Goal: Task Accomplishment & Management: Use online tool/utility

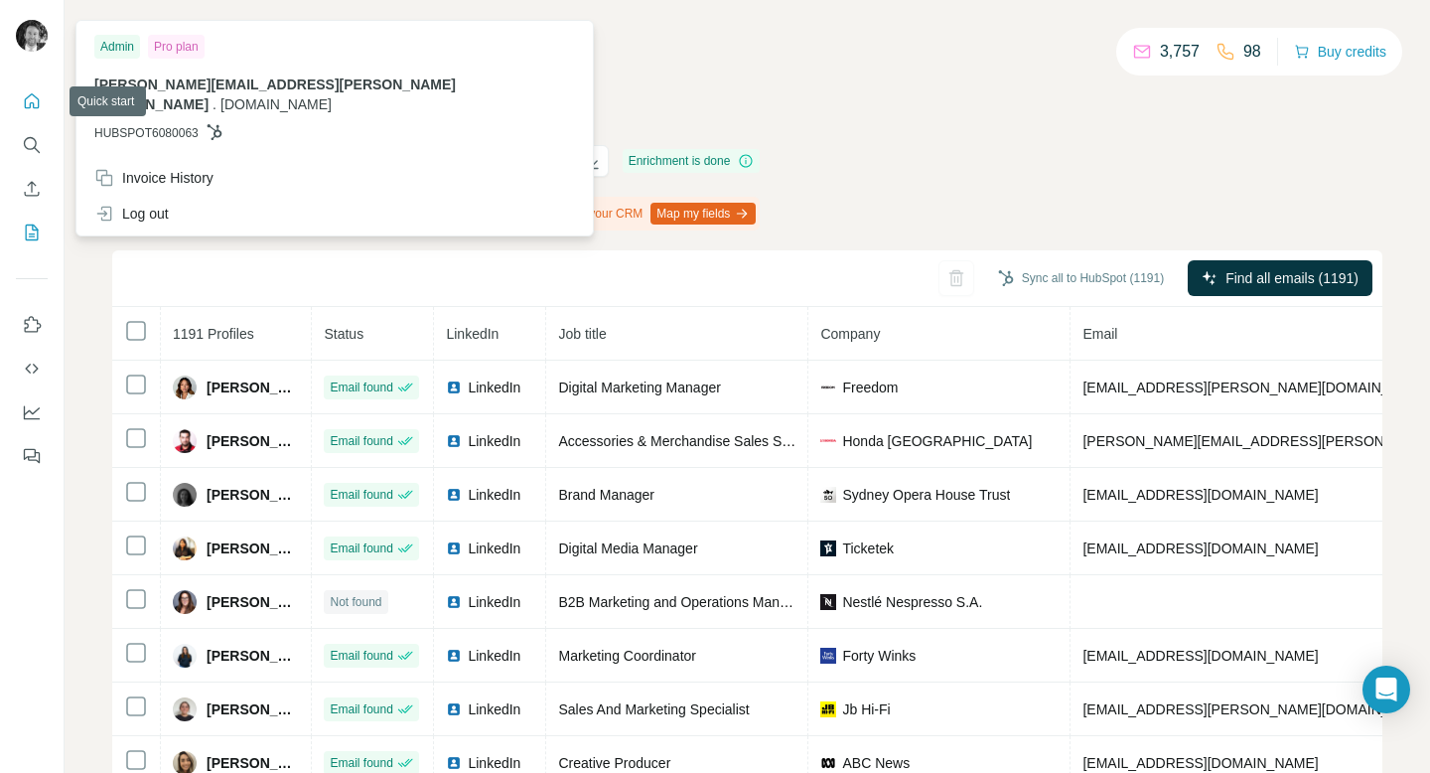
click at [32, 107] on icon "Quick start" at bounding box center [32, 101] width 20 height 20
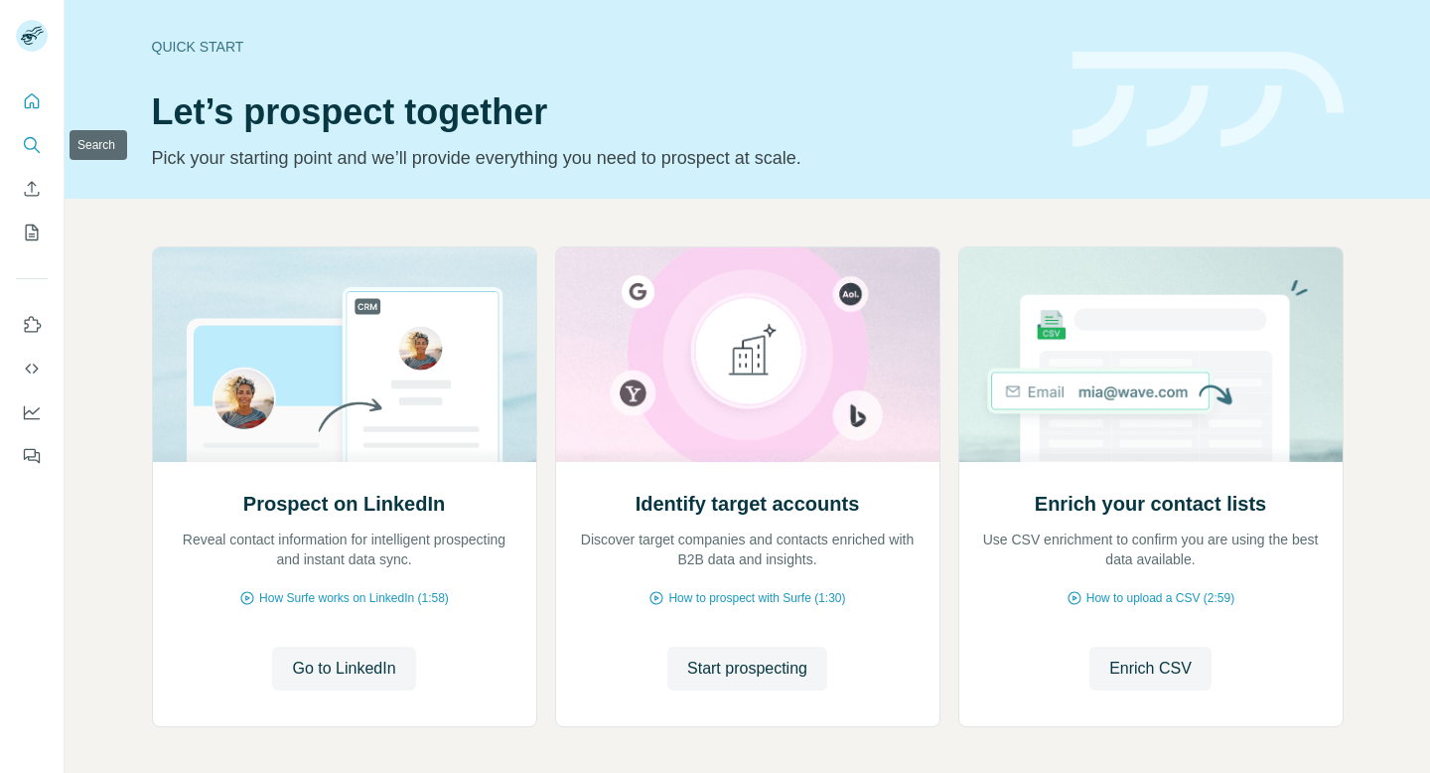
click at [33, 141] on icon "Search" at bounding box center [32, 145] width 20 height 20
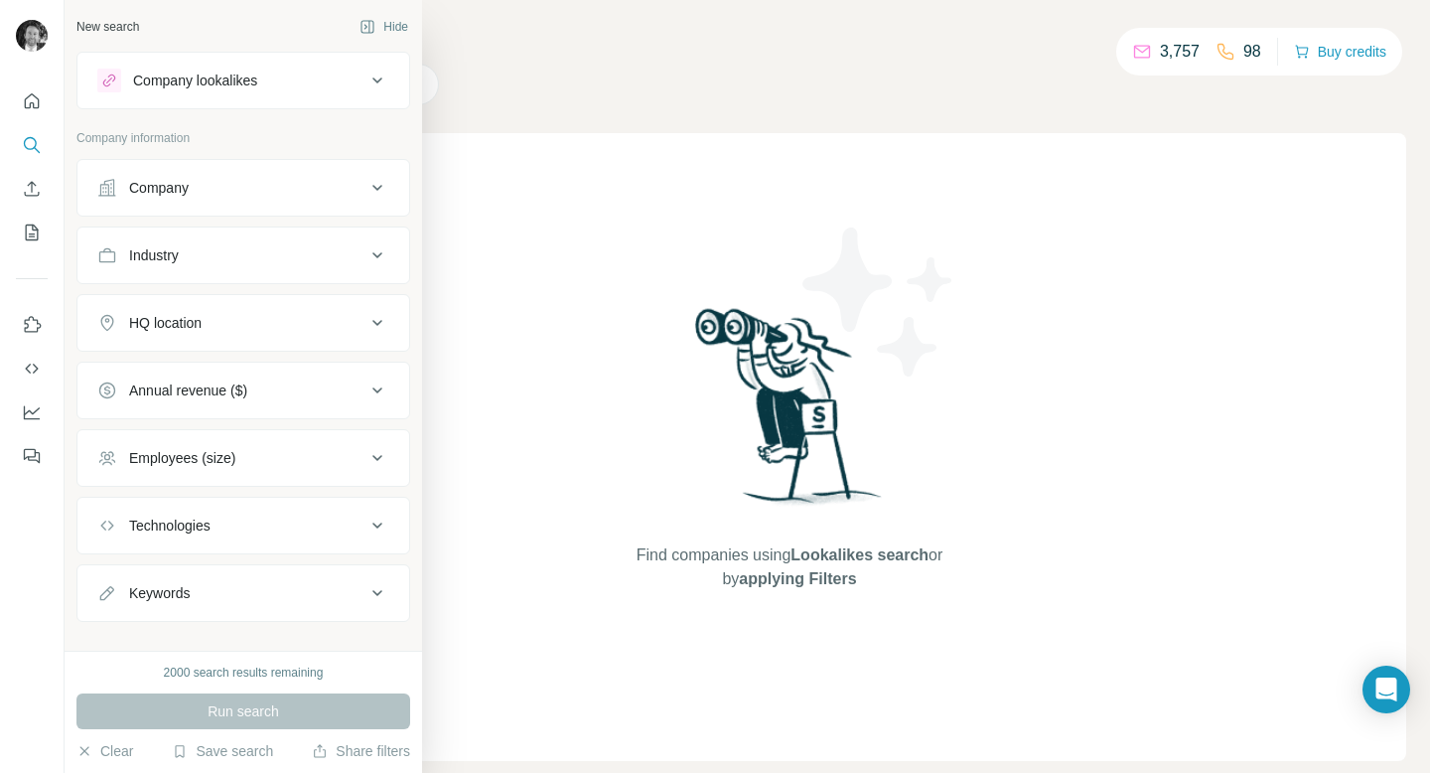
click at [199, 192] on div "Company" at bounding box center [231, 188] width 268 height 20
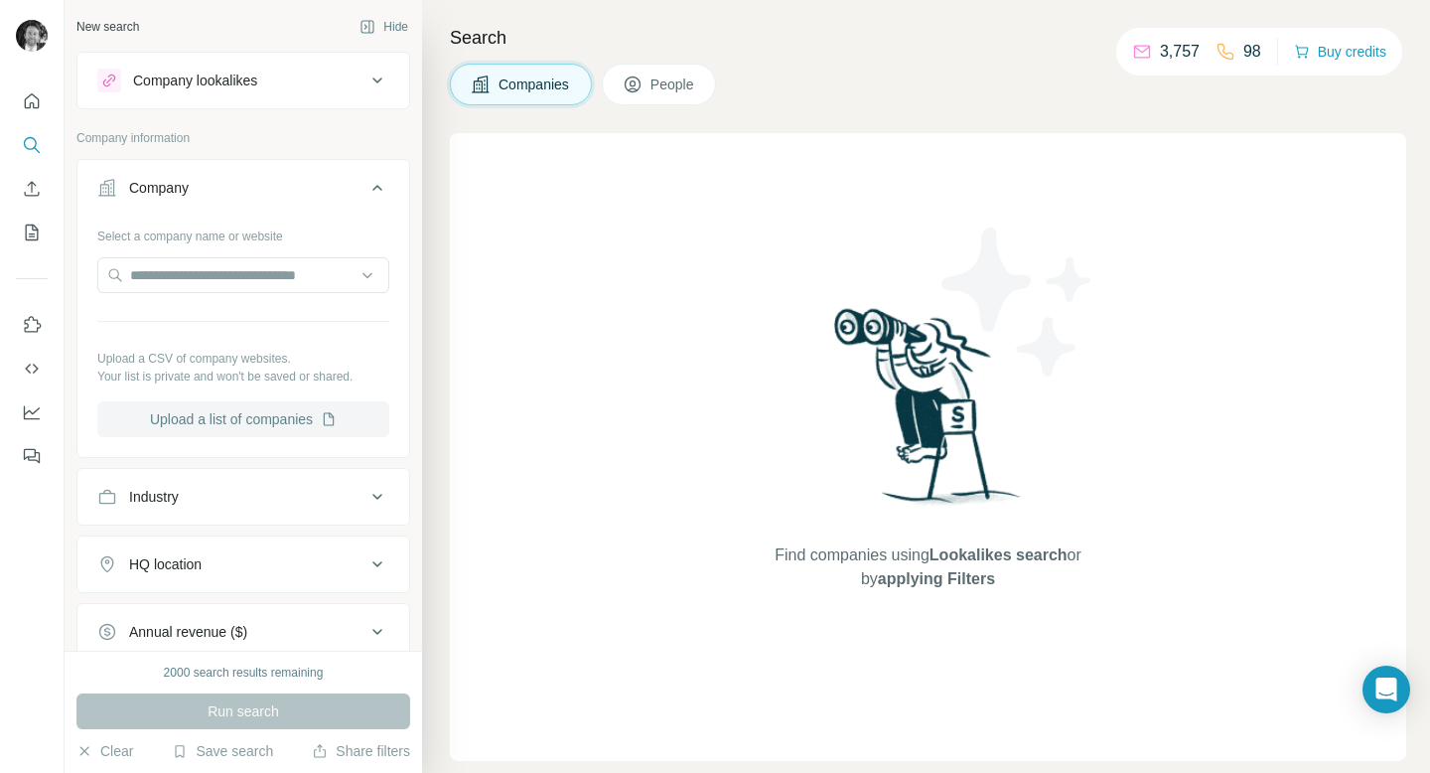
click at [218, 424] on button "Upload a list of companies" at bounding box center [243, 419] width 292 height 36
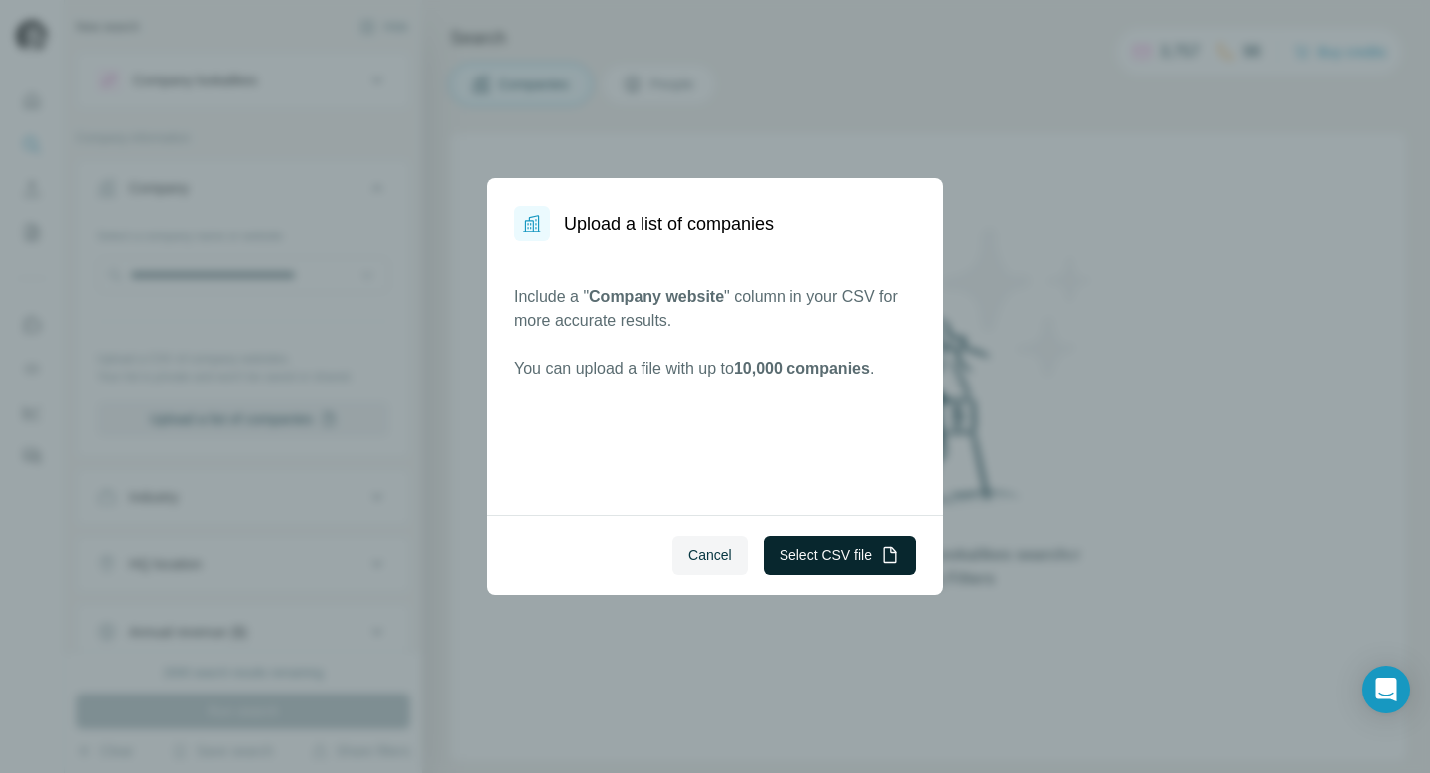
click at [786, 556] on button "Select CSV file" at bounding box center [840, 555] width 152 height 40
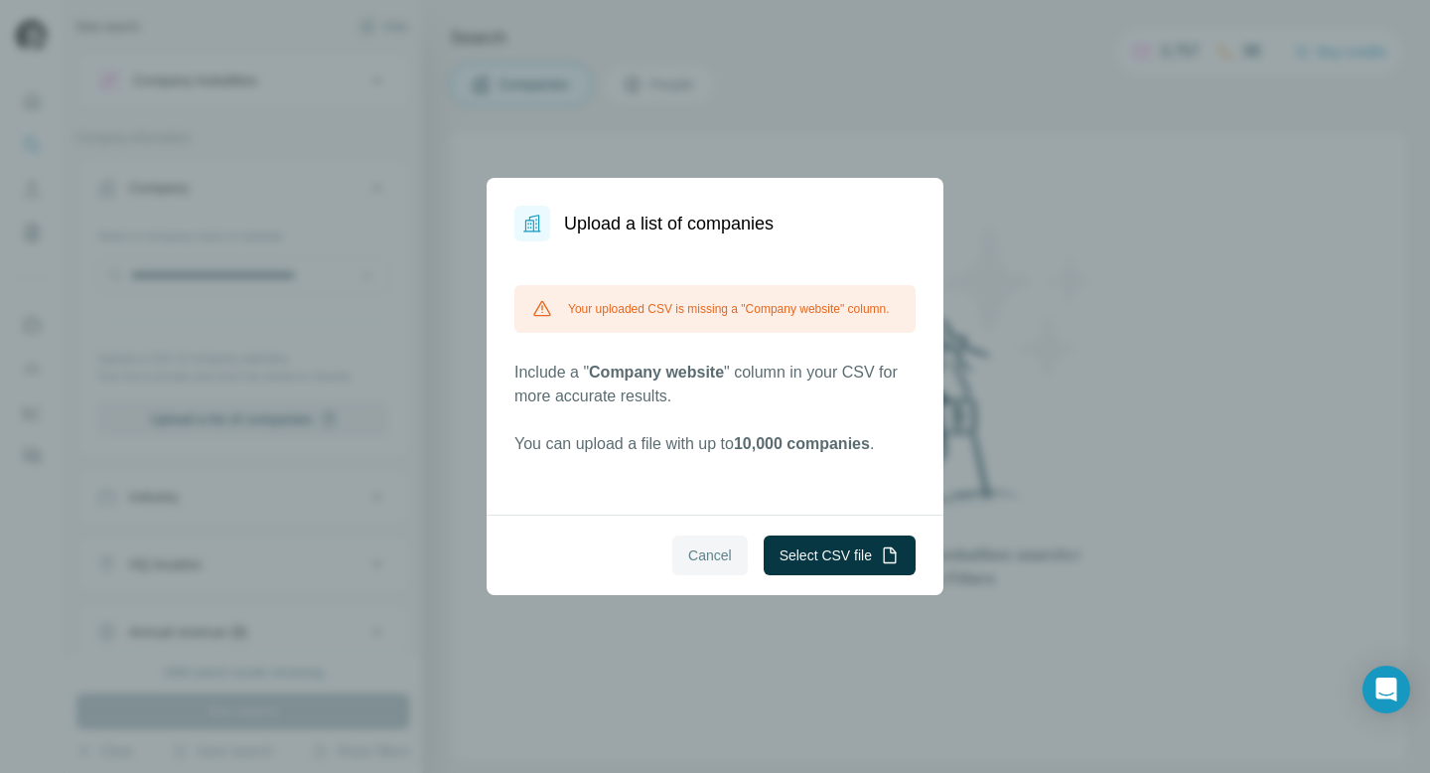
click at [713, 559] on span "Cancel" at bounding box center [710, 555] width 44 height 20
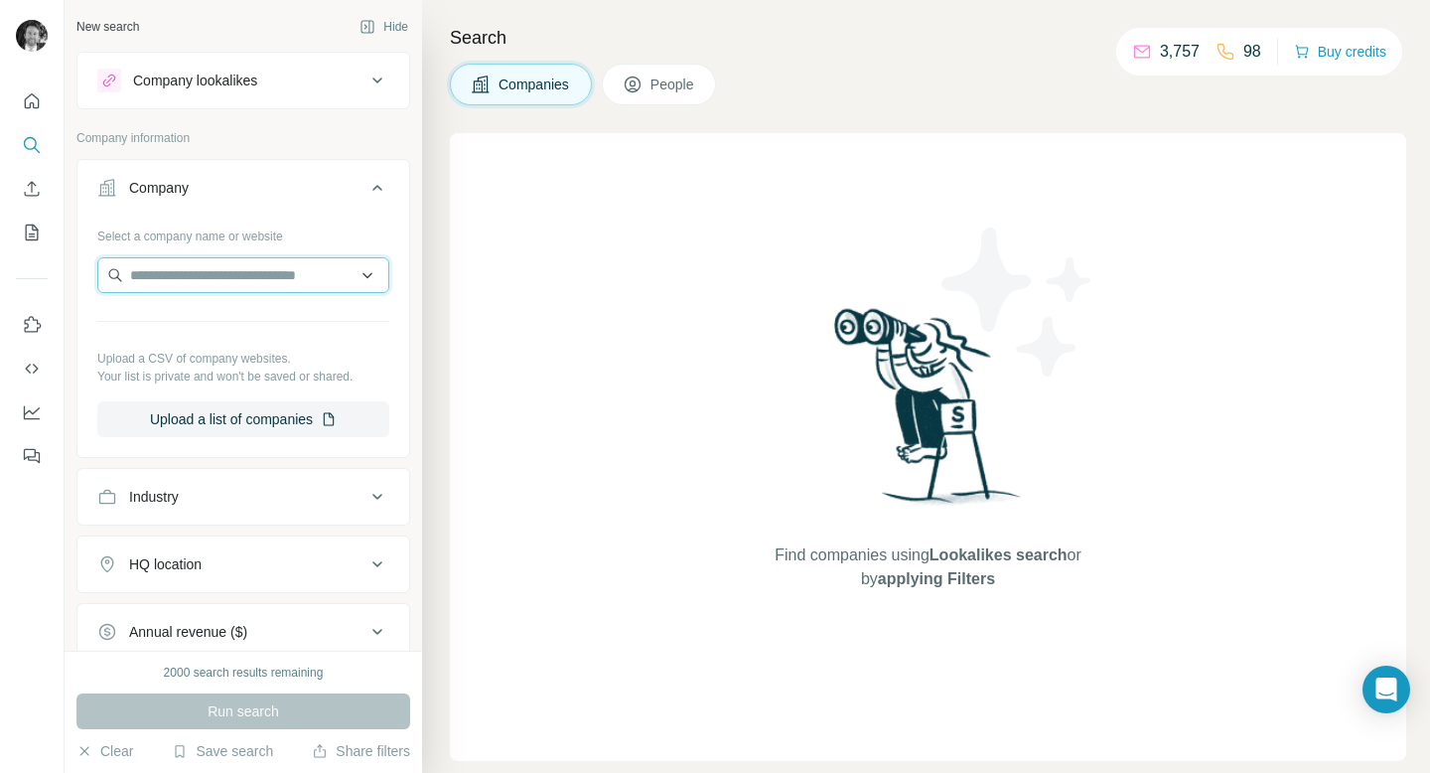
click at [231, 278] on input "text" at bounding box center [243, 275] width 292 height 36
paste input "**********"
type input "**********"
click at [372, 276] on input "**********" at bounding box center [243, 275] width 292 height 36
drag, startPoint x: 356, startPoint y: 274, endPoint x: 95, endPoint y: 279, distance: 261.2
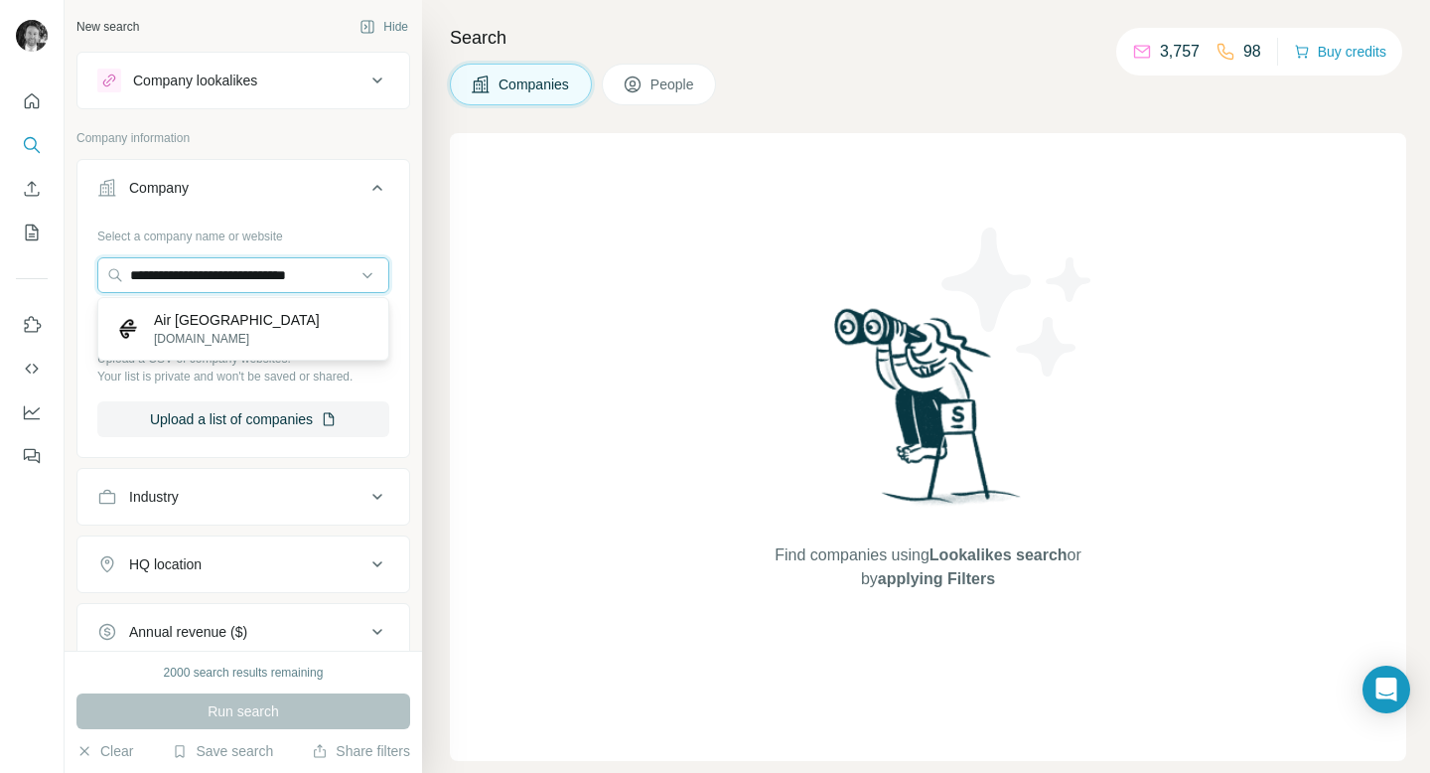
click at [97, 275] on input "**********" at bounding box center [243, 275] width 292 height 36
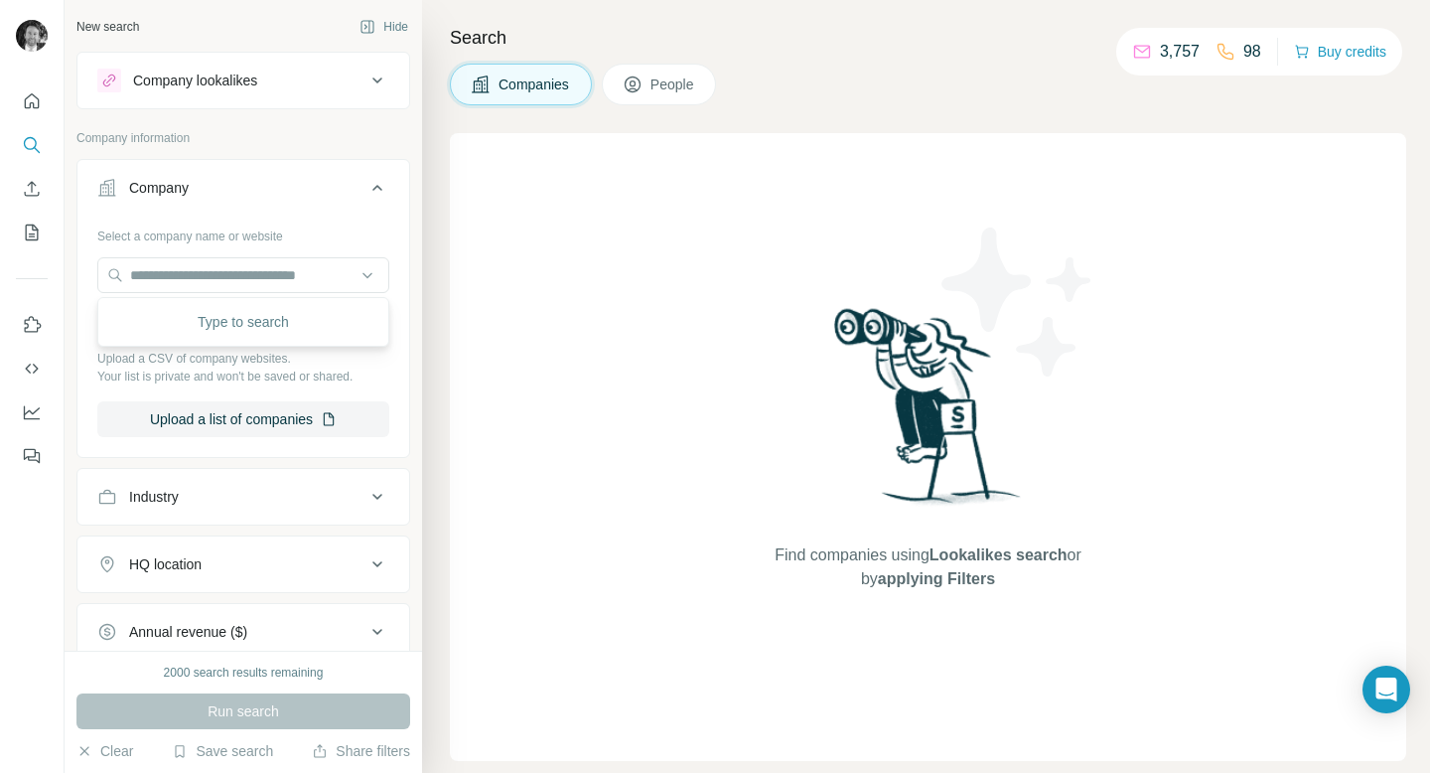
click at [218, 457] on div "Company Select a company name or website Upload a CSV of company websites. Your…" at bounding box center [243, 308] width 334 height 299
click at [221, 416] on button "Upload a list of companies" at bounding box center [243, 419] width 292 height 36
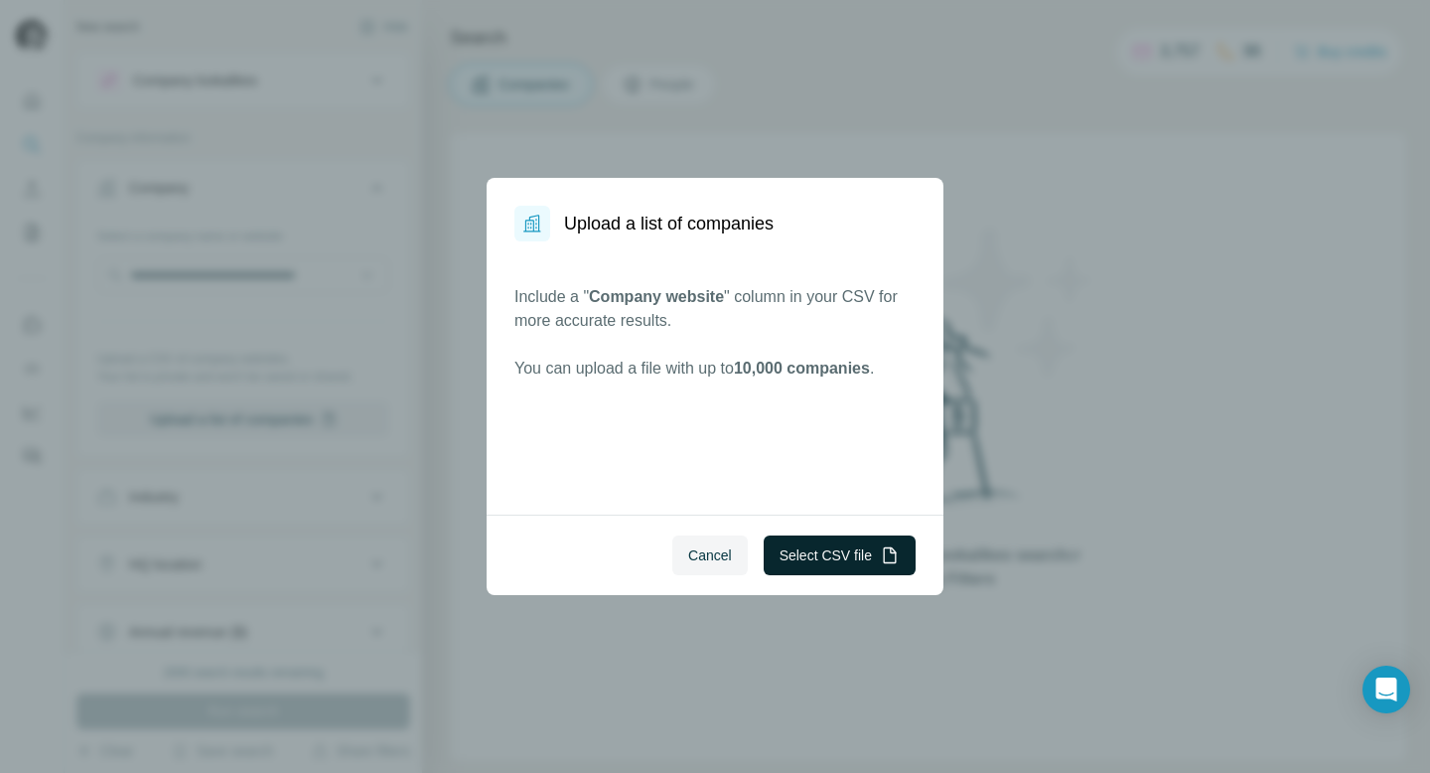
click at [847, 570] on button "Select CSV file" at bounding box center [840, 555] width 152 height 40
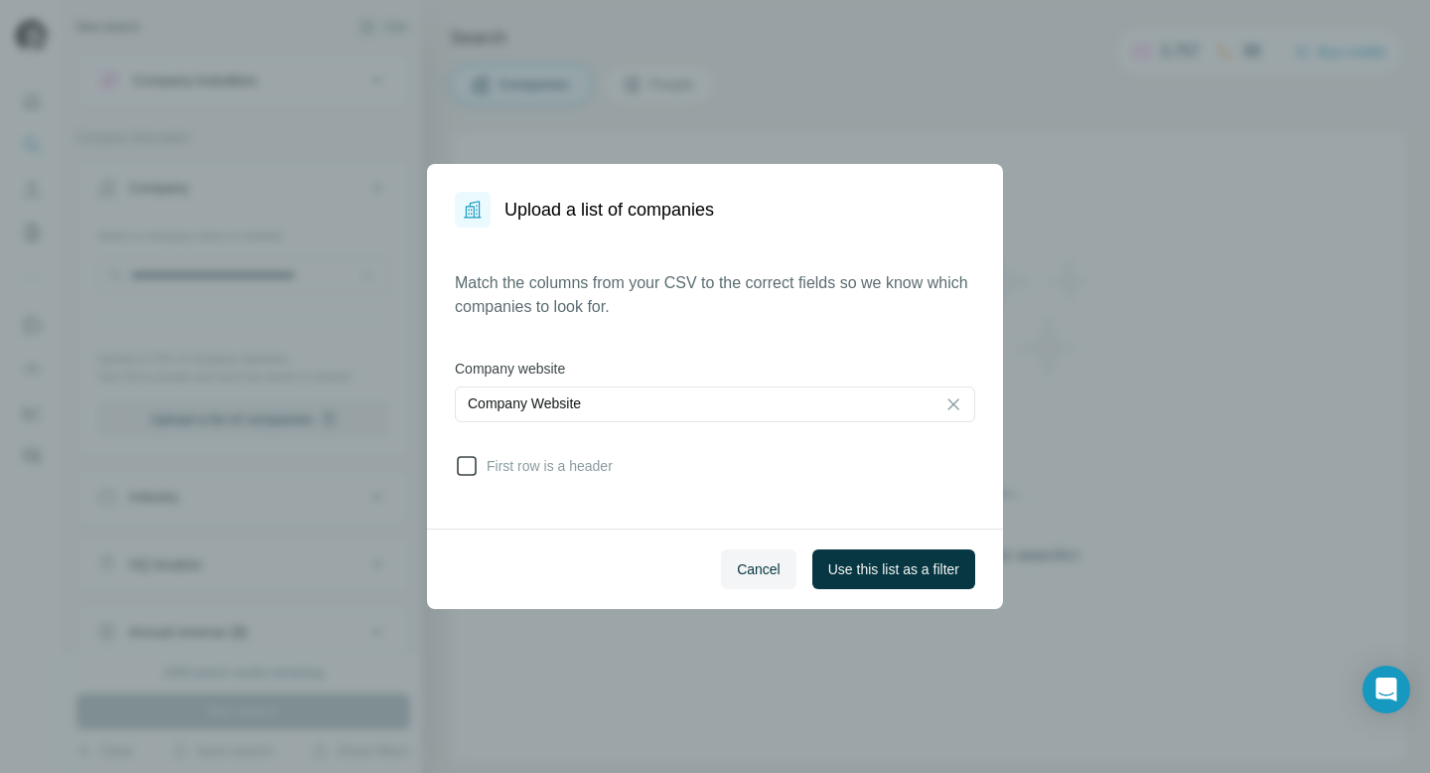
click at [462, 474] on icon at bounding box center [467, 466] width 20 height 20
click at [872, 582] on button "Use this list as a filter" at bounding box center [893, 569] width 163 height 40
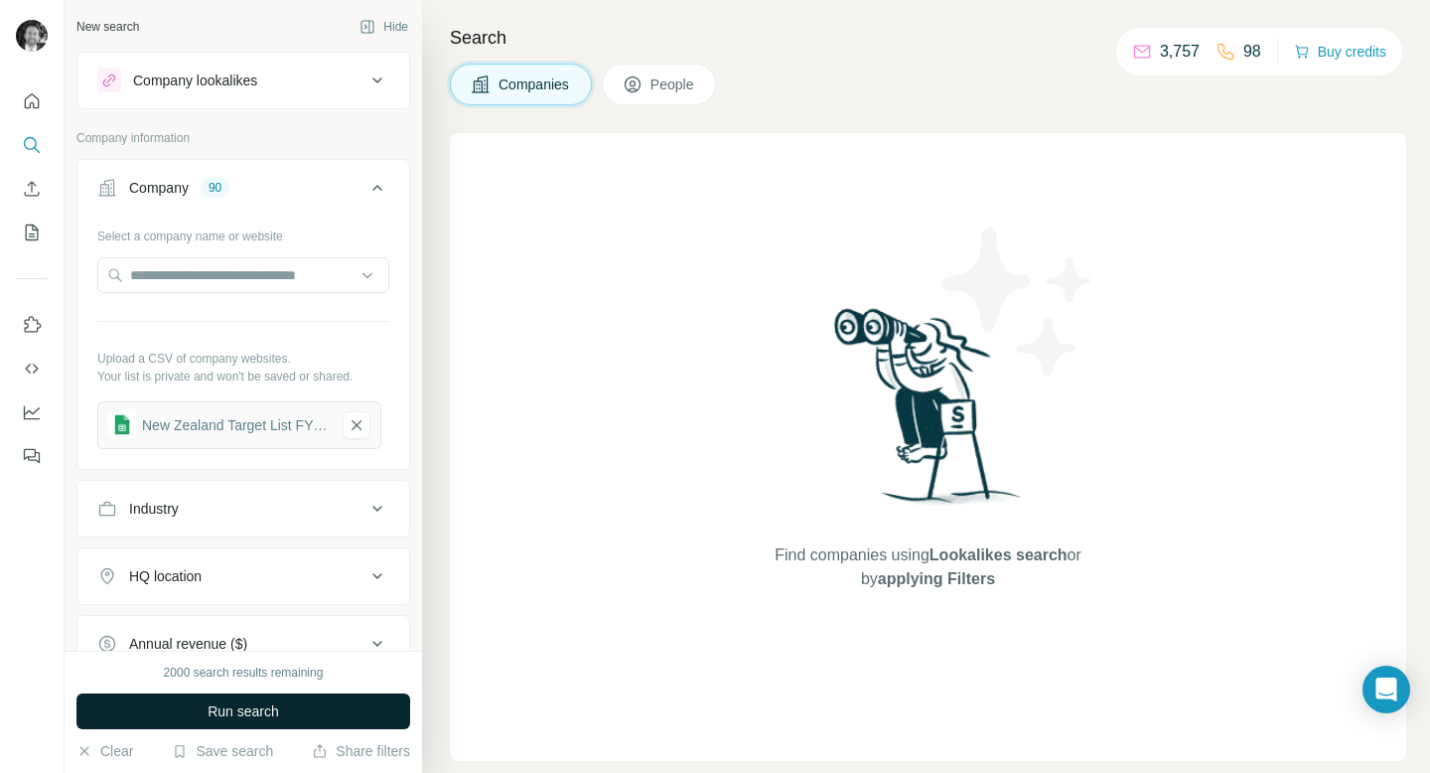
click at [219, 717] on span "Run search" at bounding box center [243, 711] width 71 height 20
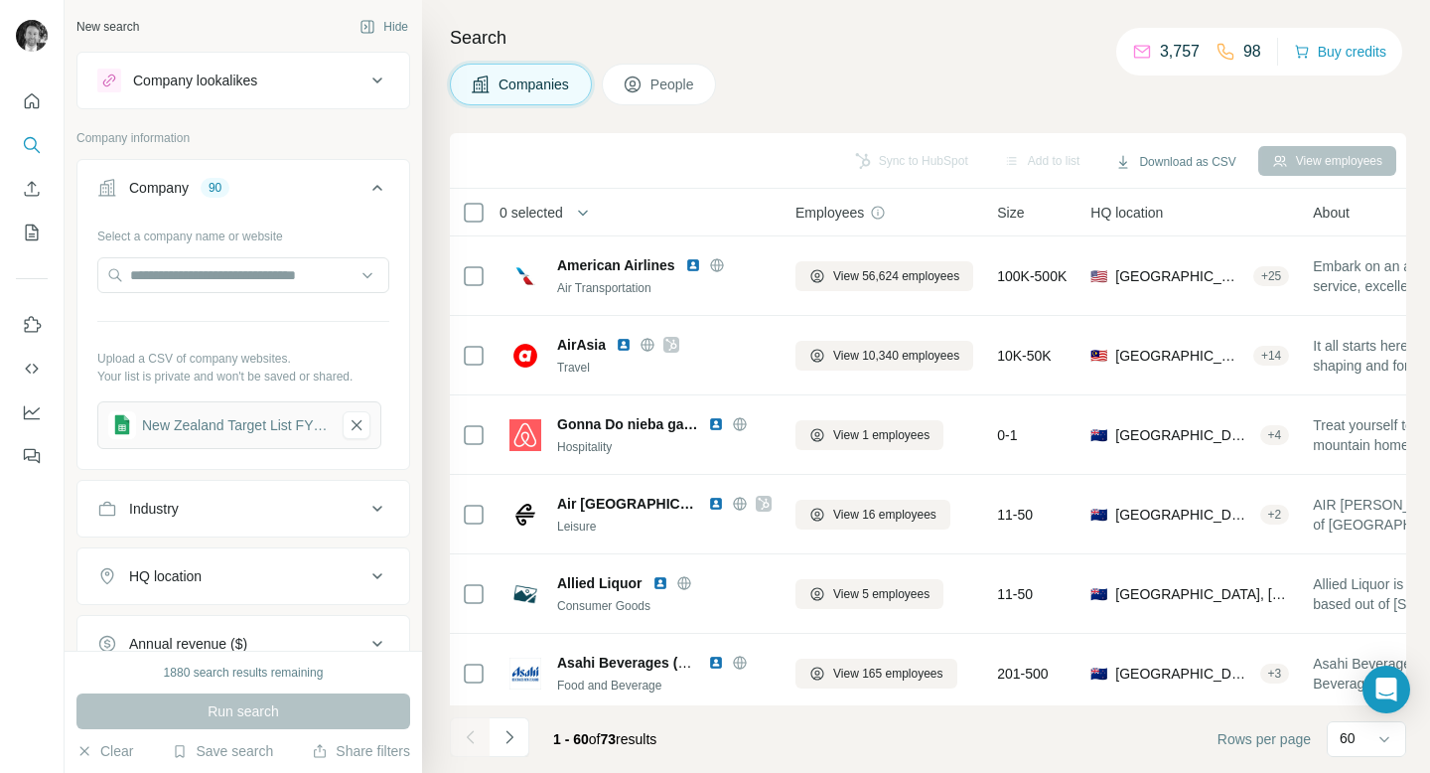
click at [683, 79] on span "People" at bounding box center [673, 84] width 46 height 20
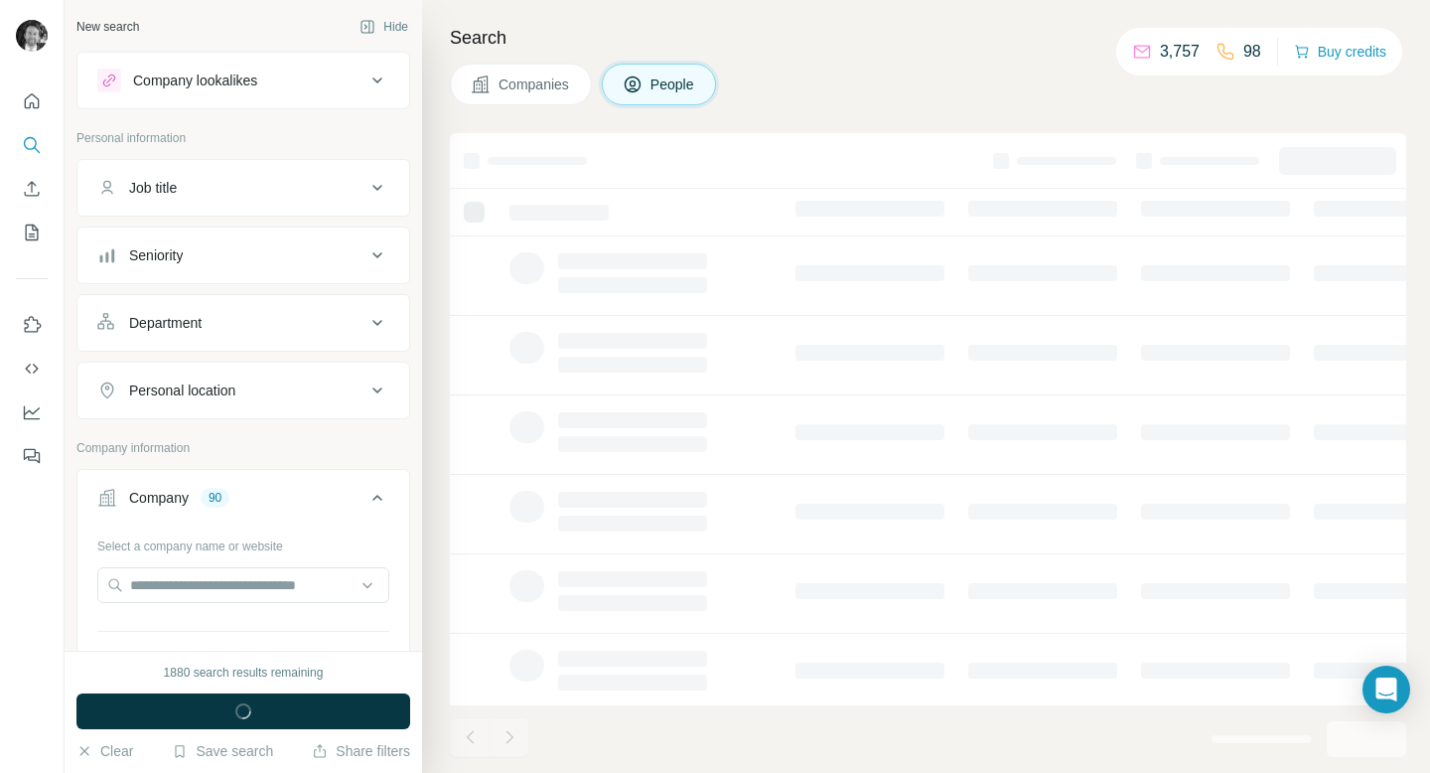
click at [546, 80] on span "Companies" at bounding box center [534, 84] width 72 height 20
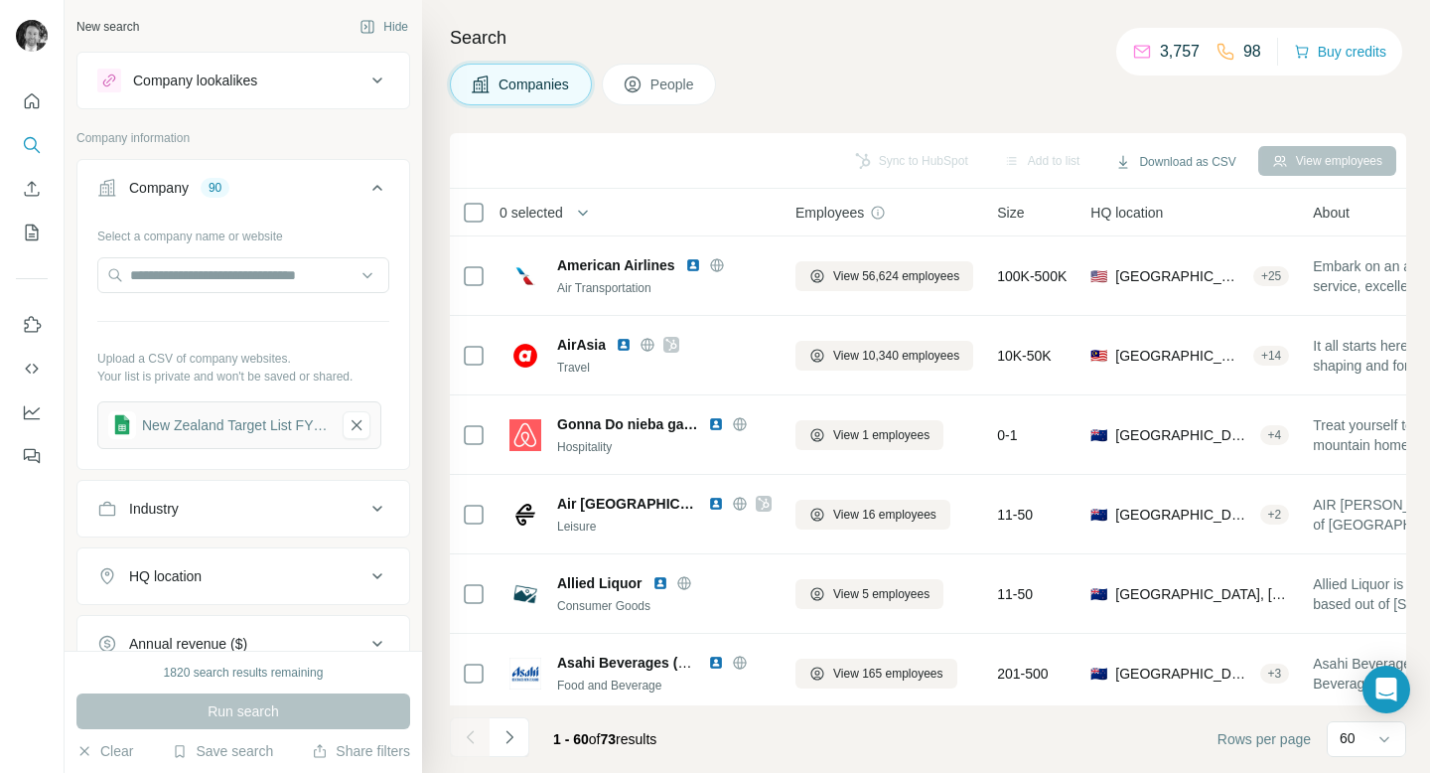
click at [667, 85] on span "People" at bounding box center [673, 84] width 46 height 20
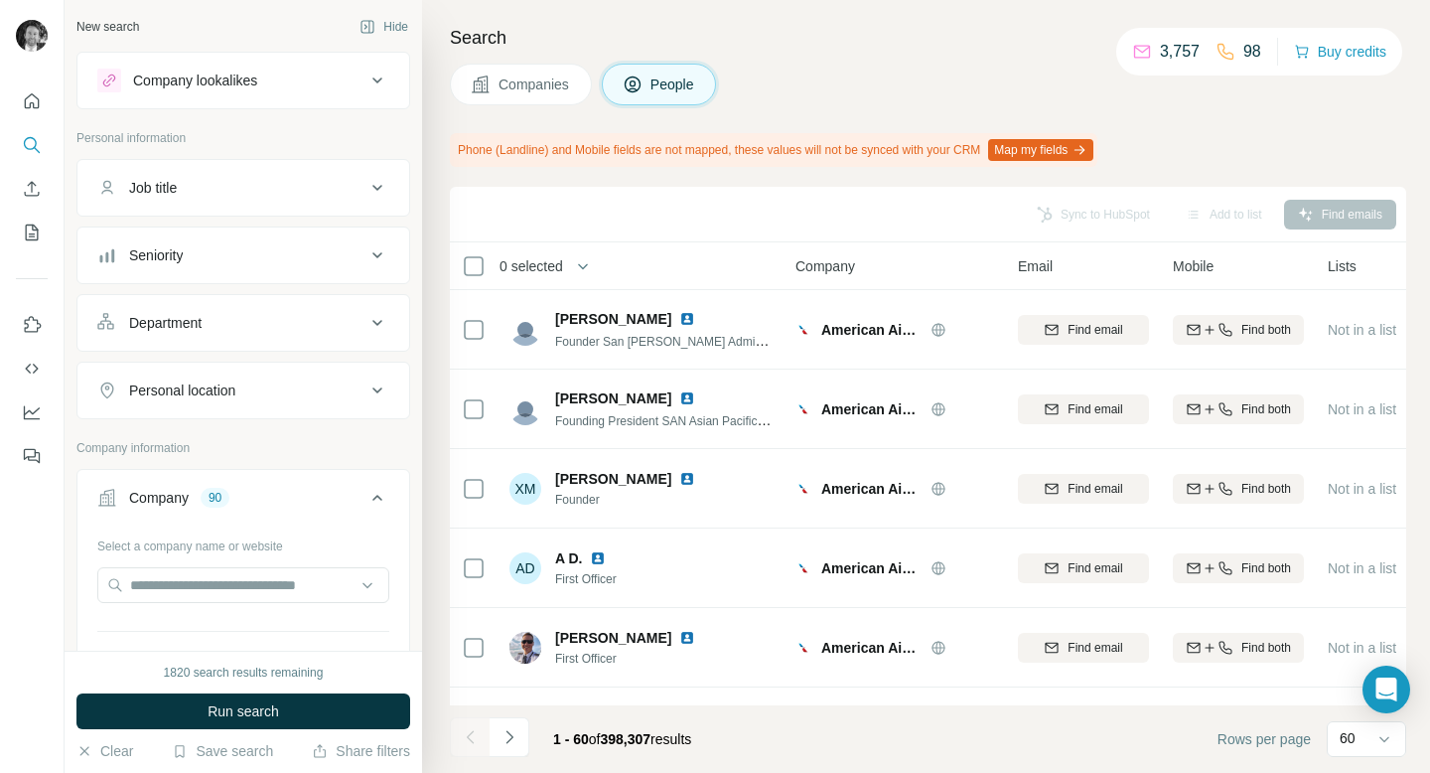
click at [301, 262] on div "Seniority" at bounding box center [231, 255] width 268 height 20
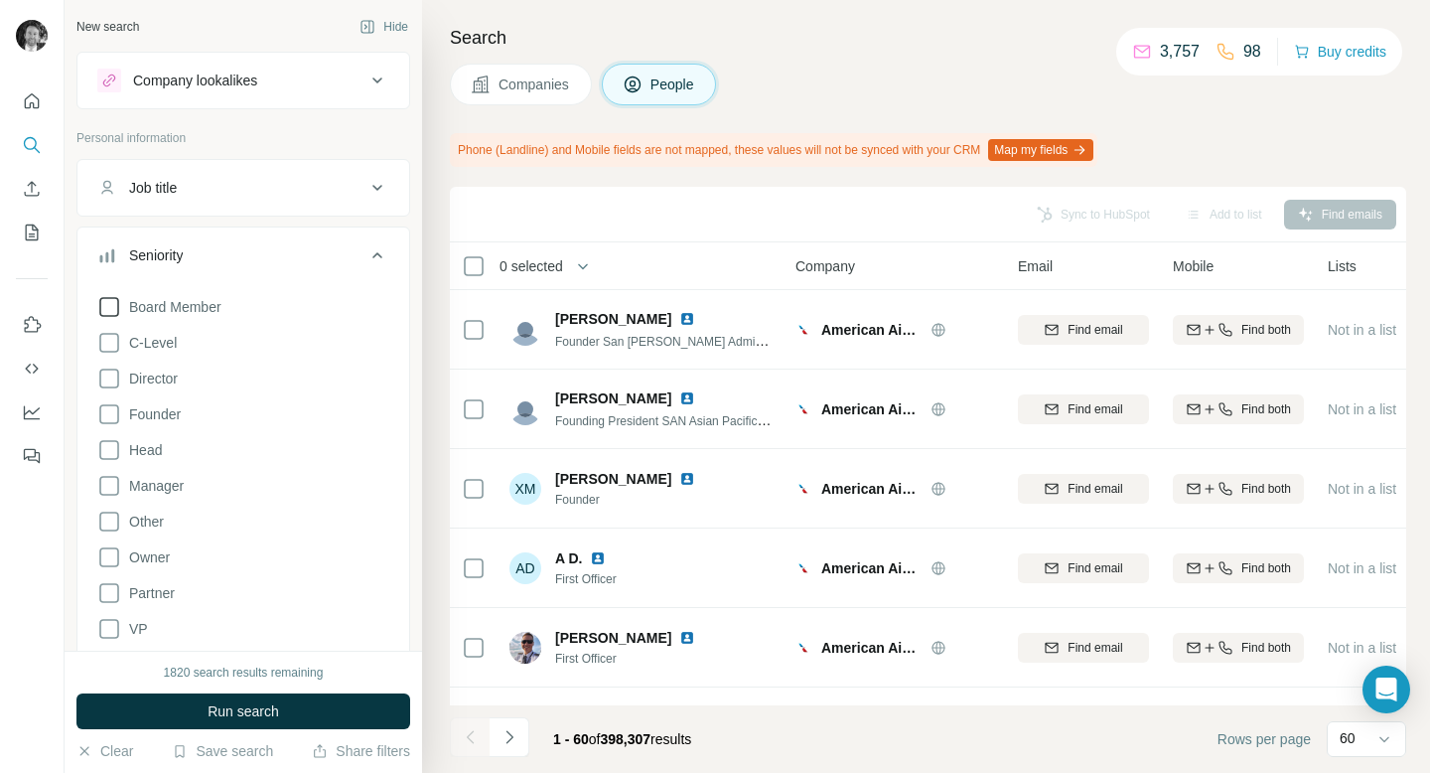
click at [104, 307] on icon at bounding box center [109, 307] width 24 height 24
click at [107, 339] on icon at bounding box center [109, 343] width 24 height 24
click at [107, 383] on icon at bounding box center [109, 378] width 24 height 24
click at [107, 419] on icon at bounding box center [109, 414] width 24 height 24
click at [110, 489] on icon at bounding box center [109, 486] width 24 height 24
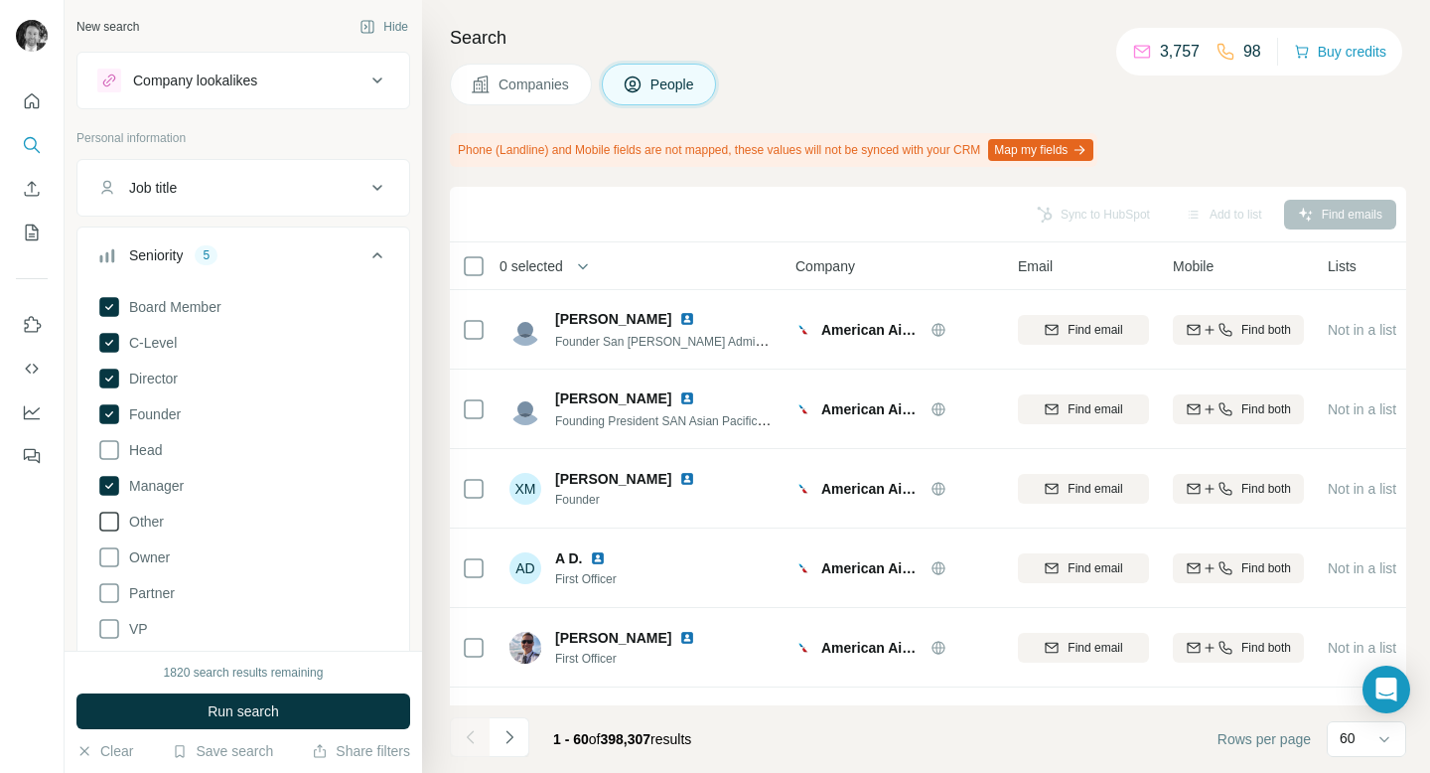
click at [107, 525] on icon at bounding box center [109, 521] width 24 height 24
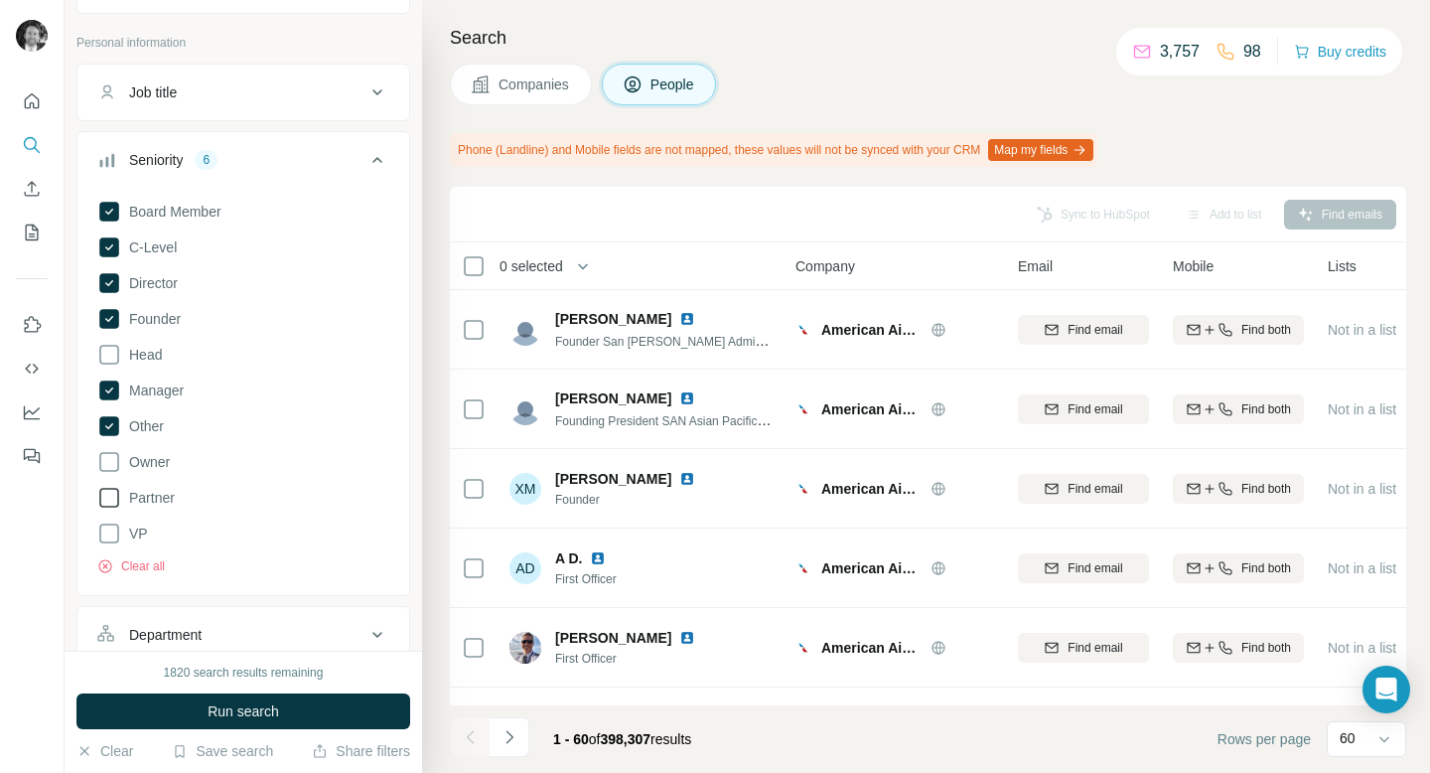
scroll to position [105, 0]
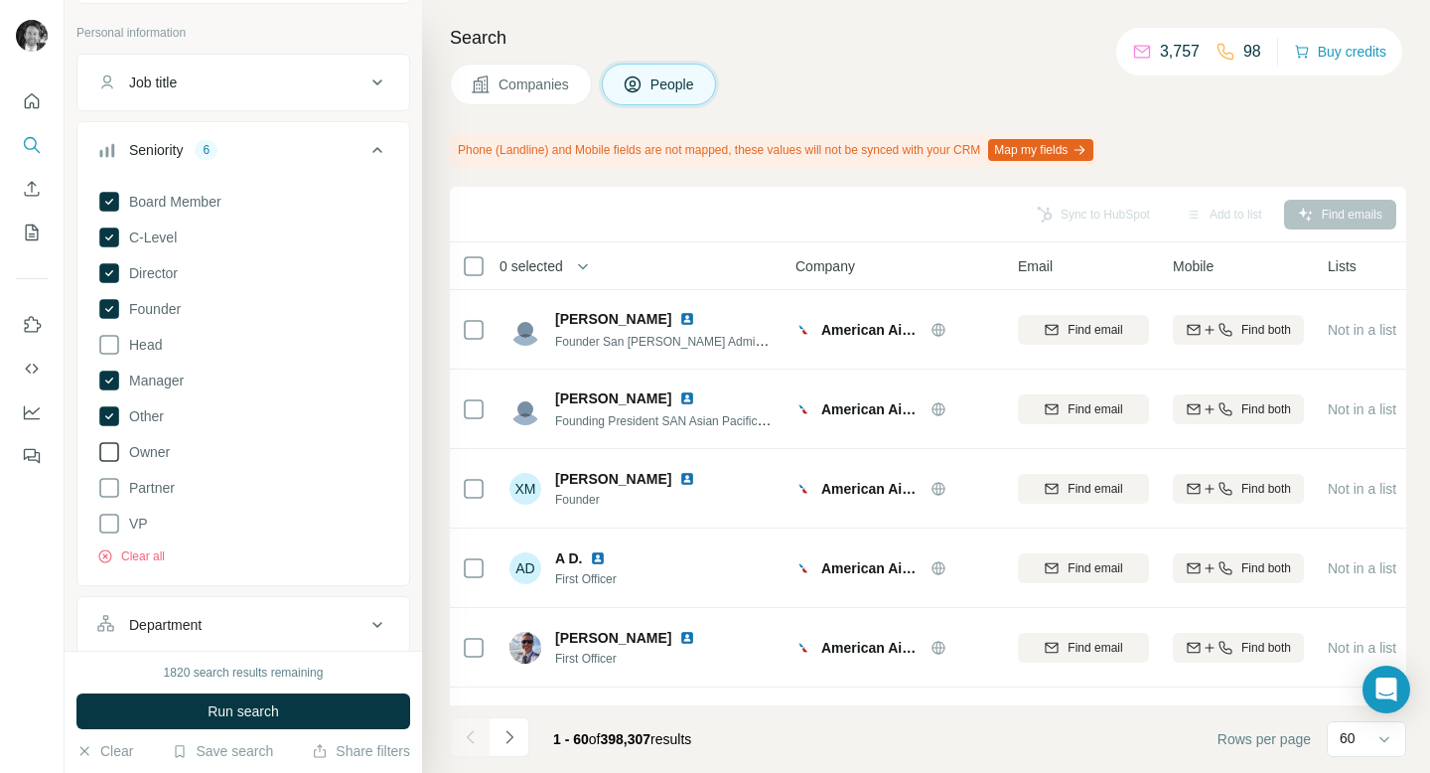
click at [111, 456] on icon at bounding box center [109, 452] width 24 height 24
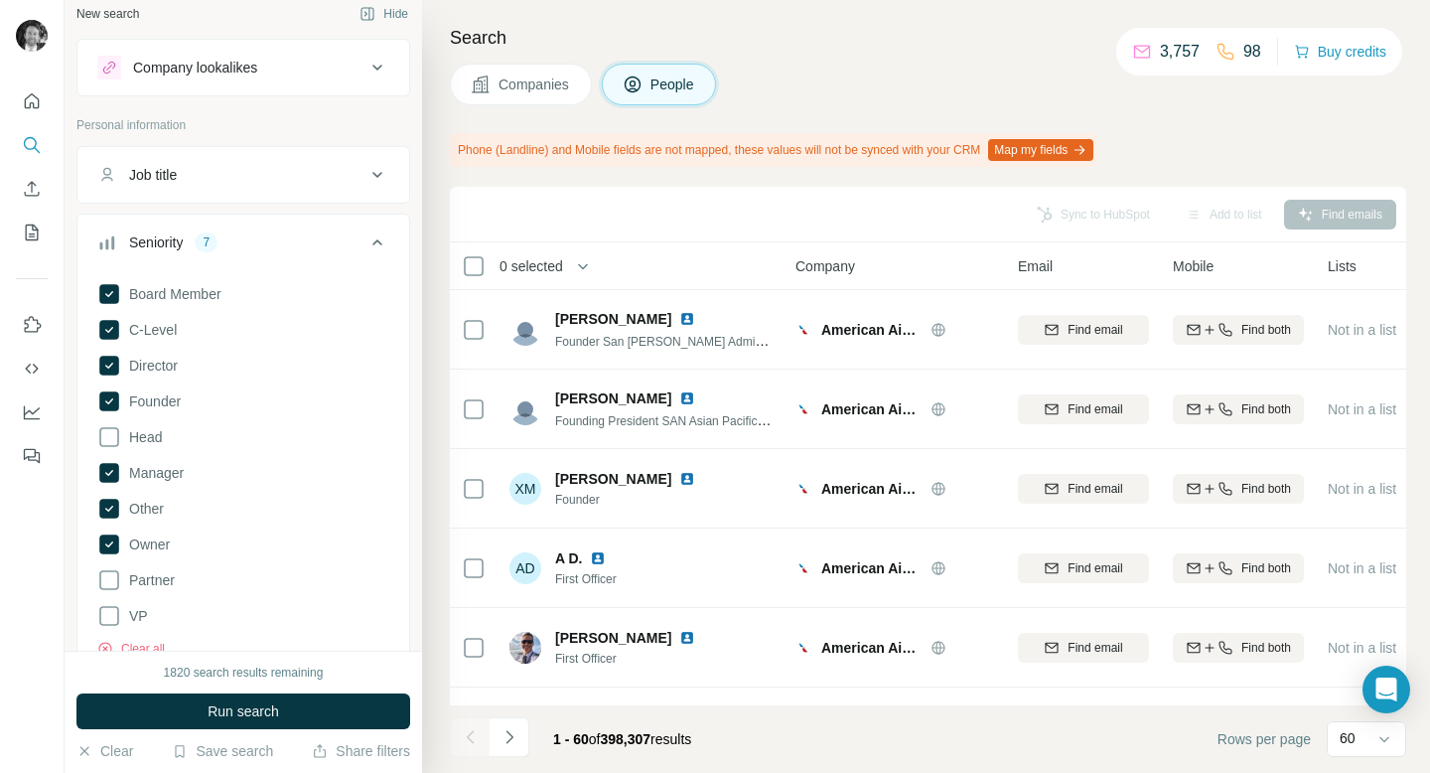
scroll to position [10, 0]
click at [112, 295] on icon at bounding box center [109, 297] width 8 height 6
click at [111, 507] on icon at bounding box center [109, 511] width 20 height 20
click at [111, 444] on icon at bounding box center [109, 440] width 24 height 24
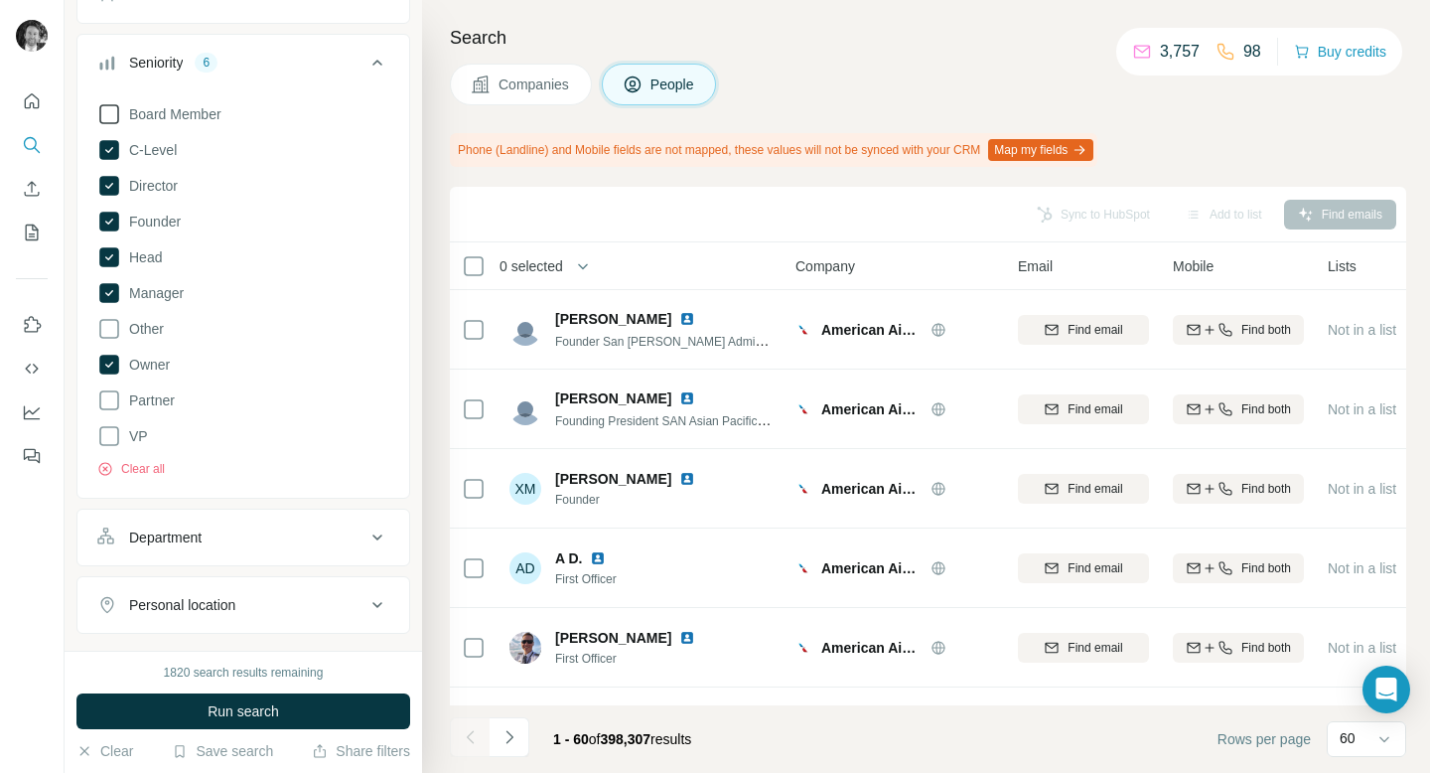
scroll to position [197, 0]
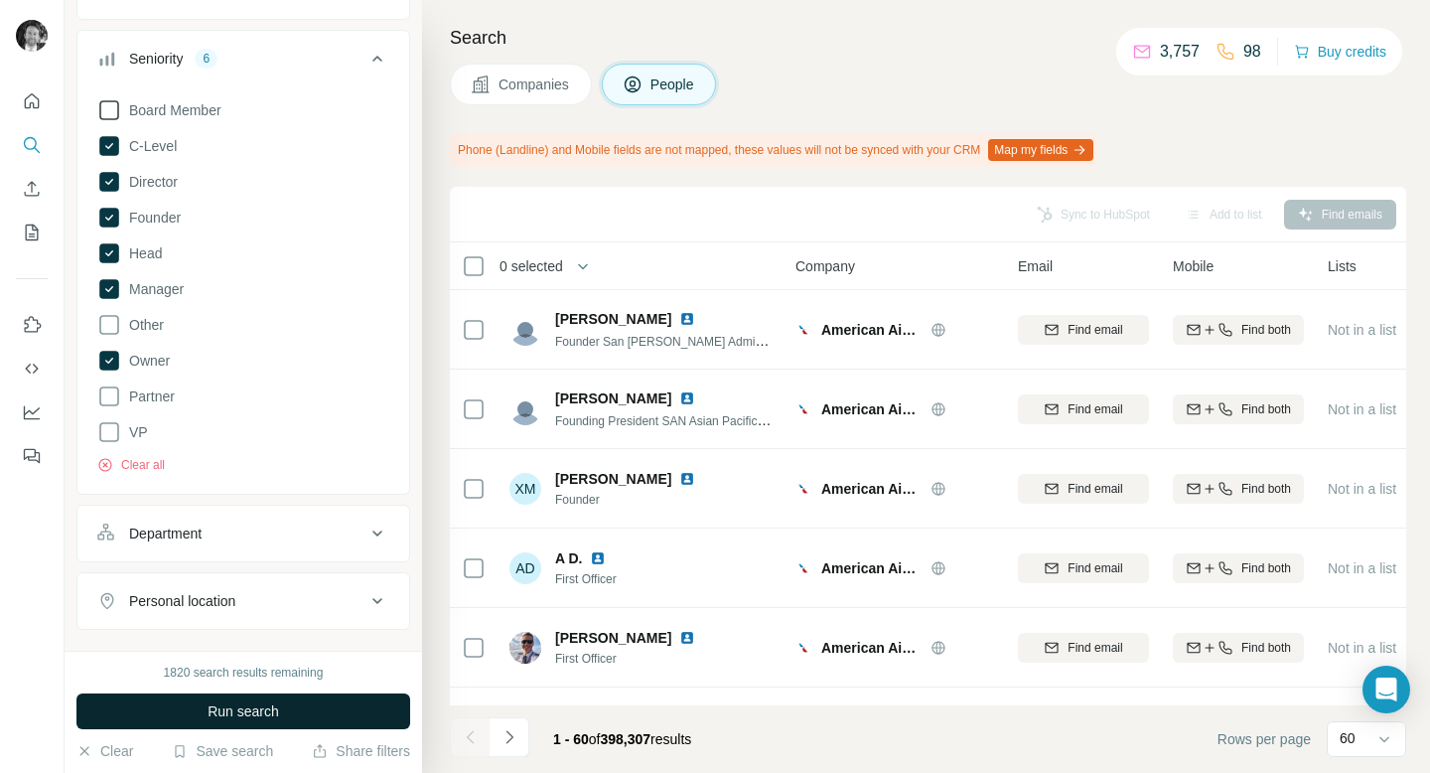
click at [266, 708] on span "Run search" at bounding box center [243, 711] width 71 height 20
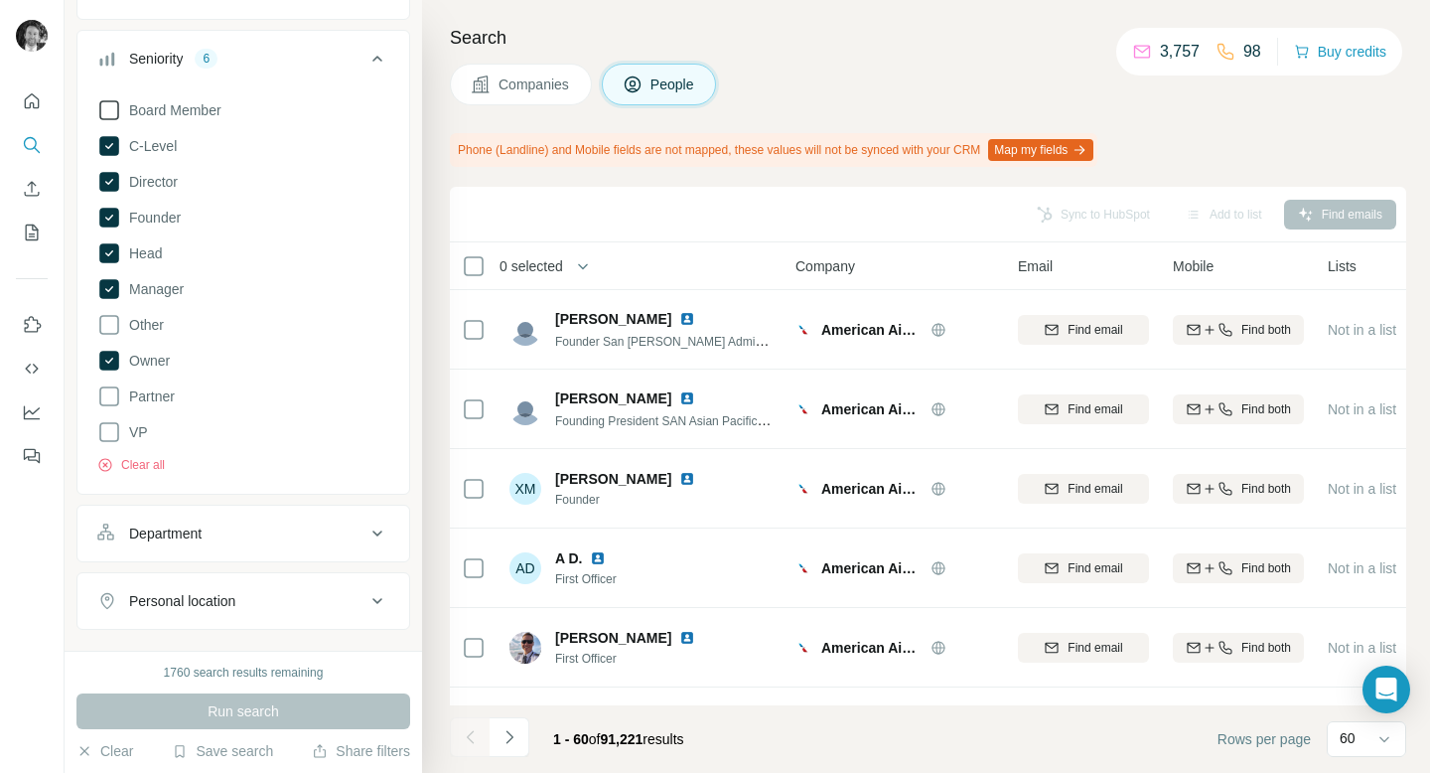
click at [293, 530] on div "Department" at bounding box center [231, 533] width 268 height 20
click at [263, 581] on input at bounding box center [232, 583] width 245 height 22
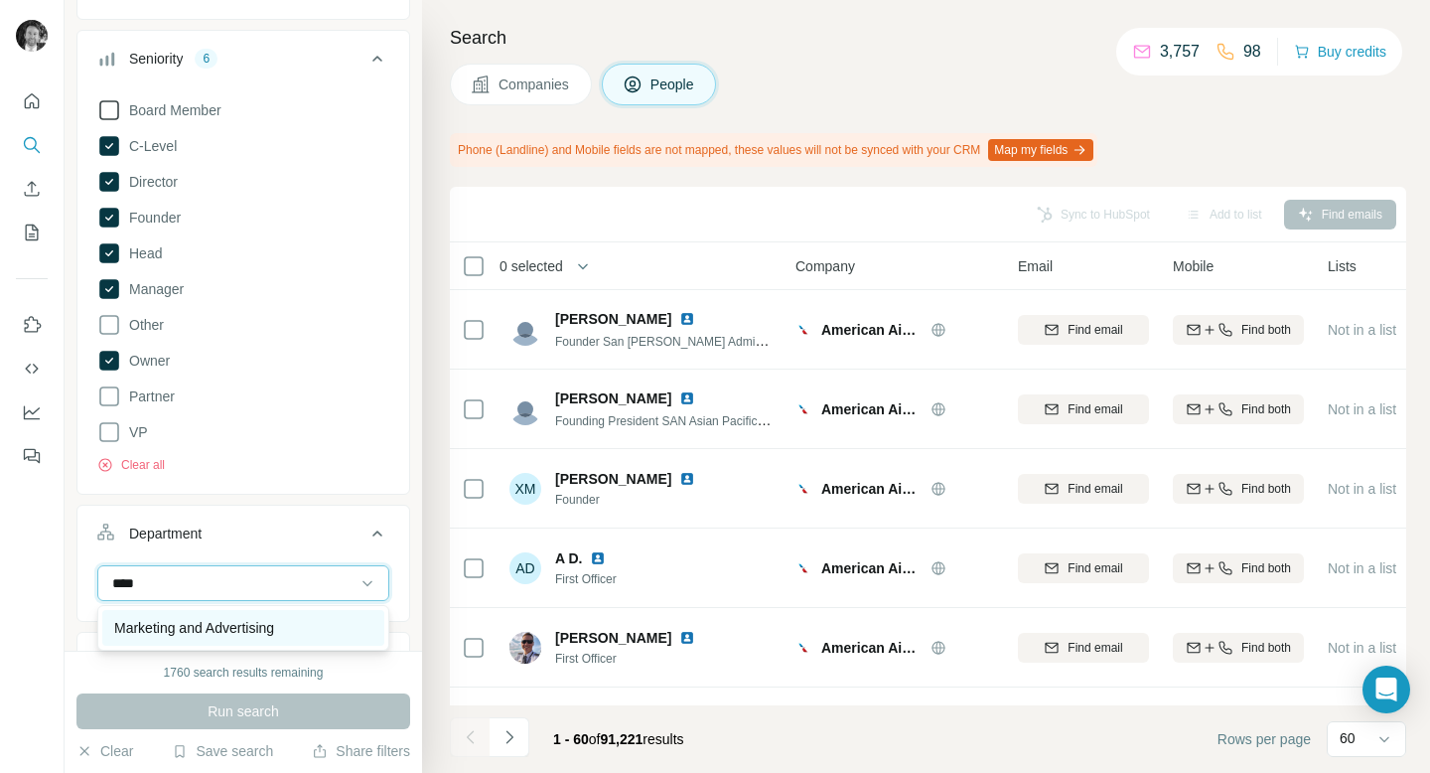
type input "****"
click at [259, 635] on p "Marketing and Advertising" at bounding box center [194, 628] width 160 height 20
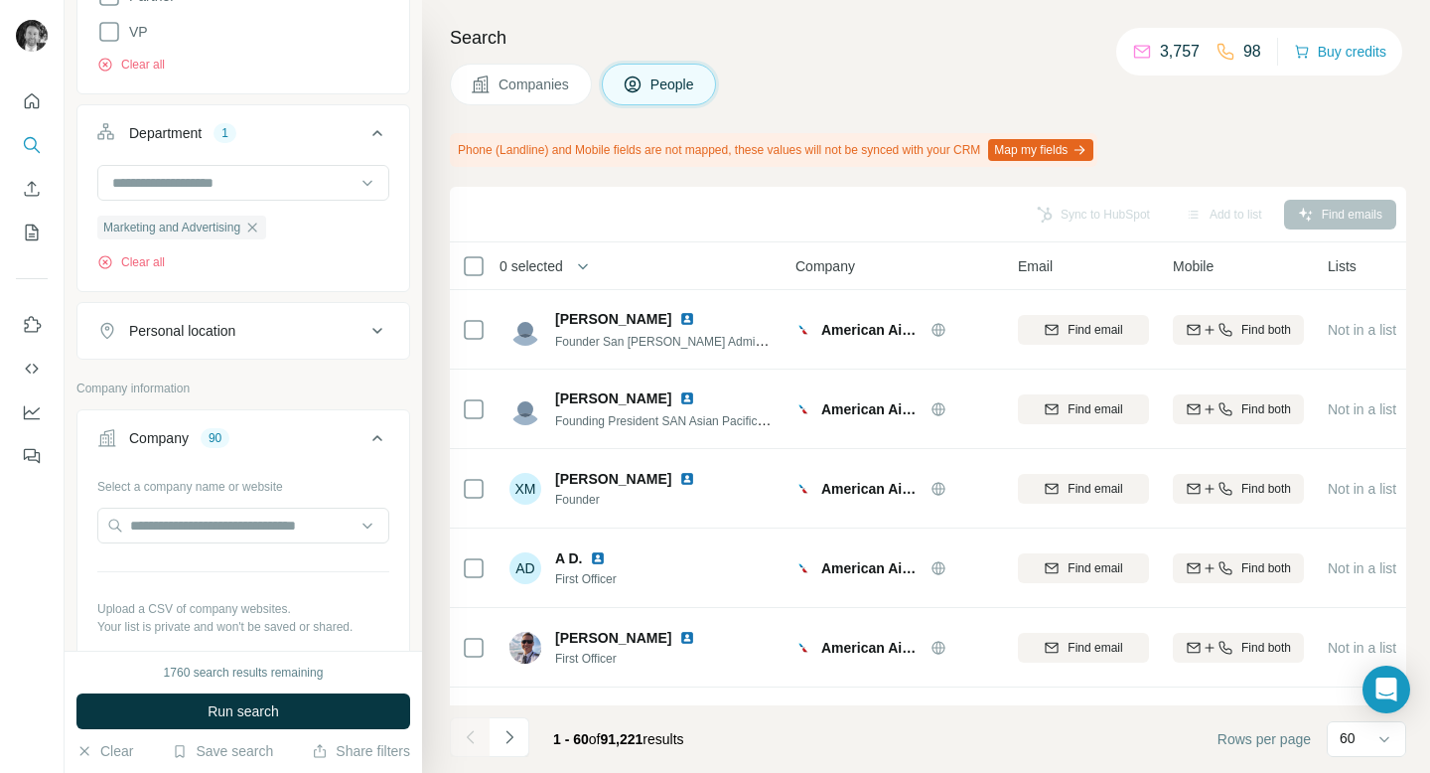
scroll to position [600, 0]
click at [275, 340] on button "Personal location" at bounding box center [243, 328] width 332 height 48
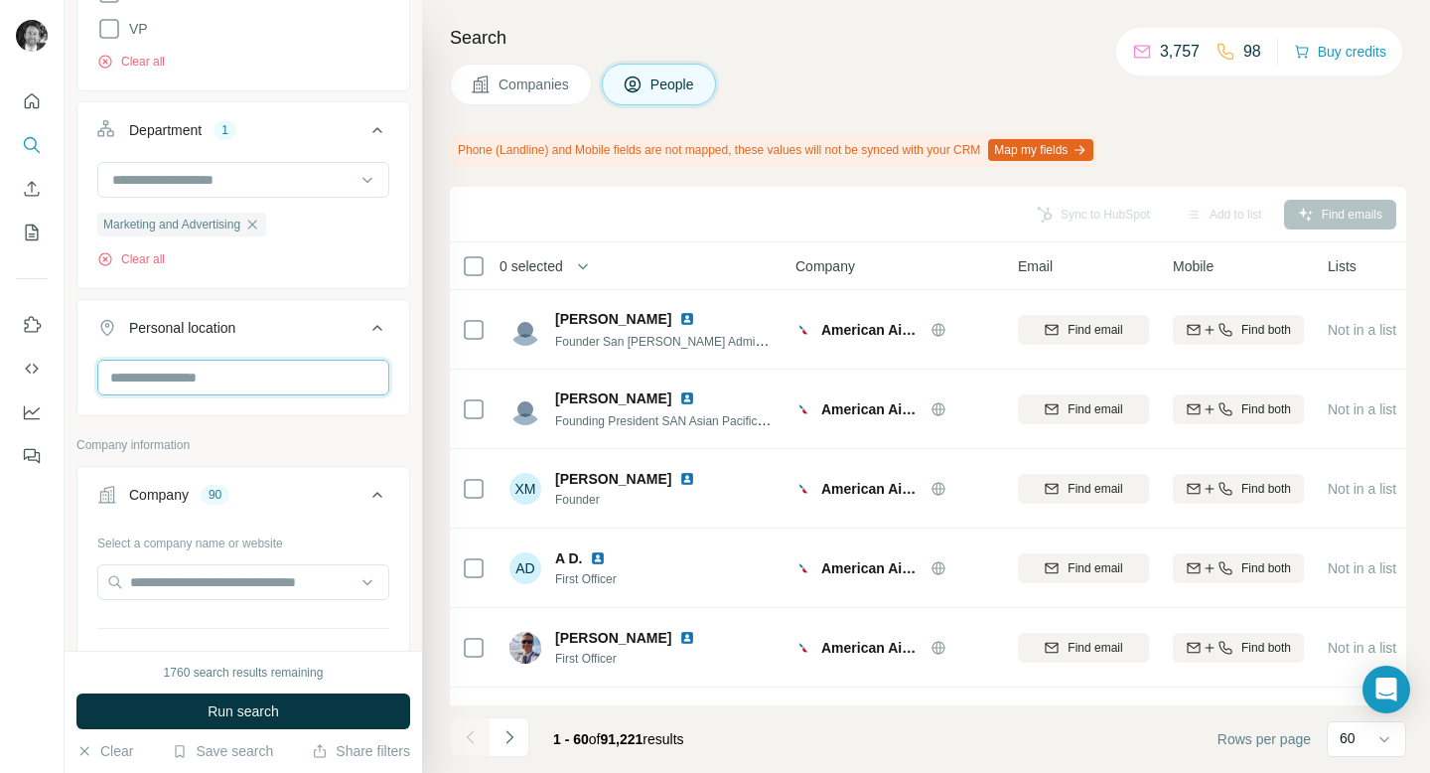
click at [221, 382] on input "text" at bounding box center [243, 377] width 292 height 36
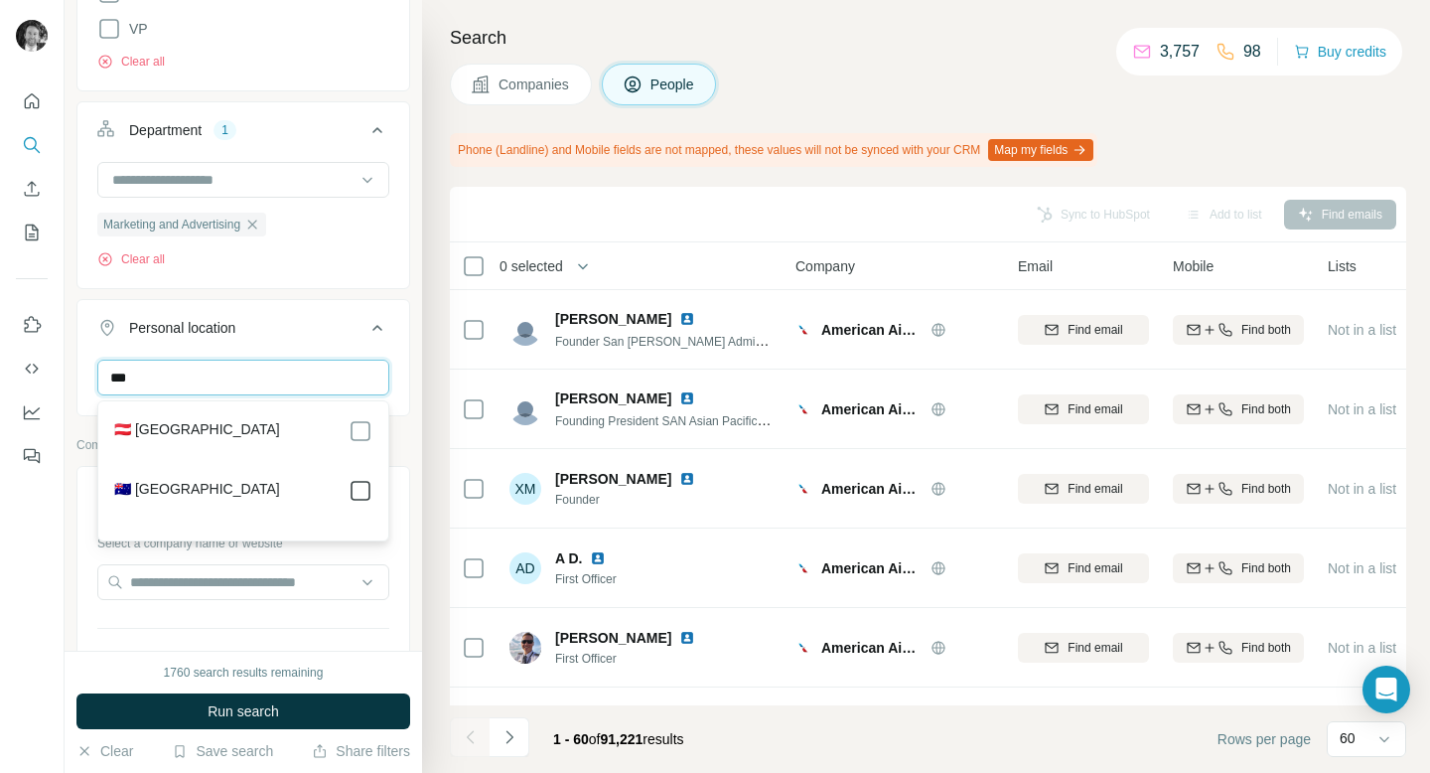
type input "***"
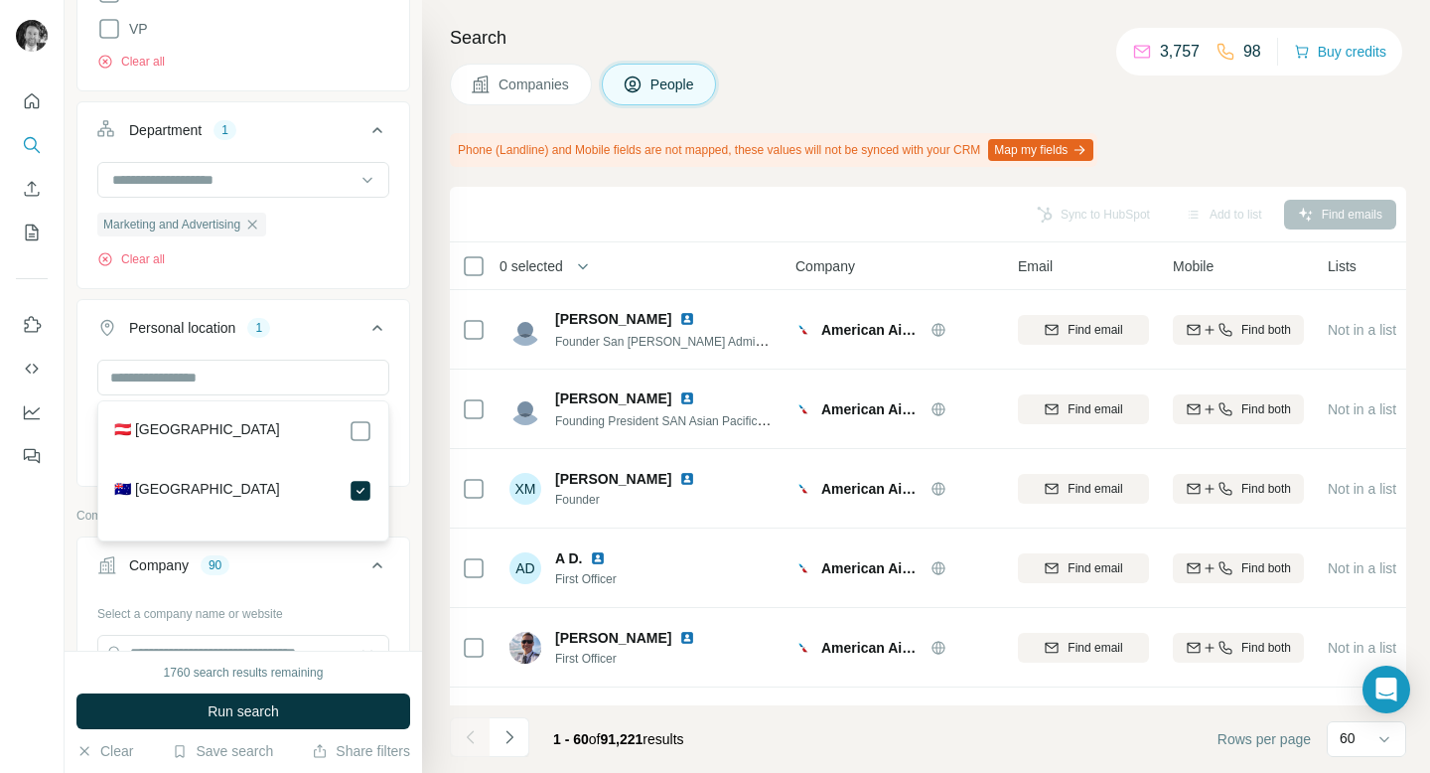
click at [379, 334] on icon at bounding box center [377, 328] width 24 height 24
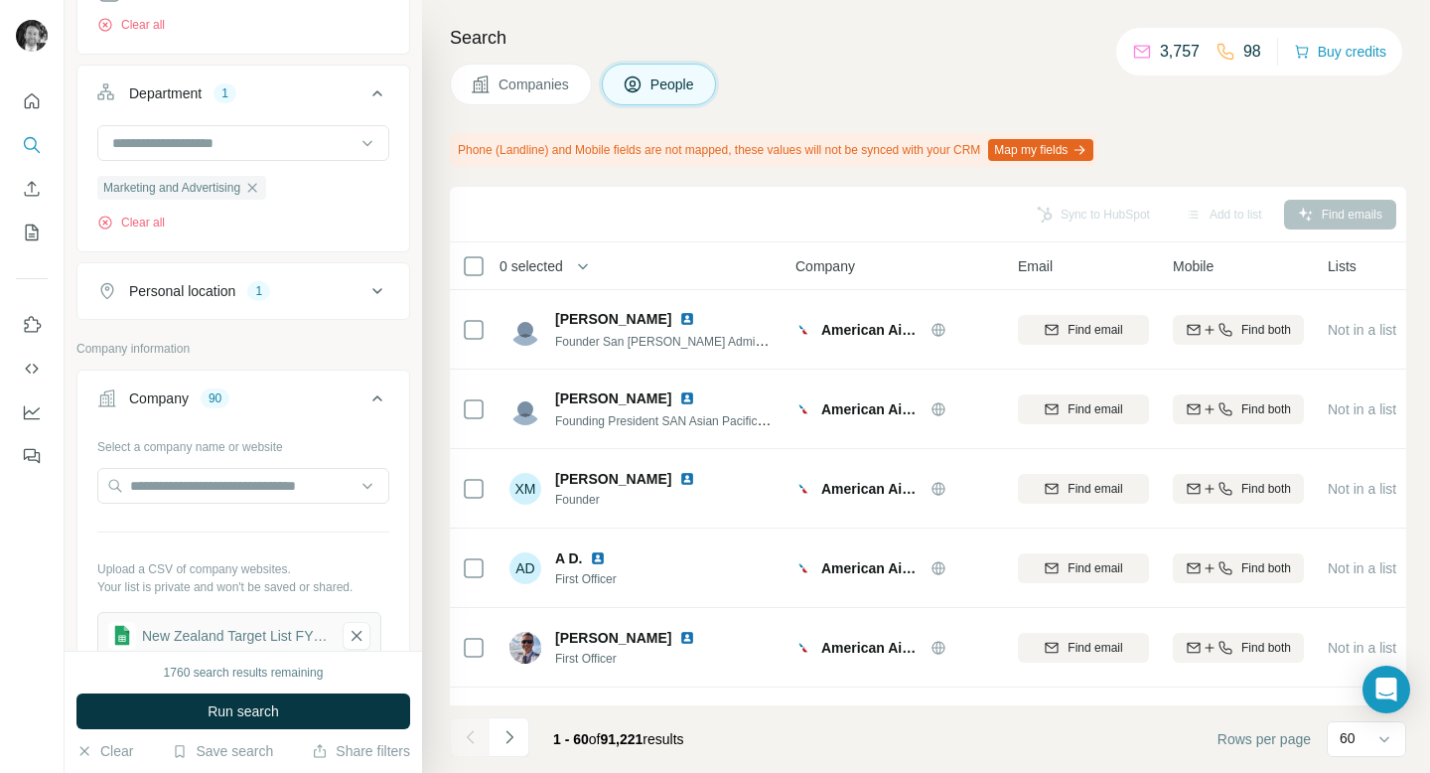
scroll to position [667, 0]
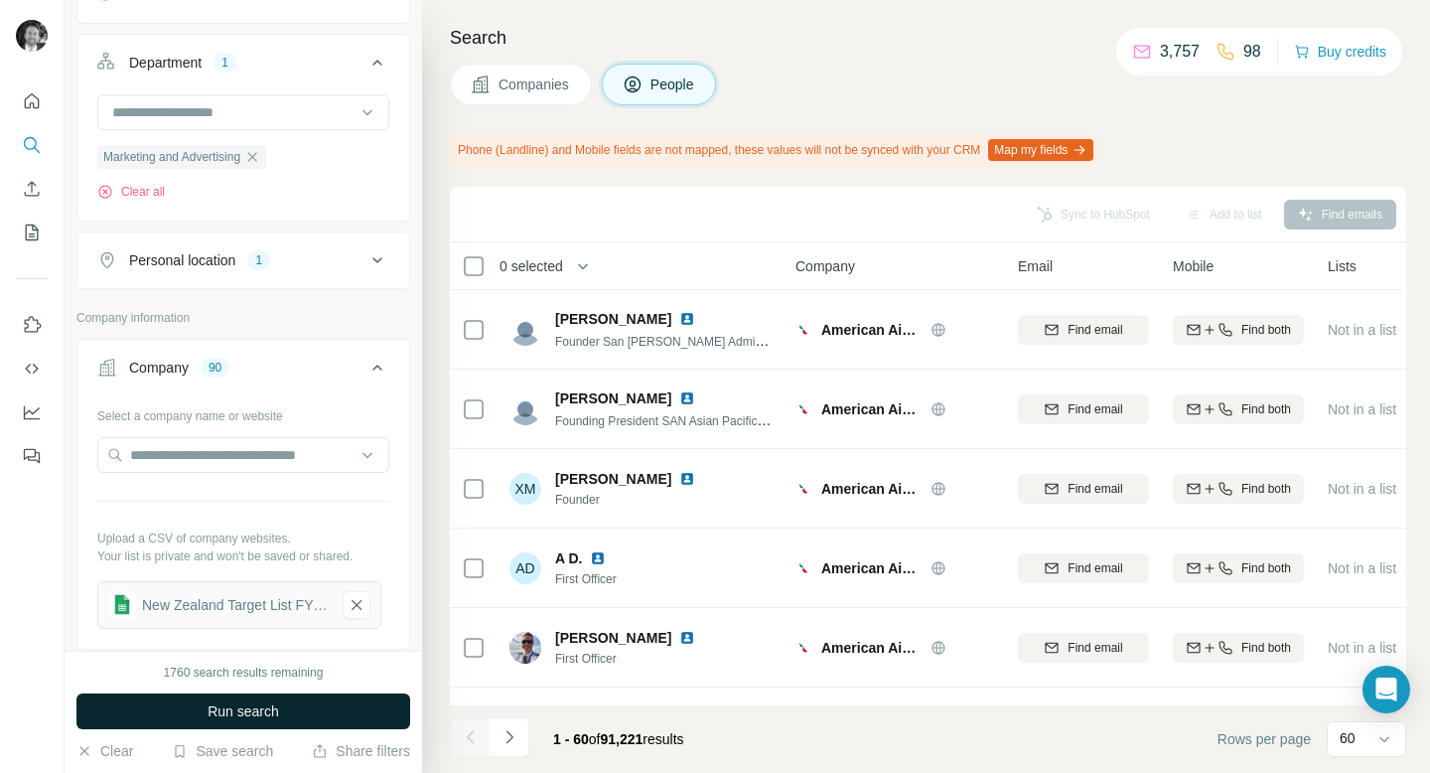
click at [230, 716] on span "Run search" at bounding box center [243, 711] width 71 height 20
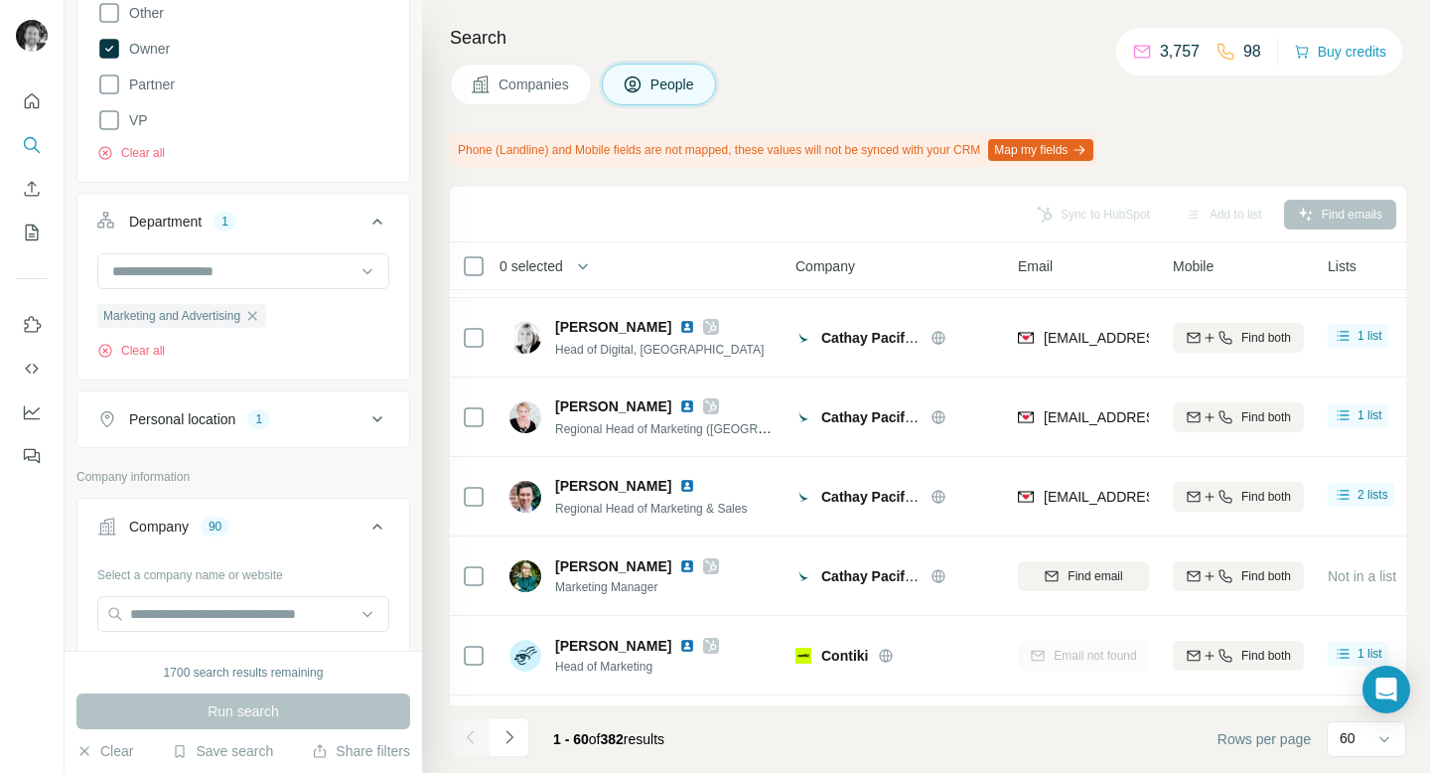
scroll to position [509, 0]
click at [377, 414] on icon at bounding box center [377, 418] width 24 height 24
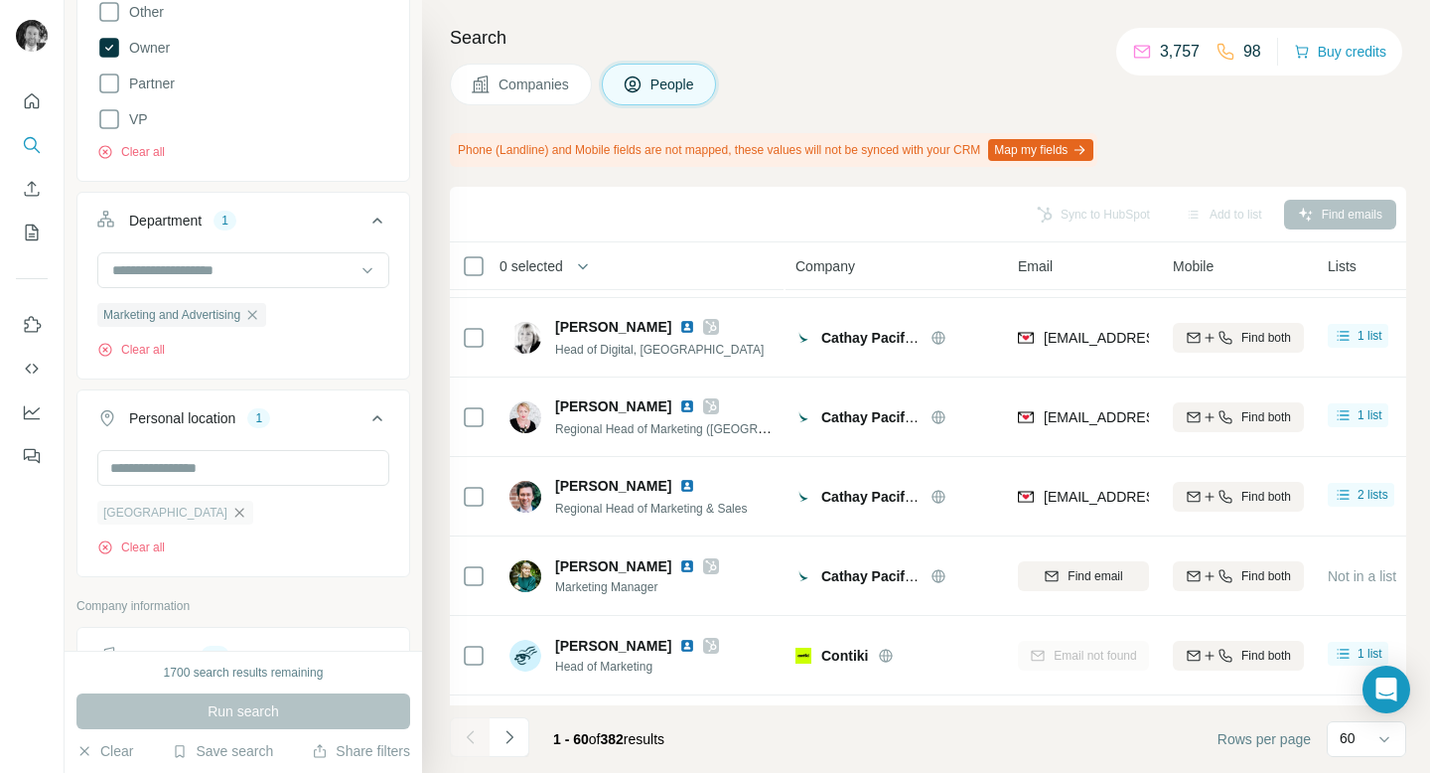
click at [231, 510] on icon "button" at bounding box center [239, 512] width 16 height 16
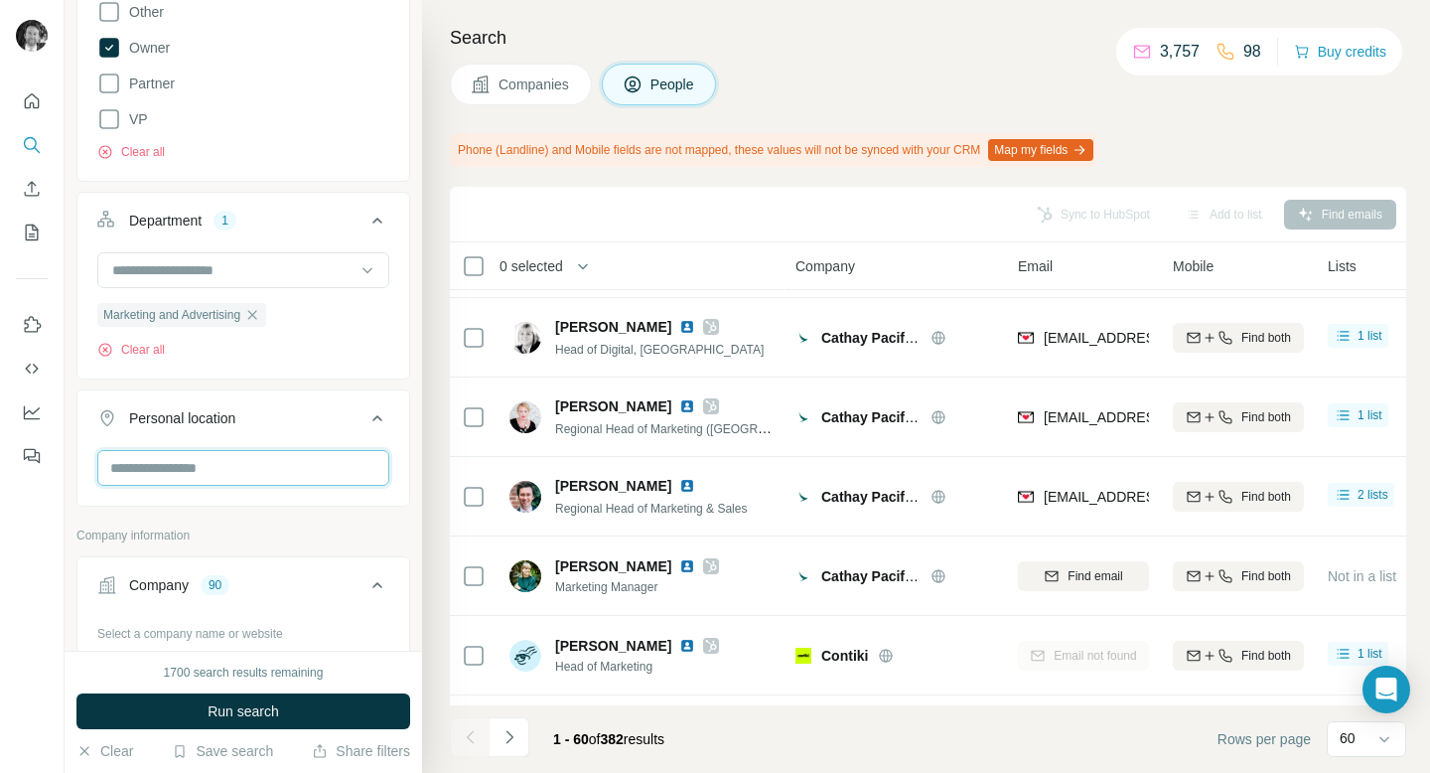
click at [206, 475] on input "text" at bounding box center [243, 468] width 292 height 36
type input "*******"
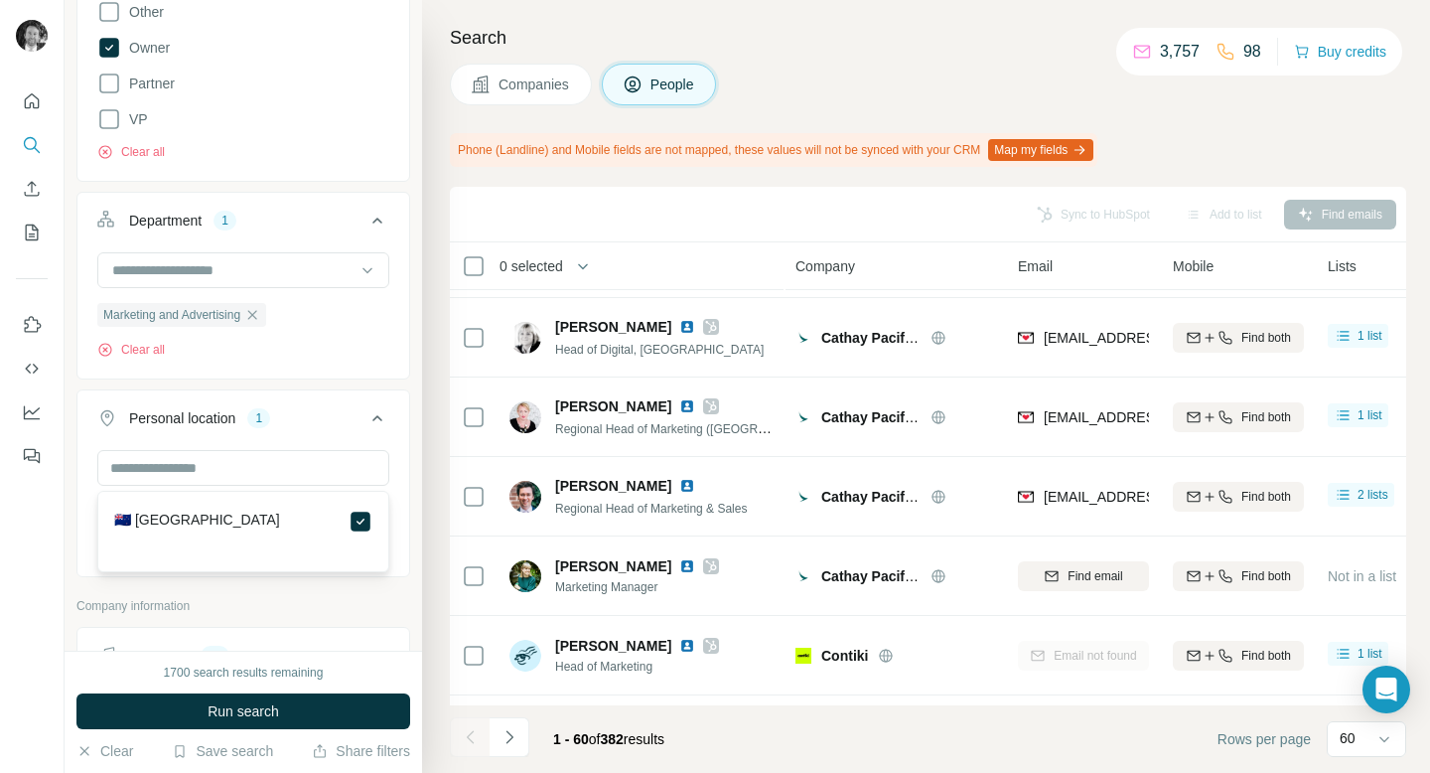
click at [296, 591] on div "Company lookalikes Personal information Job title Seniority 6 Board Member C-Le…" at bounding box center [243, 442] width 334 height 1800
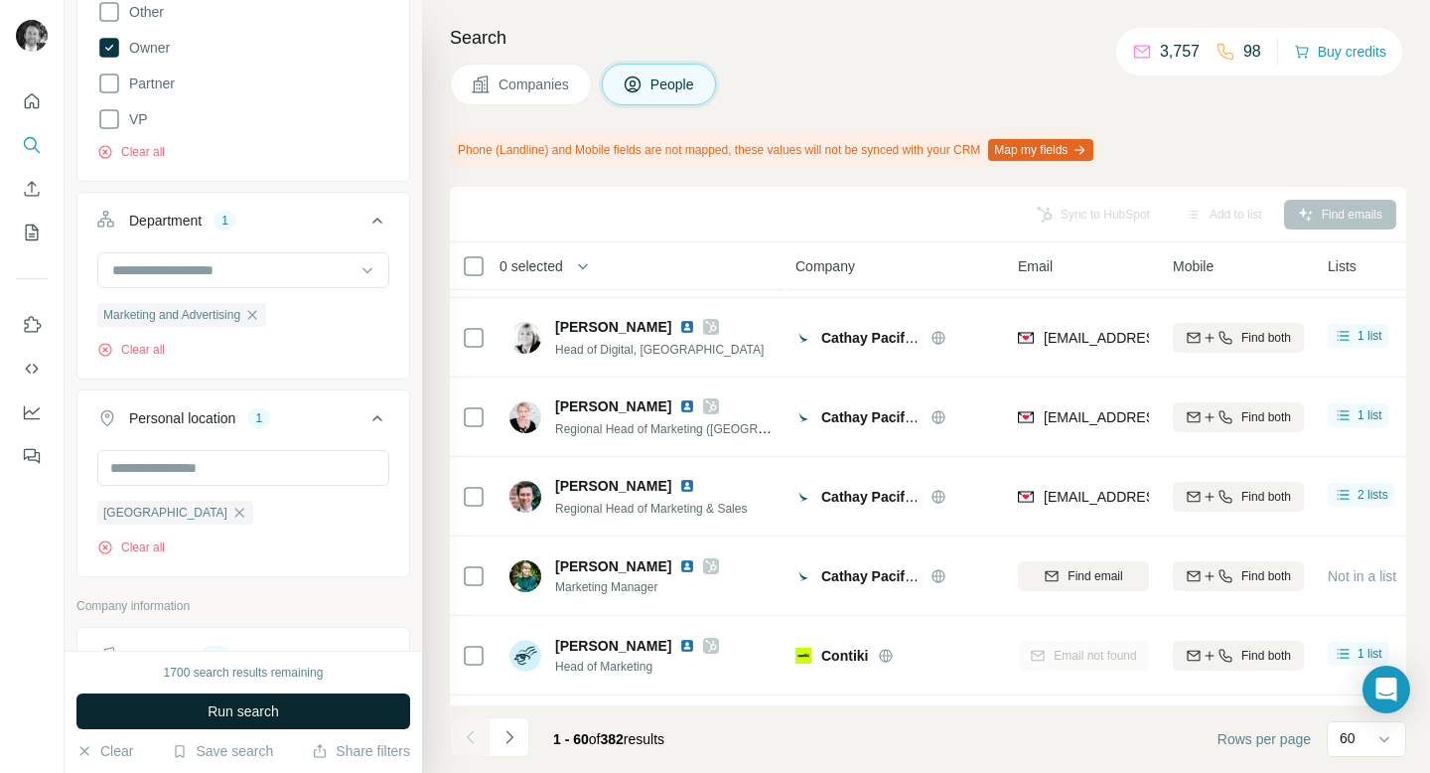
click at [252, 704] on span "Run search" at bounding box center [243, 711] width 71 height 20
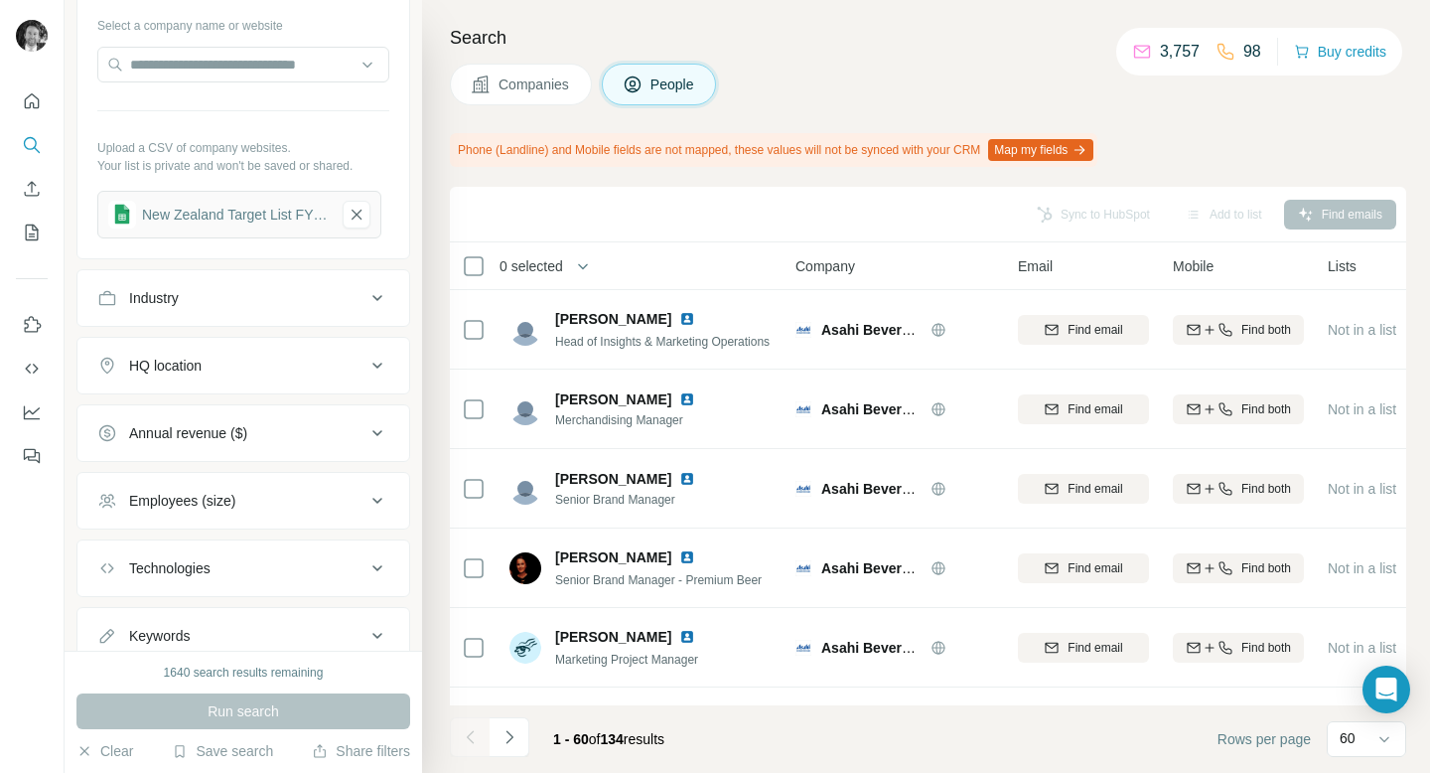
scroll to position [1258, 0]
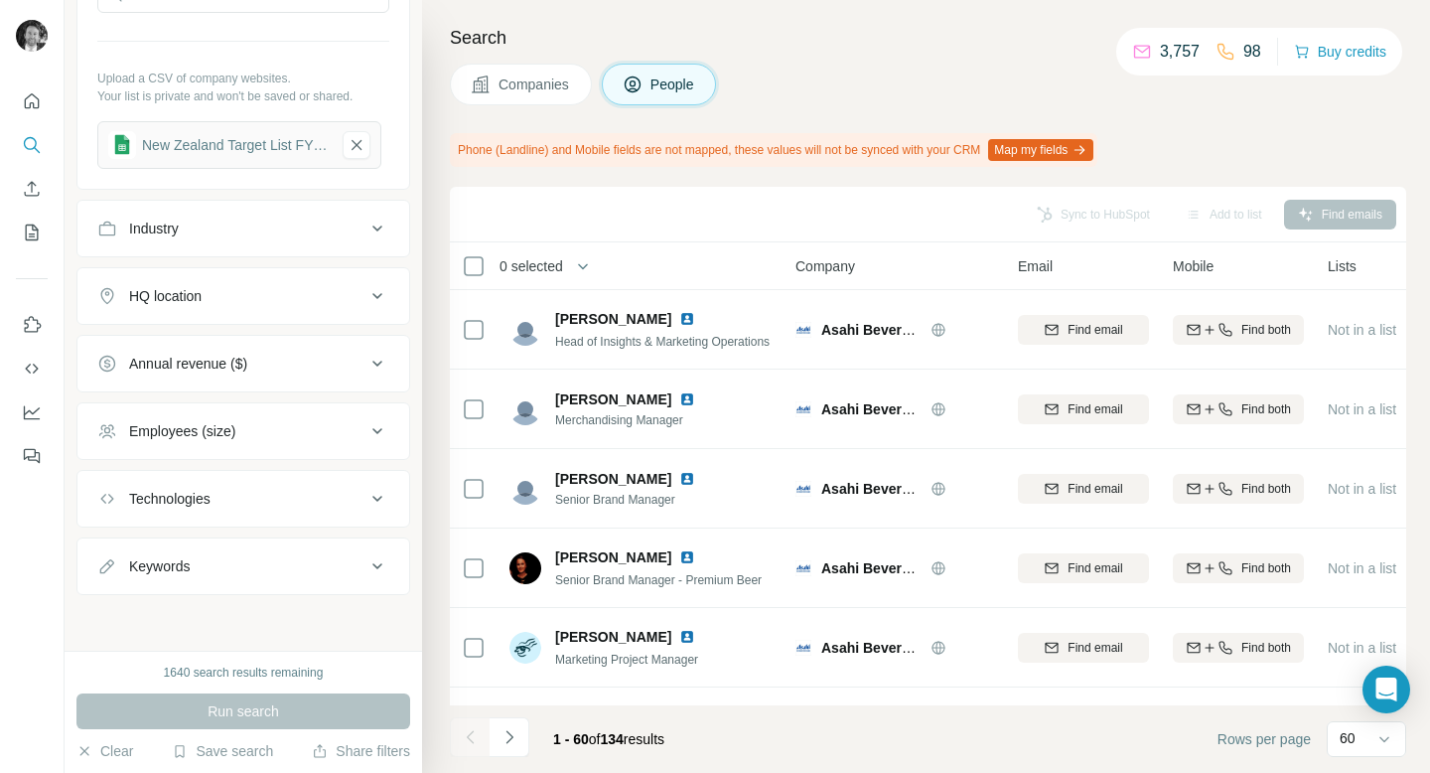
click at [378, 493] on icon at bounding box center [377, 499] width 24 height 24
click at [376, 496] on icon at bounding box center [377, 498] width 24 height 24
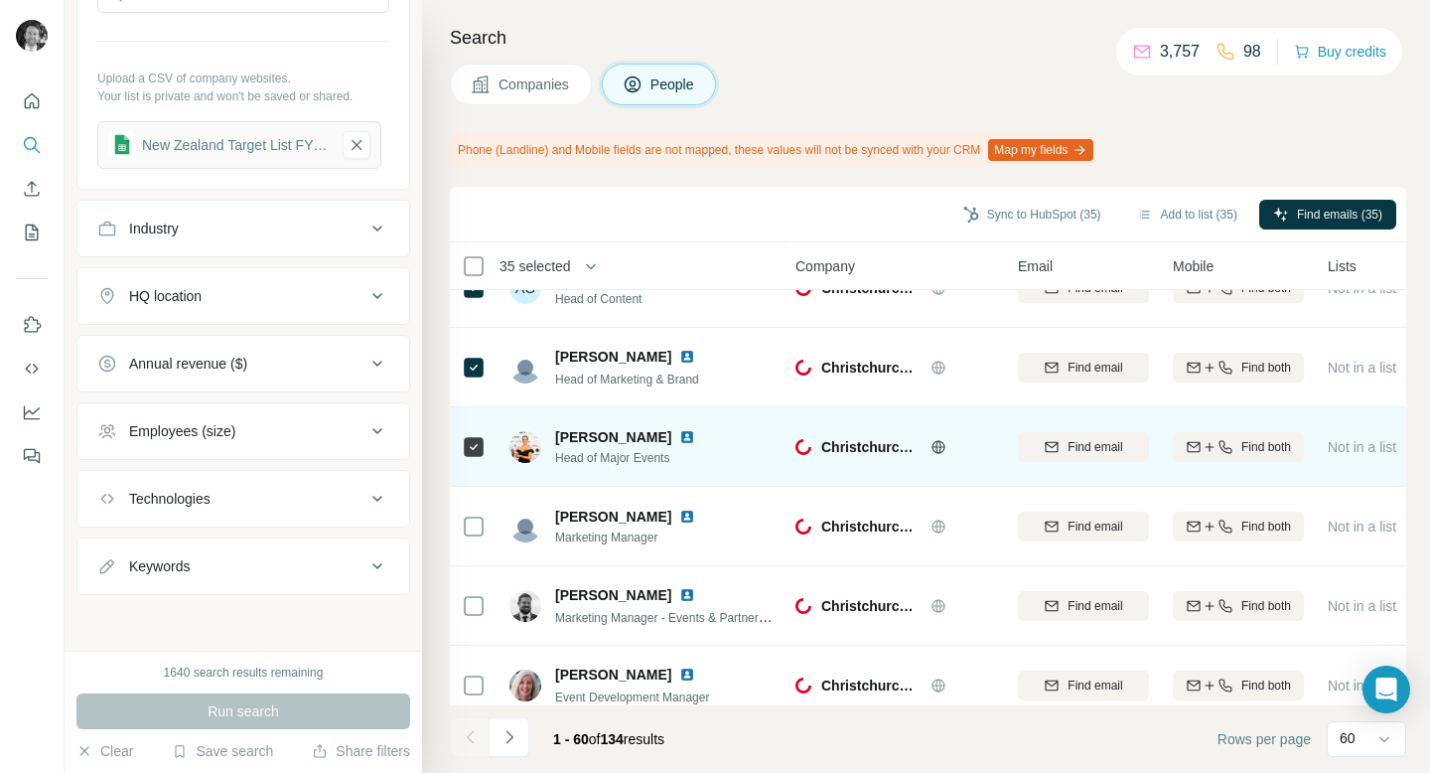
scroll to position [2859, 0]
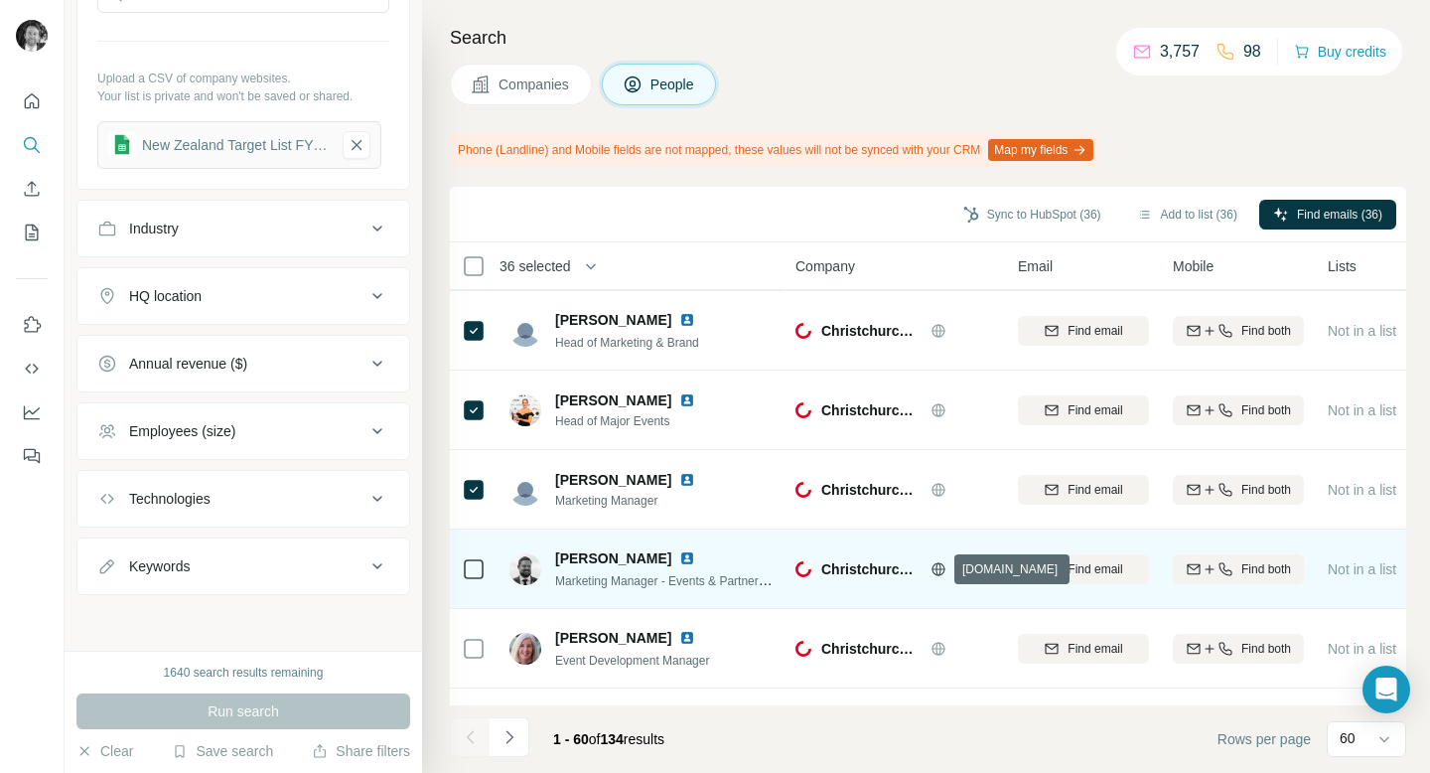
click at [939, 569] on icon at bounding box center [938, 569] width 16 height 16
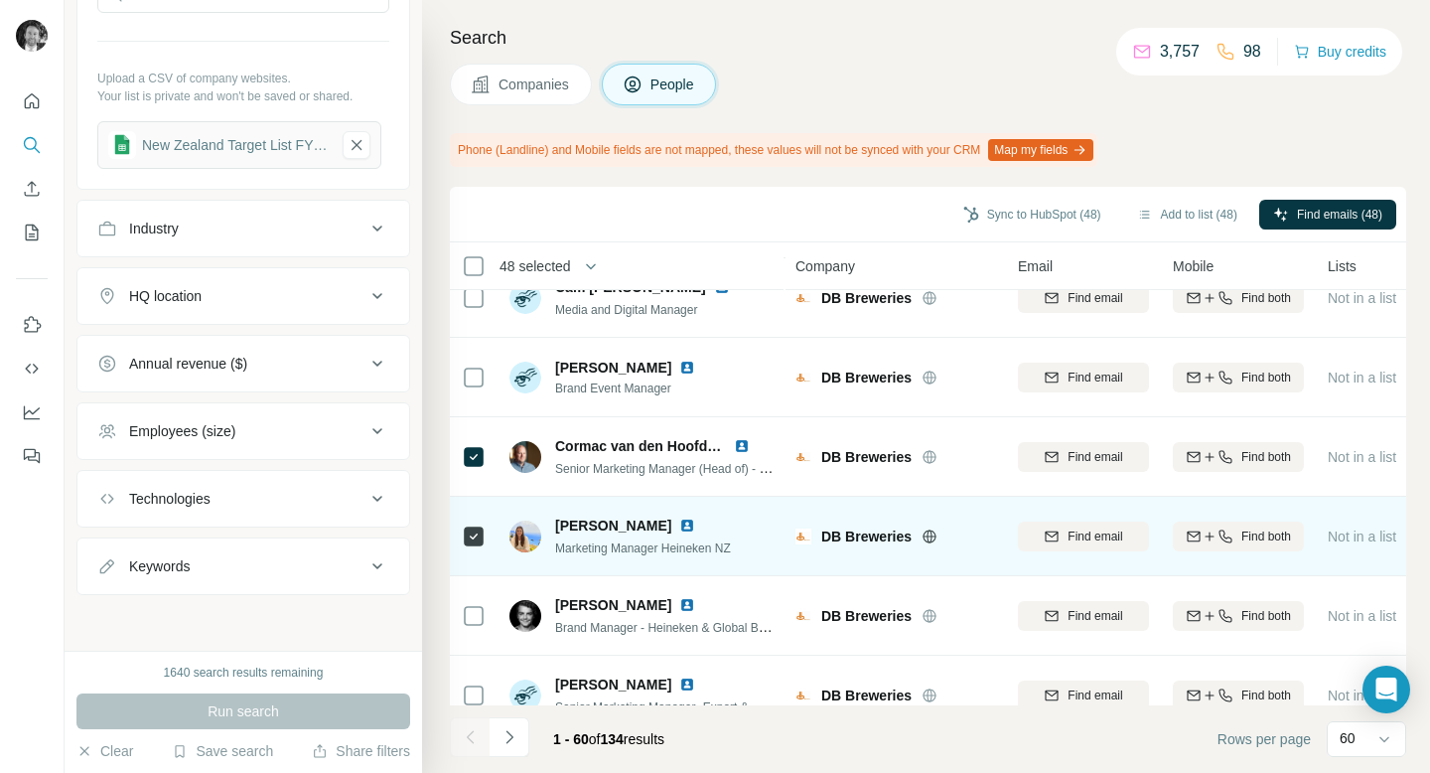
scroll to position [4351, 0]
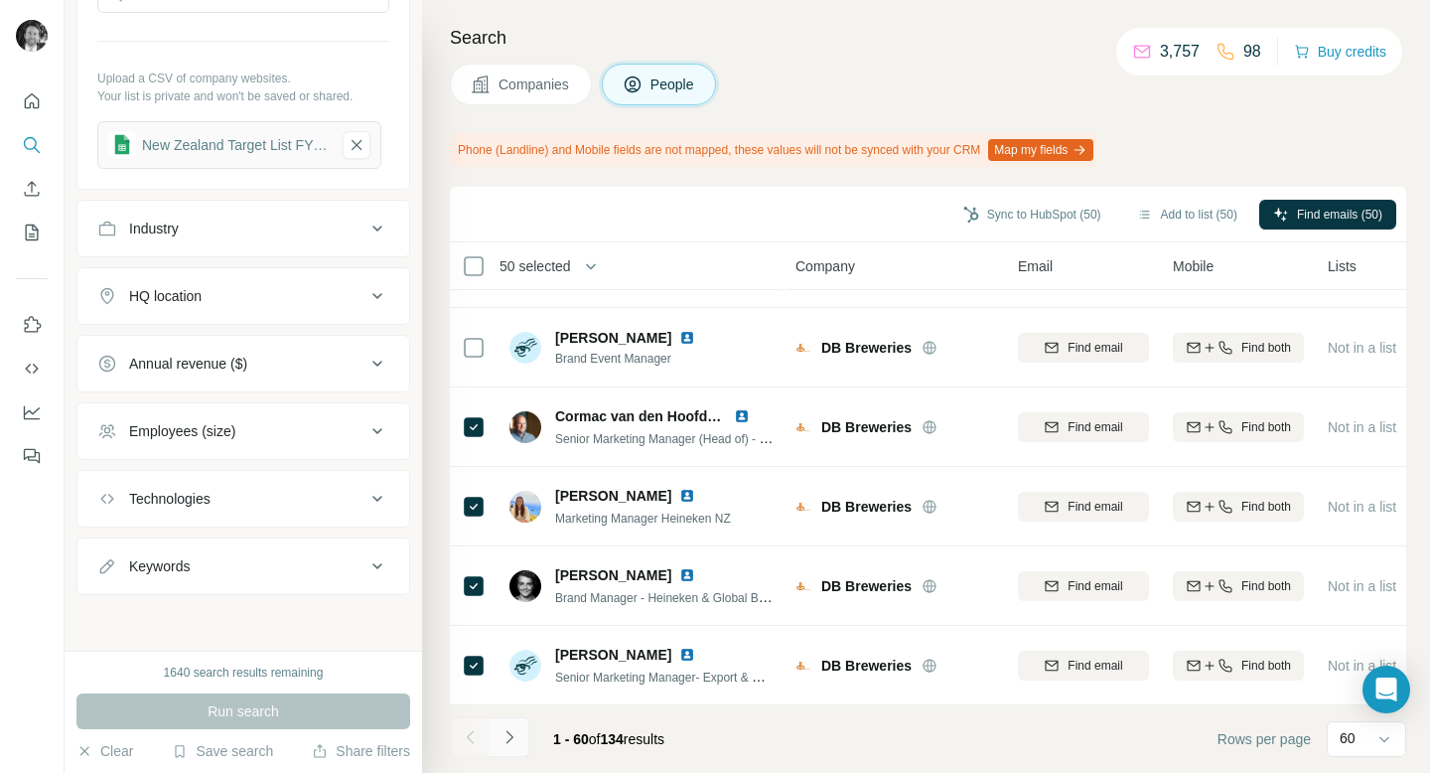
click at [508, 745] on icon "Navigate to next page" at bounding box center [509, 737] width 20 height 20
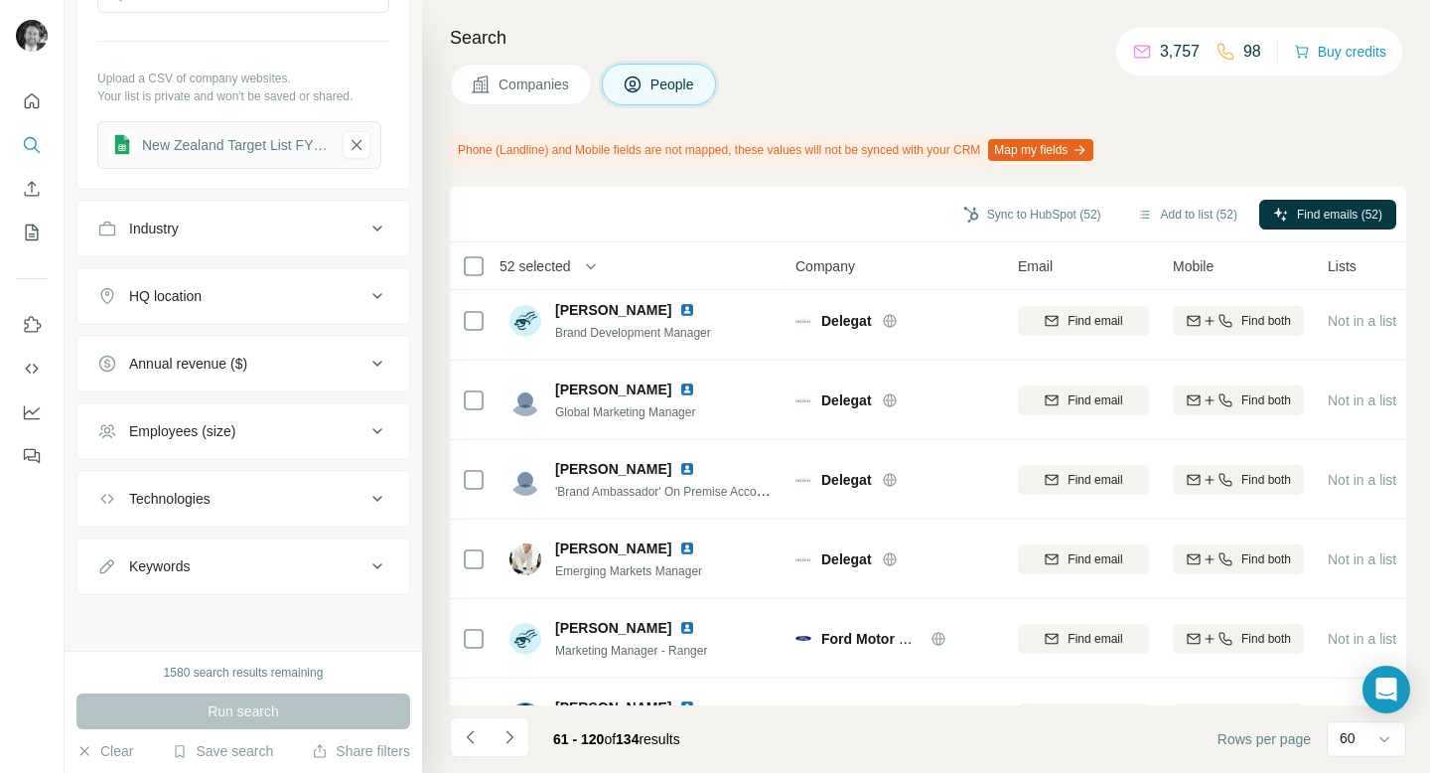
scroll to position [0, 0]
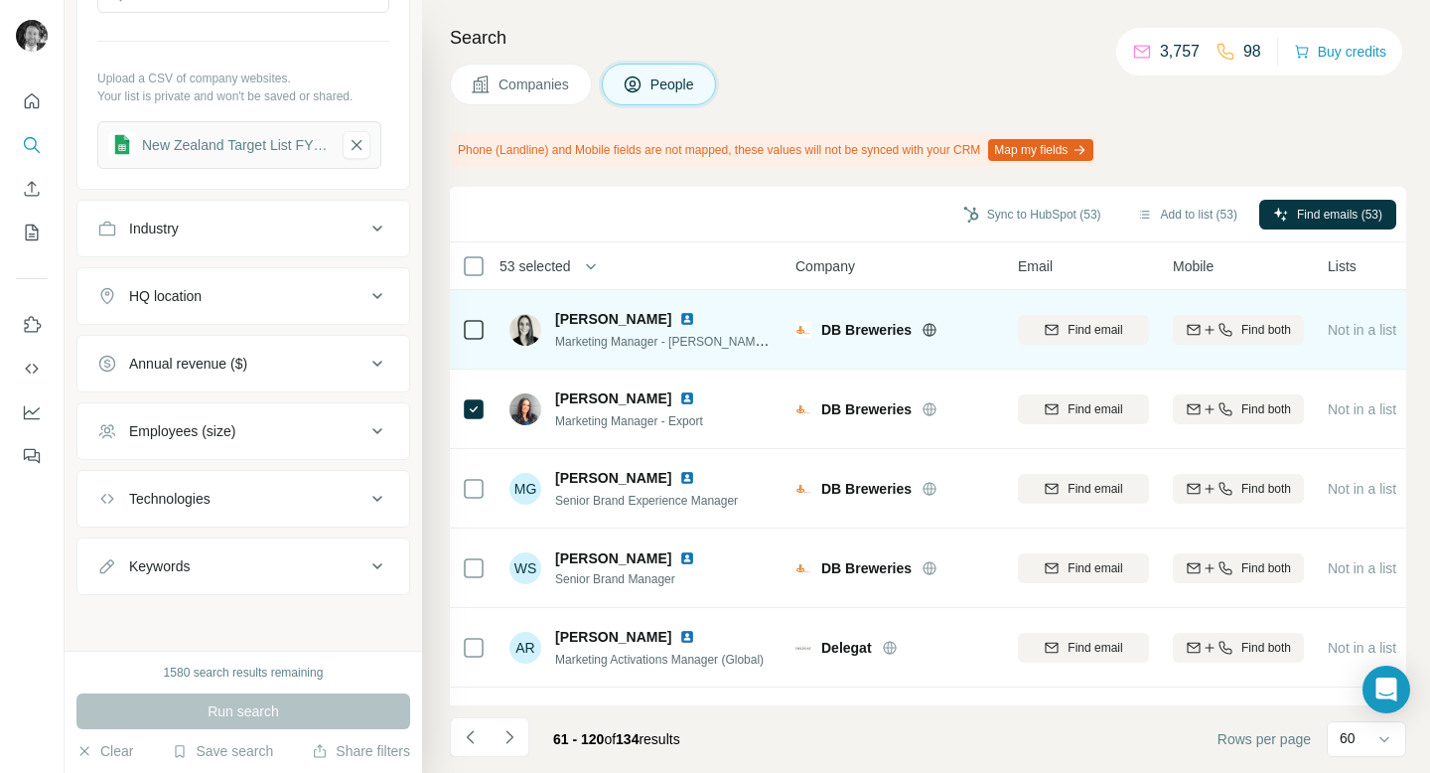
click at [465, 340] on icon at bounding box center [474, 330] width 24 height 24
click at [927, 331] on icon at bounding box center [929, 330] width 16 height 16
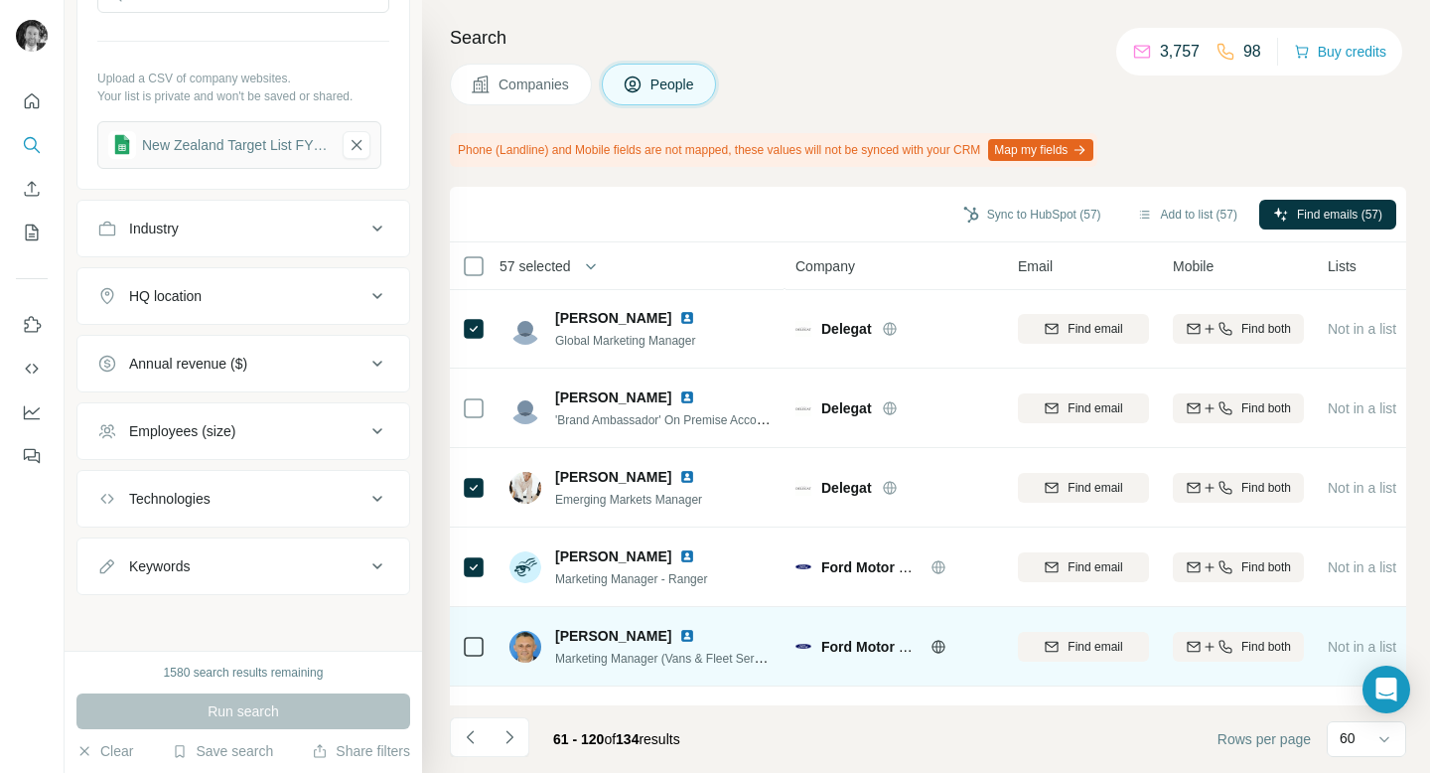
scroll to position [640, 0]
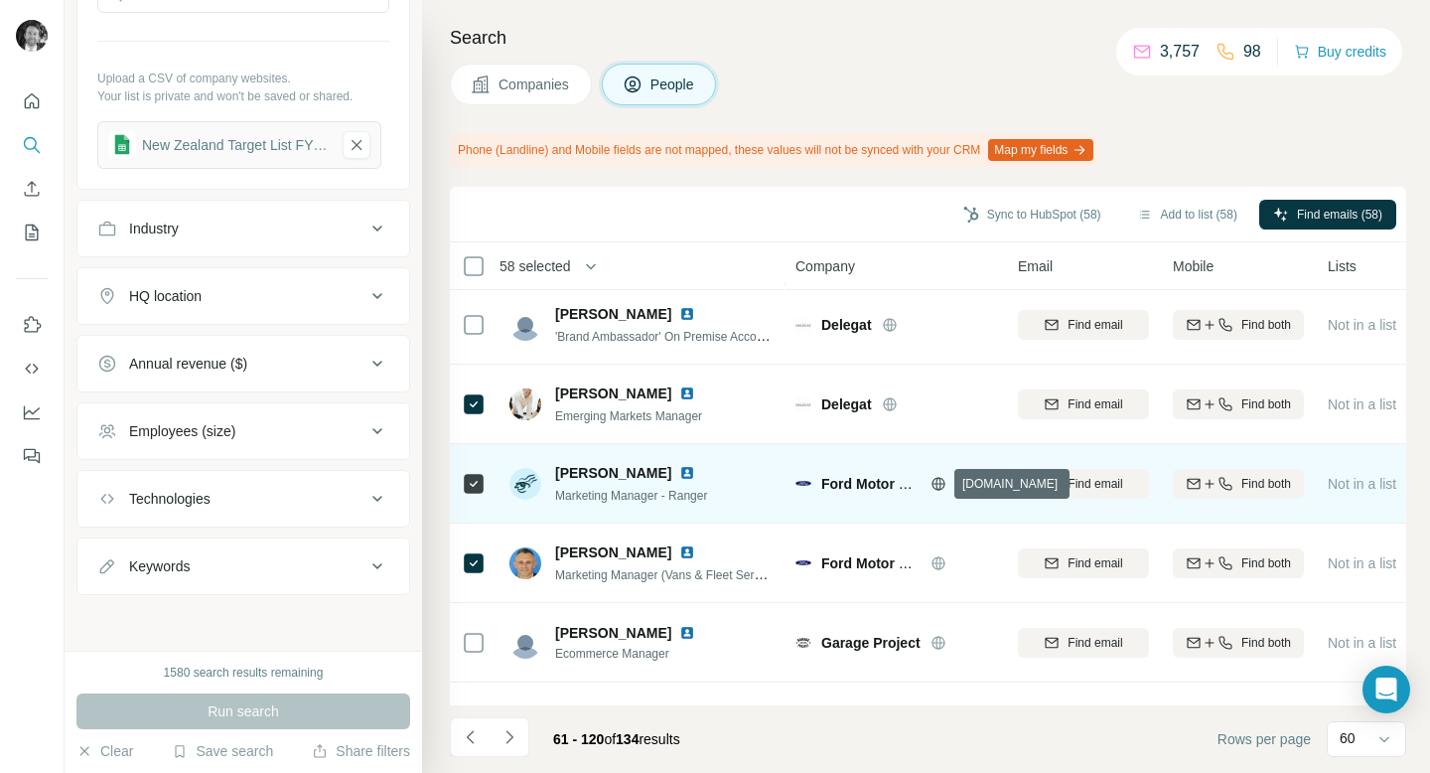
click at [939, 483] on icon at bounding box center [937, 483] width 5 height 13
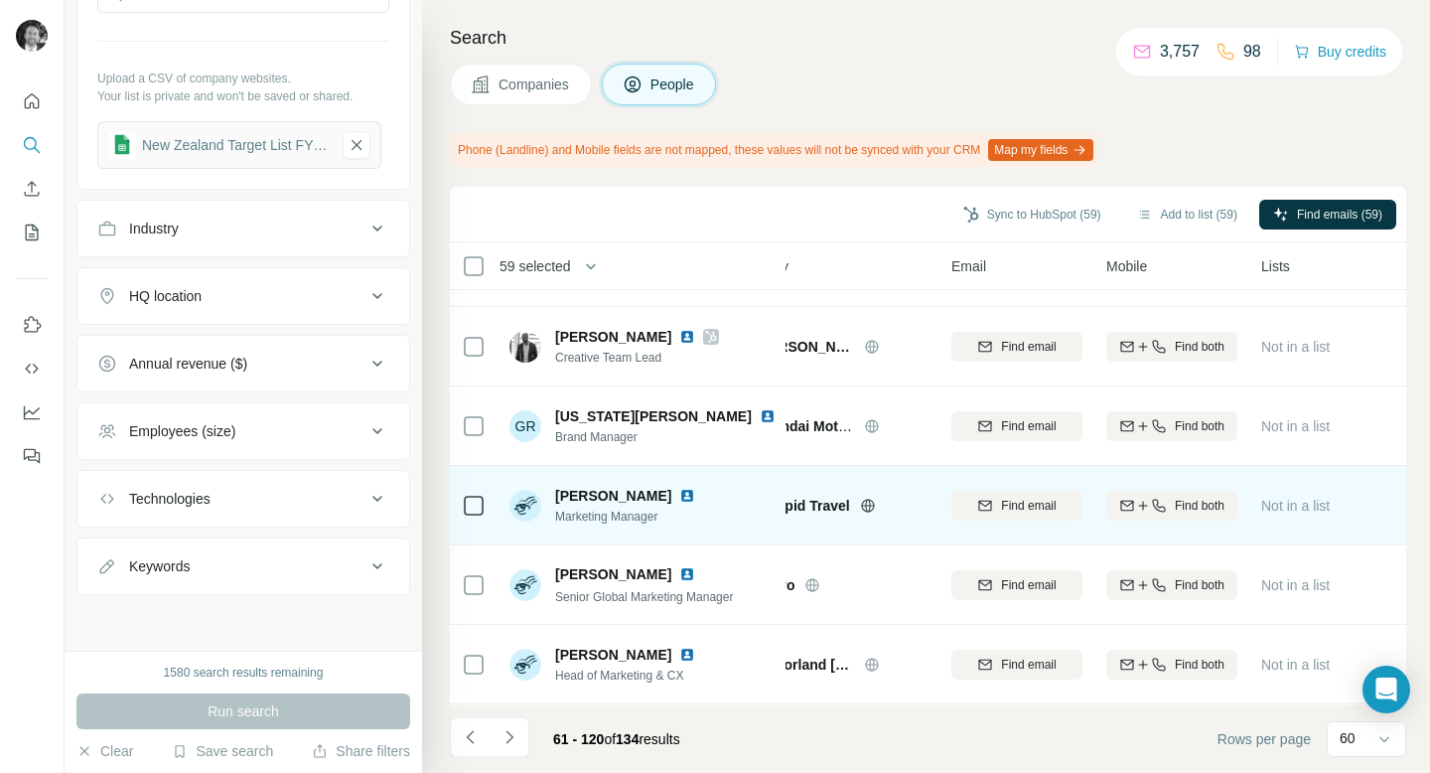
scroll to position [1258, 67]
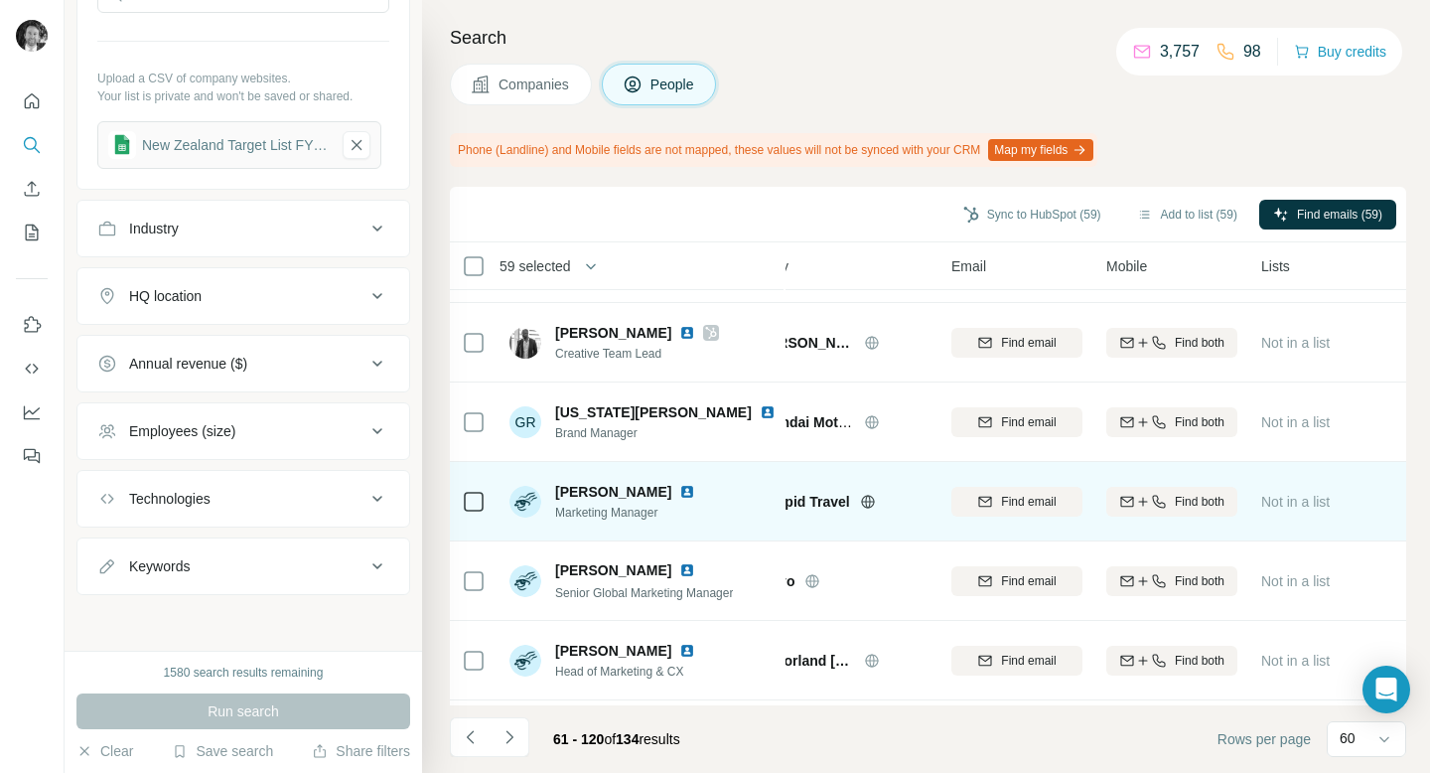
click at [476, 510] on icon at bounding box center [474, 502] width 24 height 24
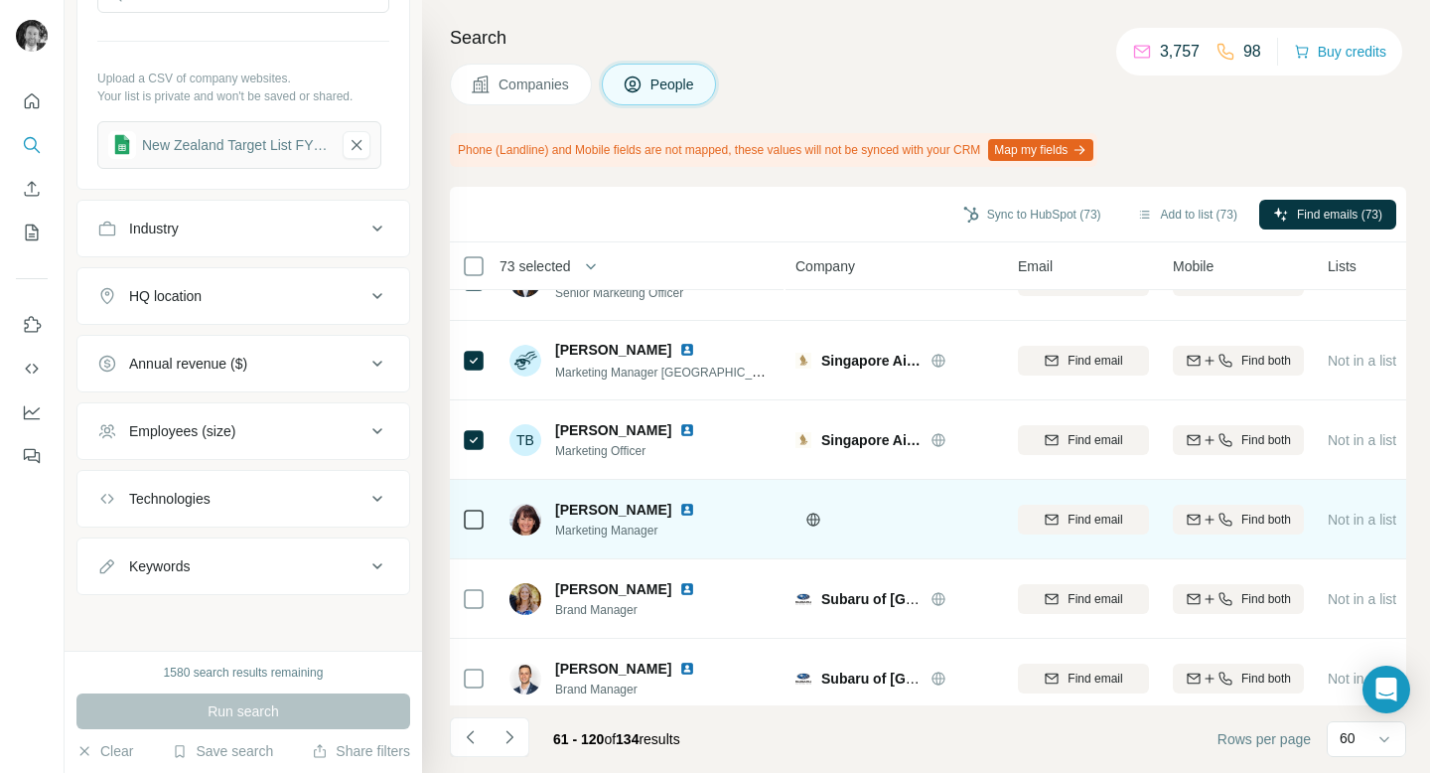
scroll to position [2832, 0]
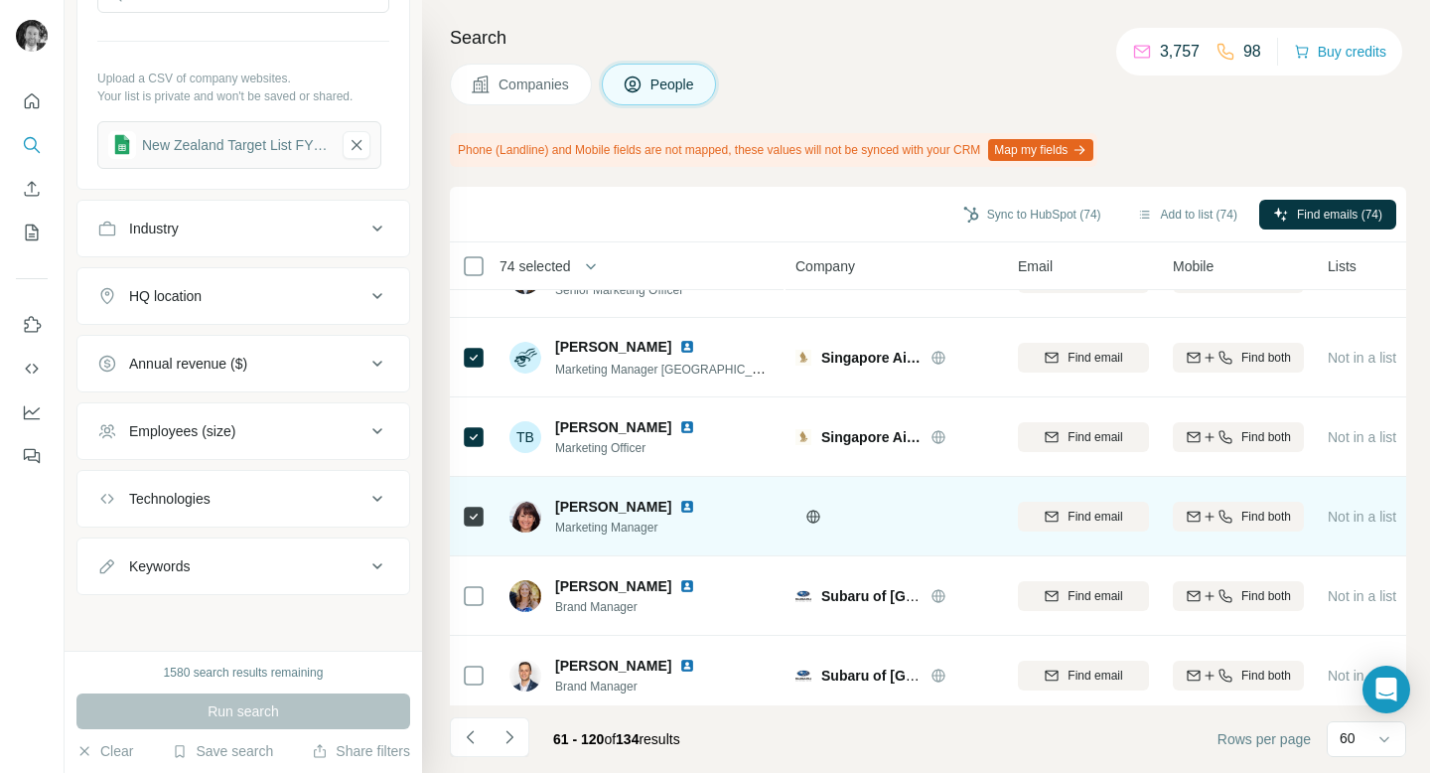
click at [810, 514] on icon at bounding box center [813, 516] width 16 height 16
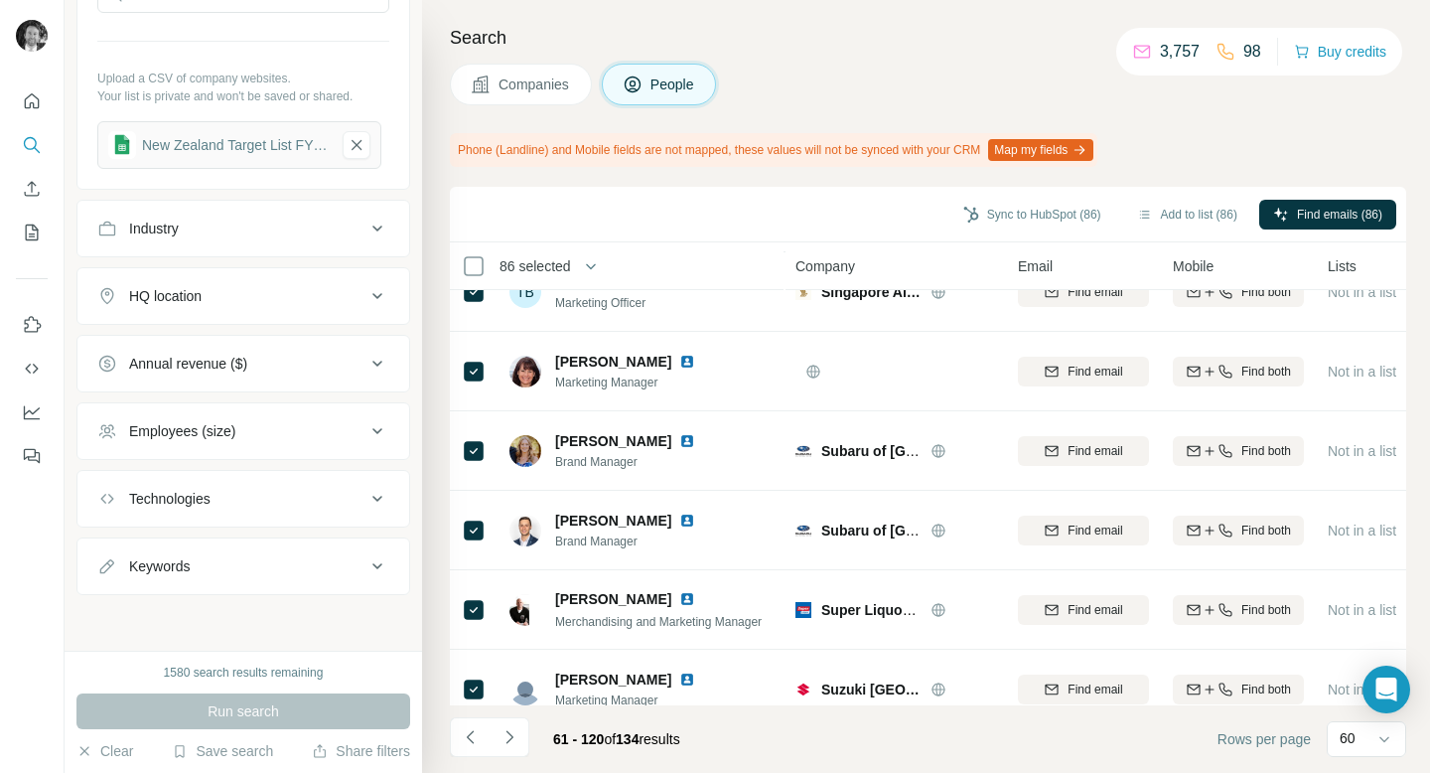
scroll to position [2992, 0]
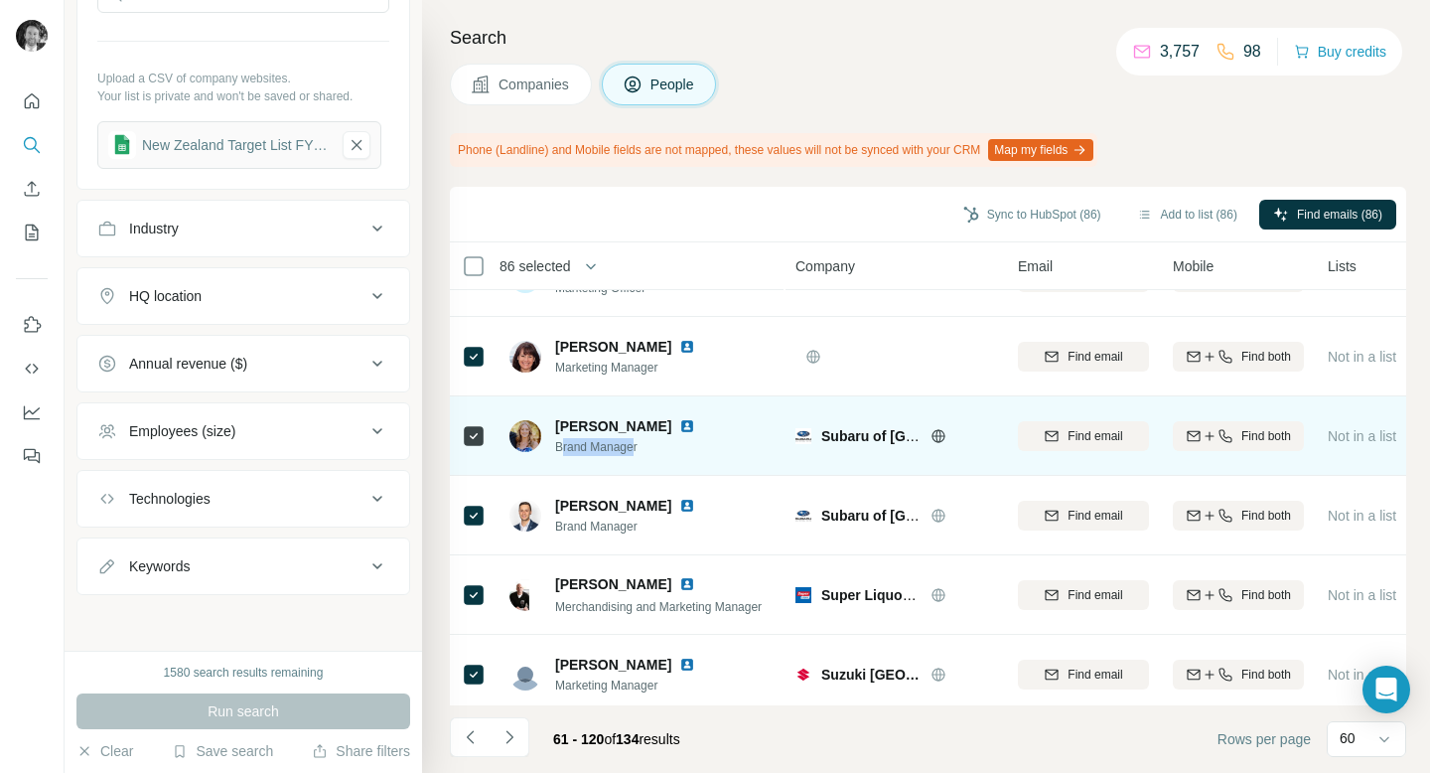
drag, startPoint x: 561, startPoint y: 448, endPoint x: 638, endPoint y: 448, distance: 77.5
click at [638, 448] on span "Brand Manager" at bounding box center [637, 447] width 164 height 18
drag, startPoint x: 629, startPoint y: 448, endPoint x: 580, endPoint y: 448, distance: 48.7
click at [581, 448] on span "Brand Manager" at bounding box center [637, 447] width 164 height 18
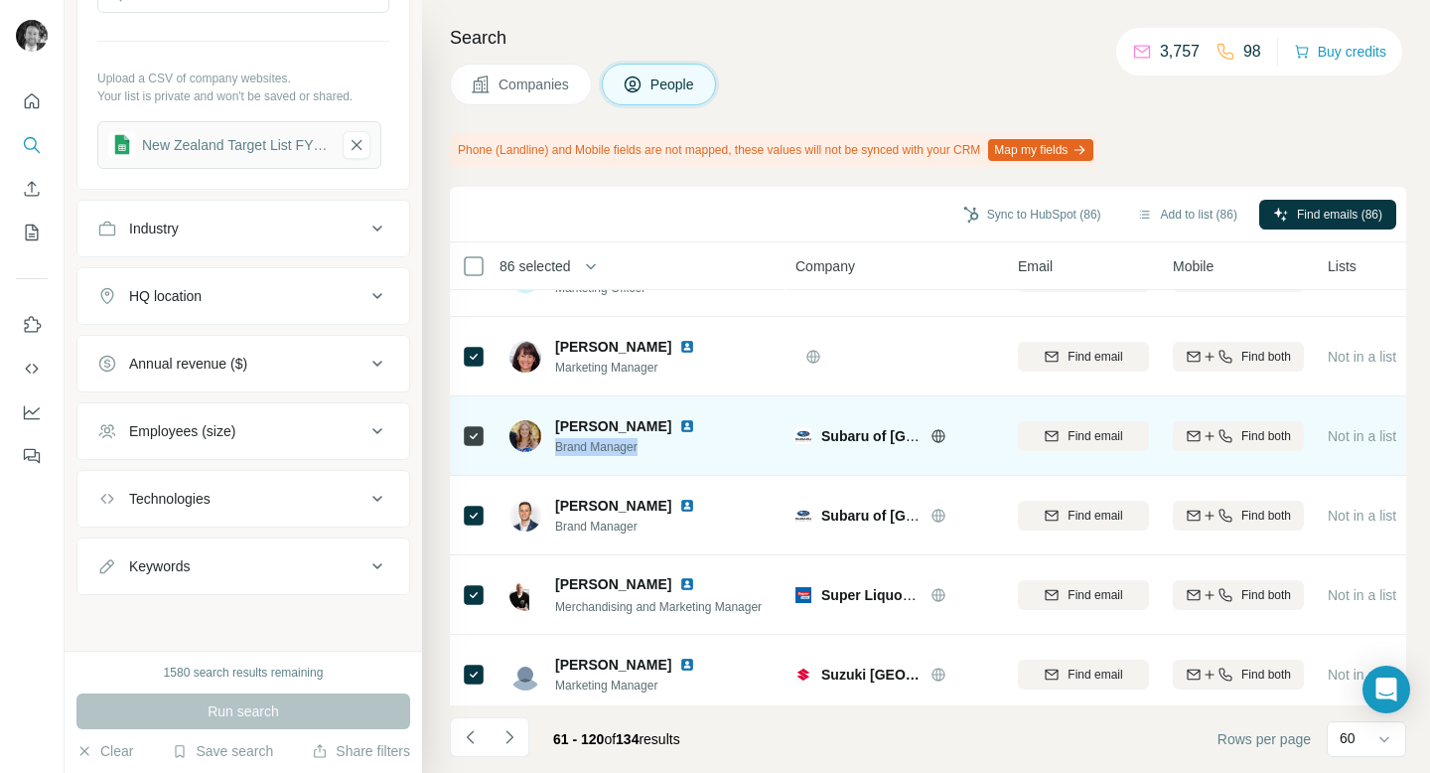
drag, startPoint x: 556, startPoint y: 449, endPoint x: 651, endPoint y: 449, distance: 95.3
click at [651, 449] on span "Brand Manager" at bounding box center [637, 447] width 164 height 18
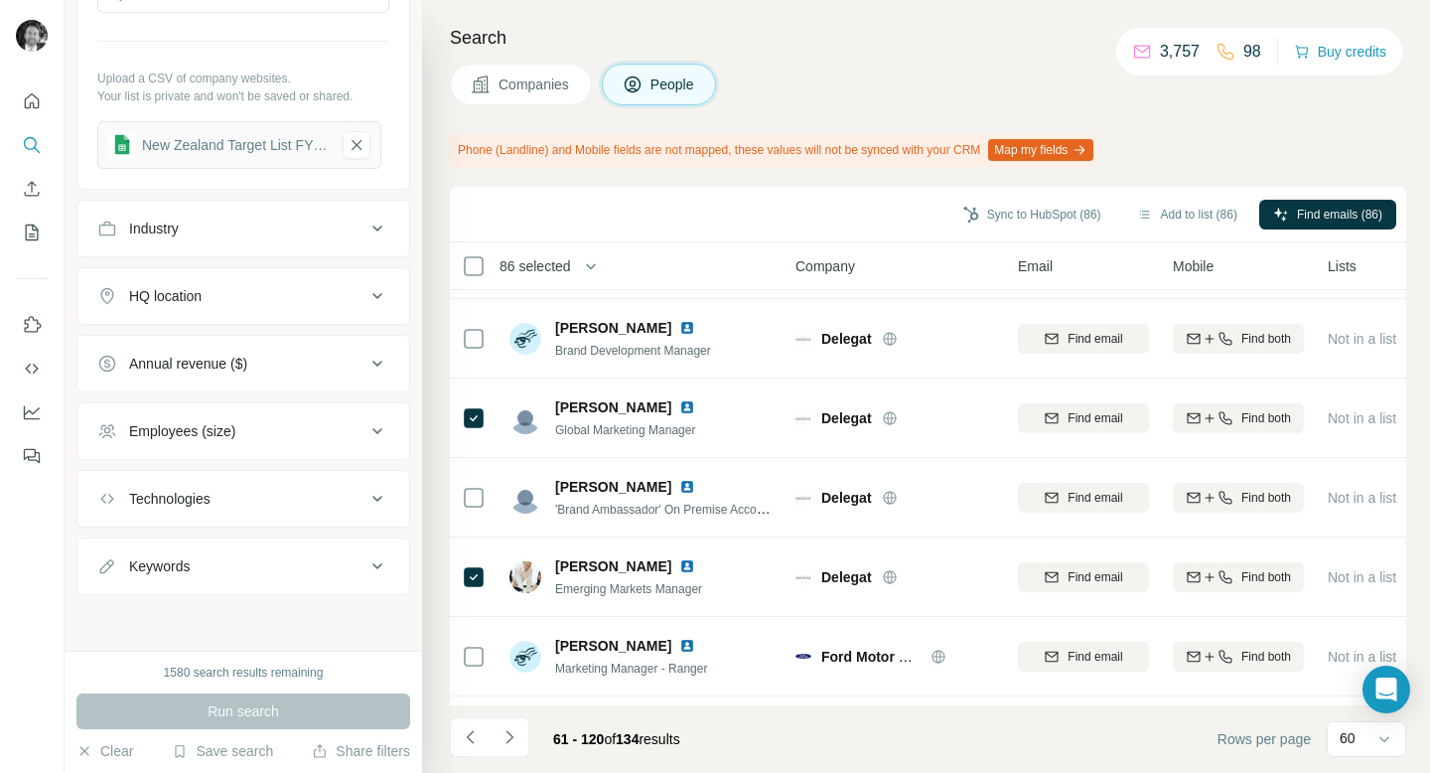
scroll to position [0, 0]
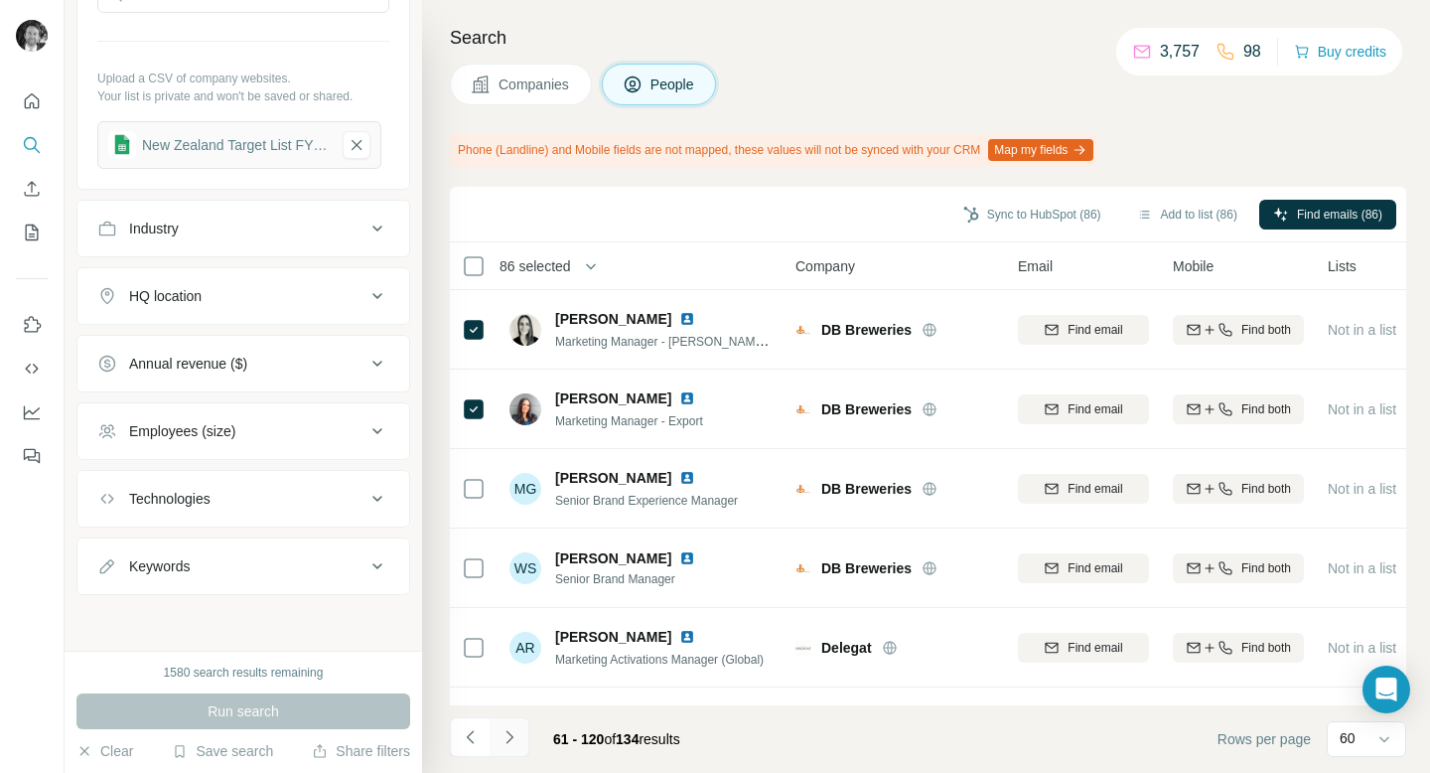
click at [511, 738] on icon "Navigate to next page" at bounding box center [508, 736] width 7 height 13
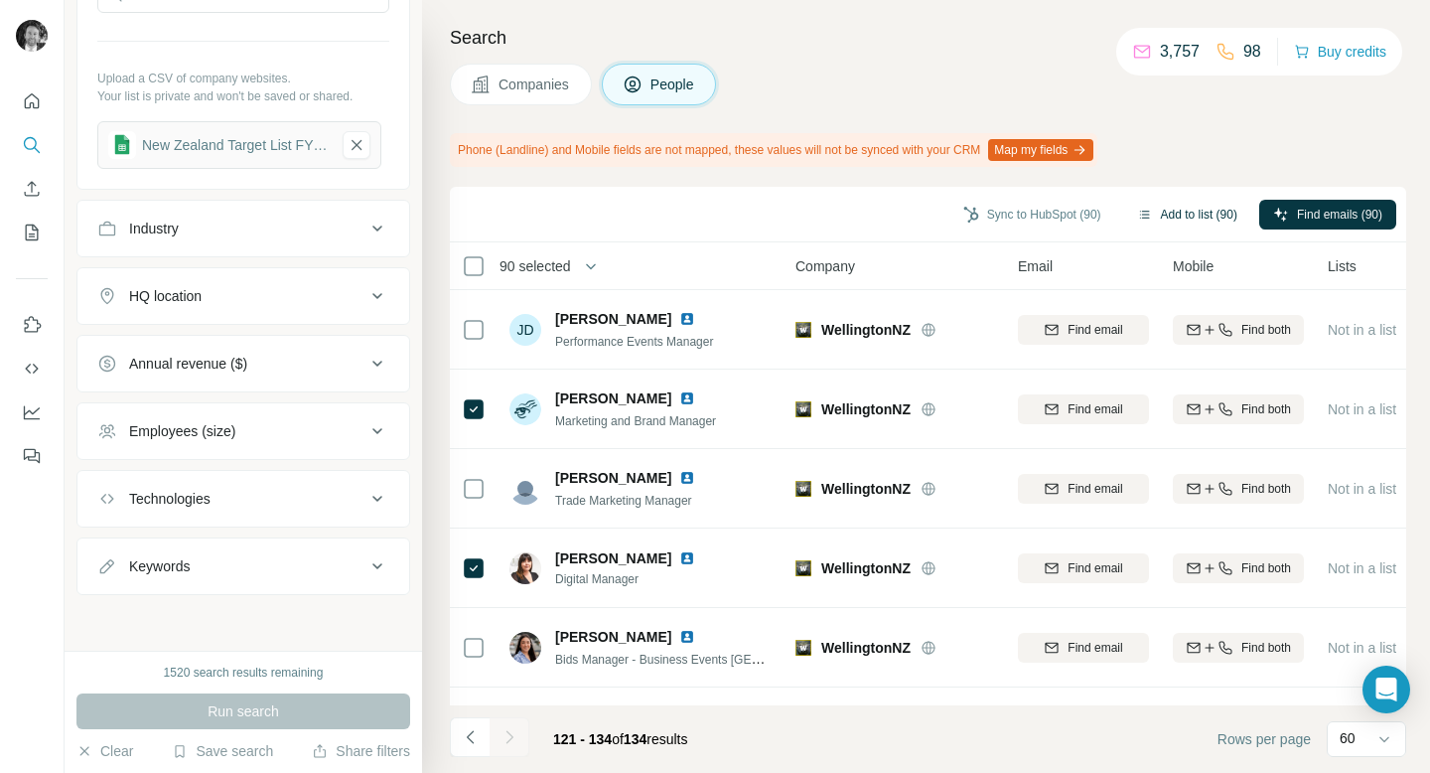
click at [1180, 213] on button "Add to list (90)" at bounding box center [1187, 215] width 128 height 30
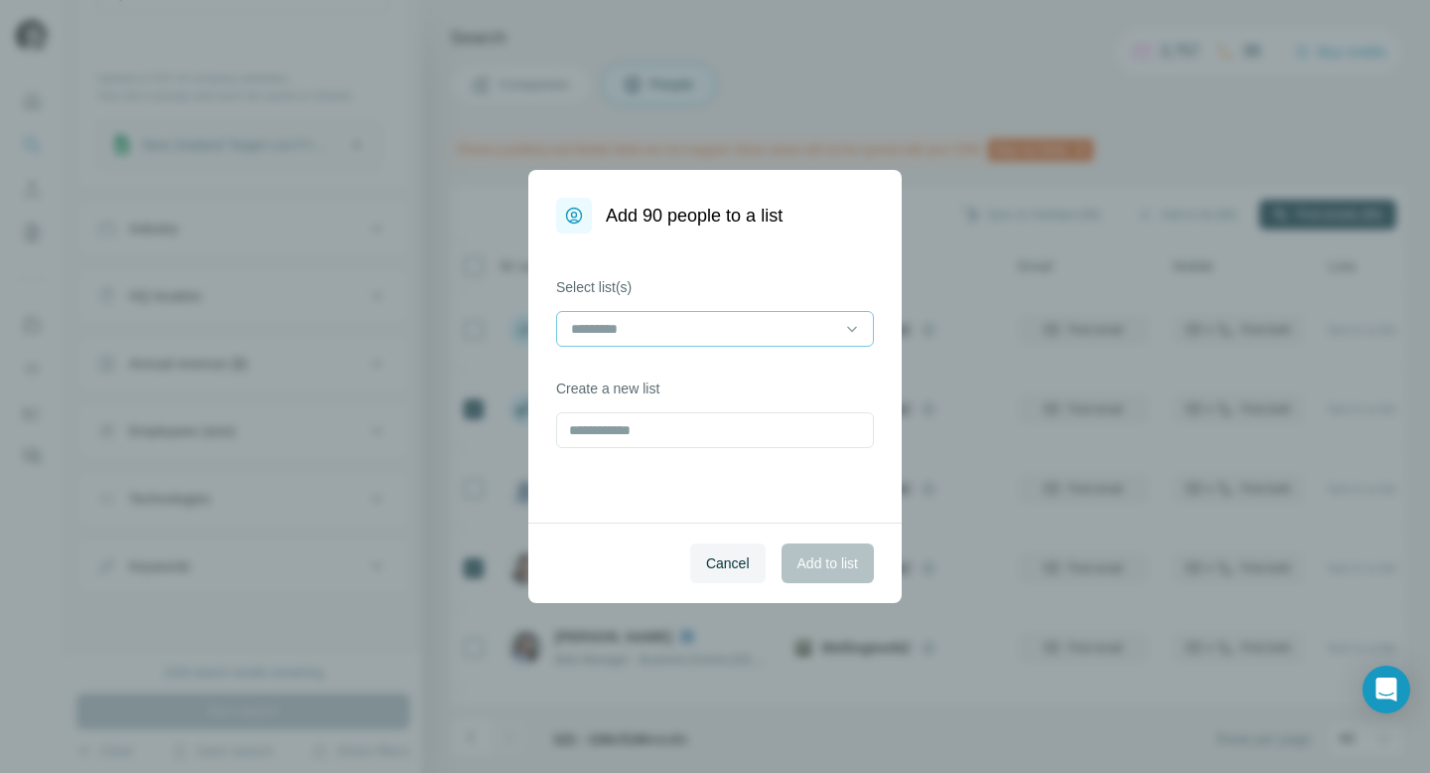
click at [785, 333] on input at bounding box center [703, 329] width 268 height 22
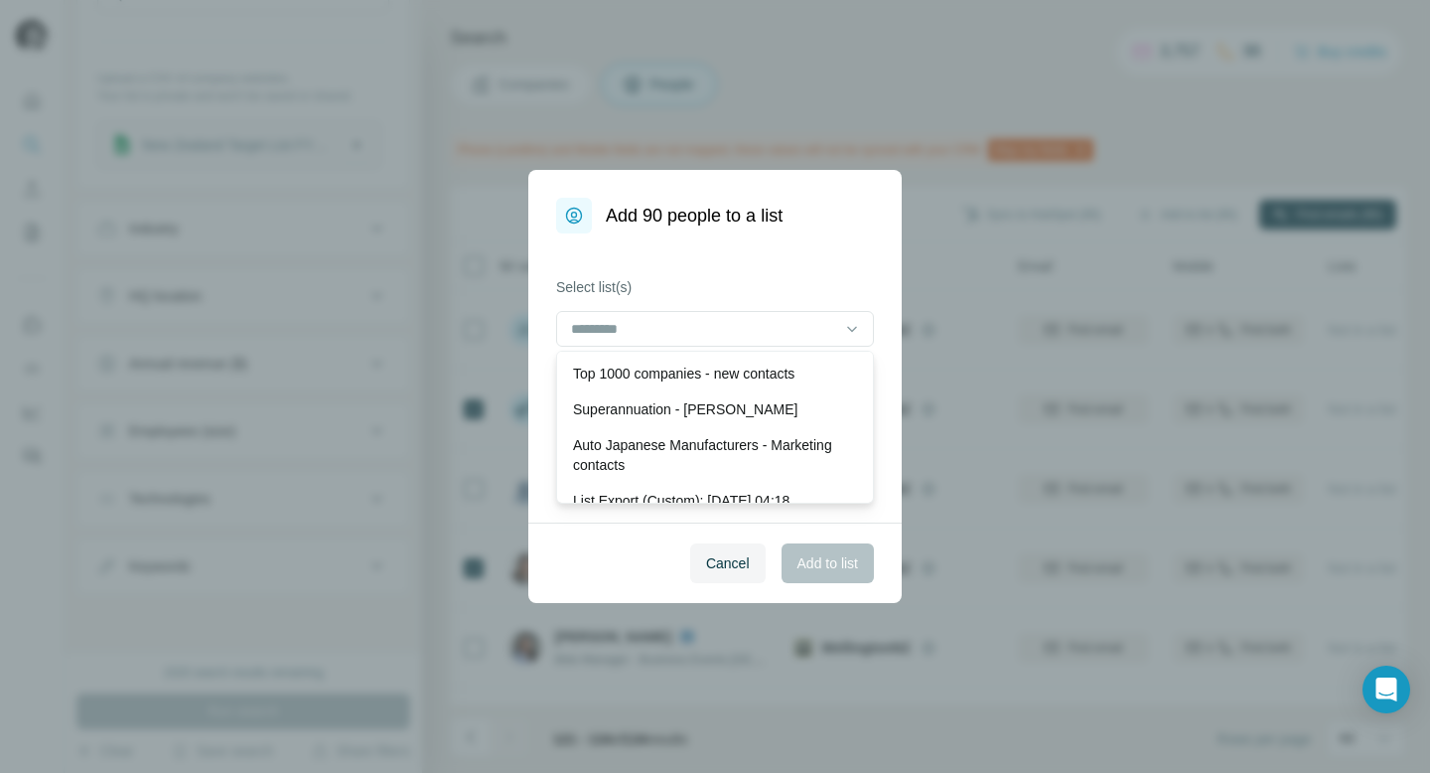
click at [885, 455] on div "Select list(s) Create a new list" at bounding box center [714, 377] width 373 height 289
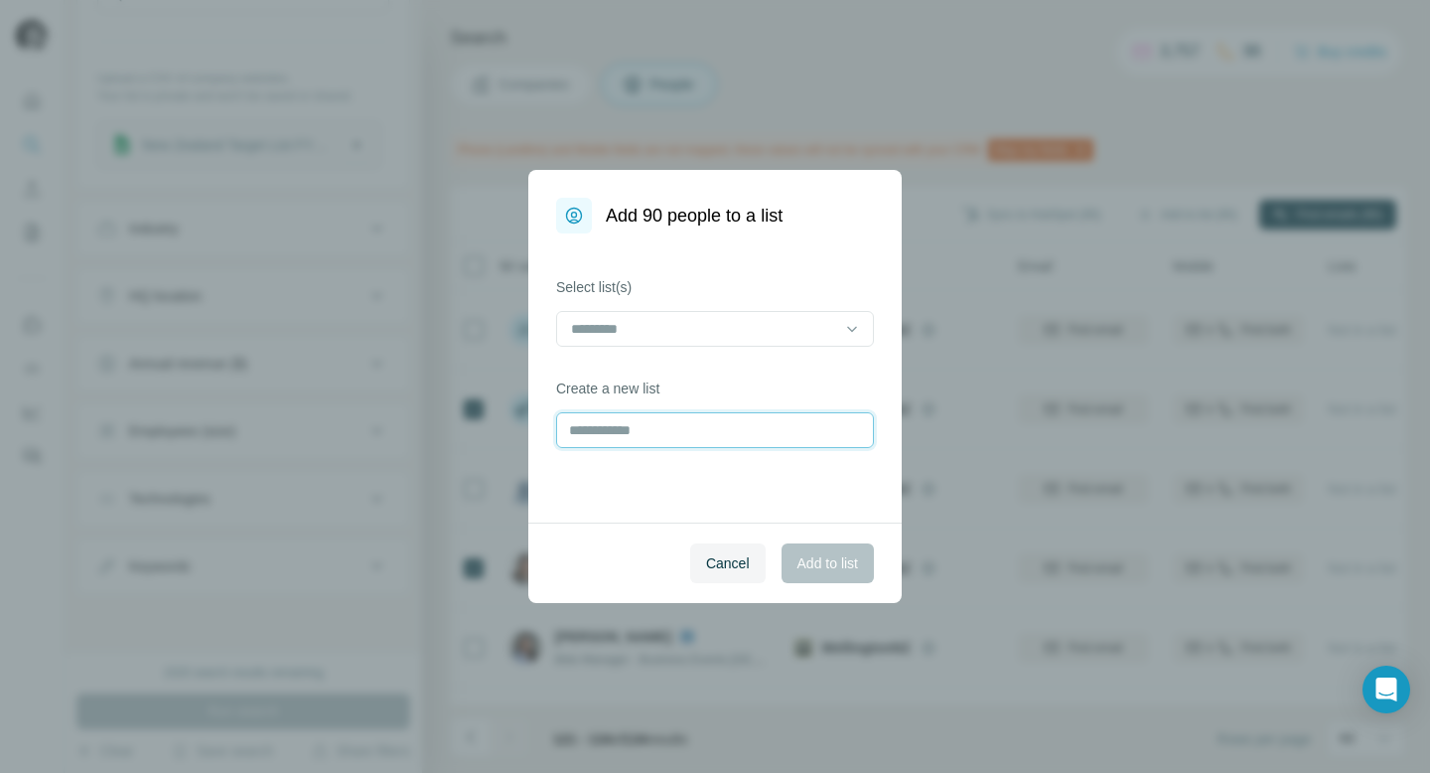
click at [779, 441] on input "text" at bounding box center [715, 430] width 318 height 36
type input "**********"
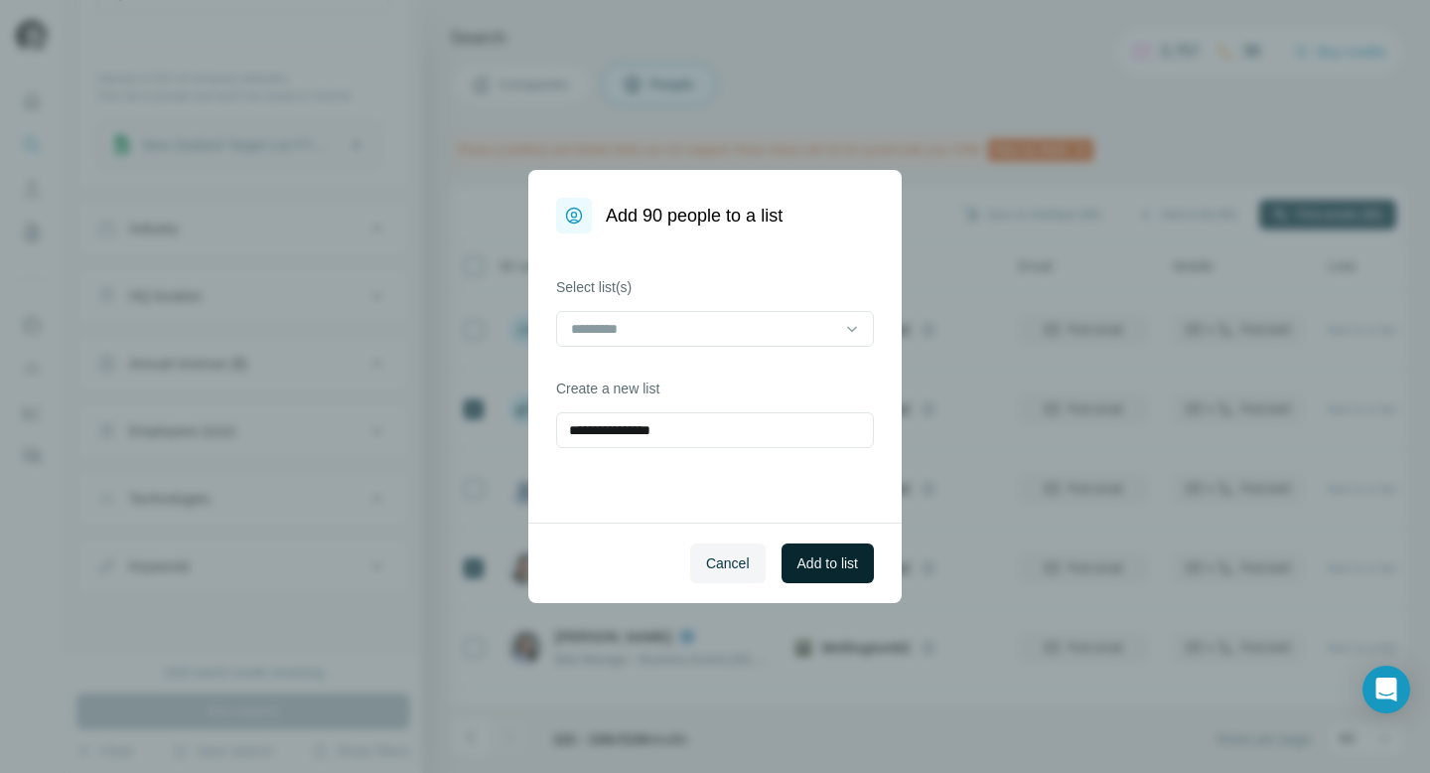
click at [817, 559] on span "Add to list" at bounding box center [827, 563] width 61 height 20
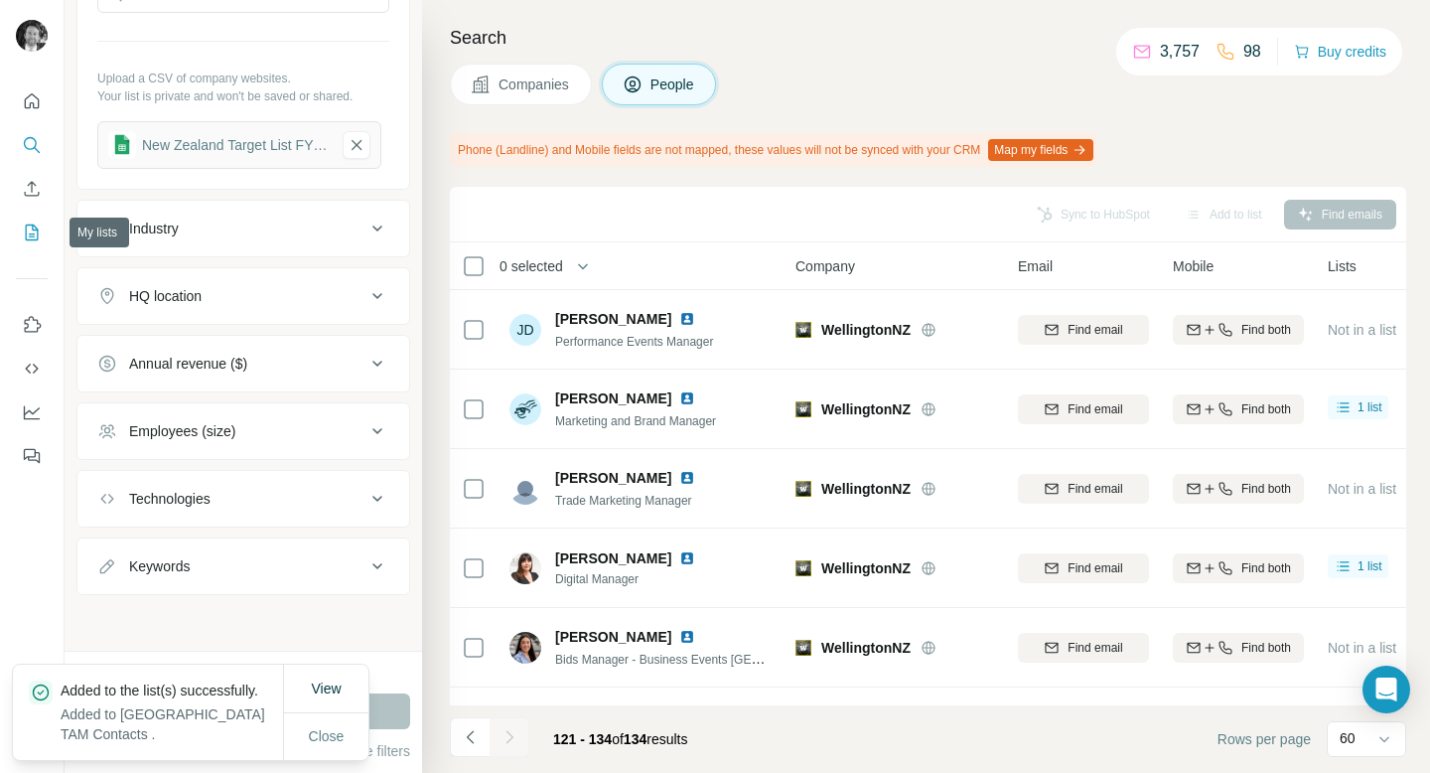
click at [34, 232] on icon "My lists" at bounding box center [32, 232] width 20 height 20
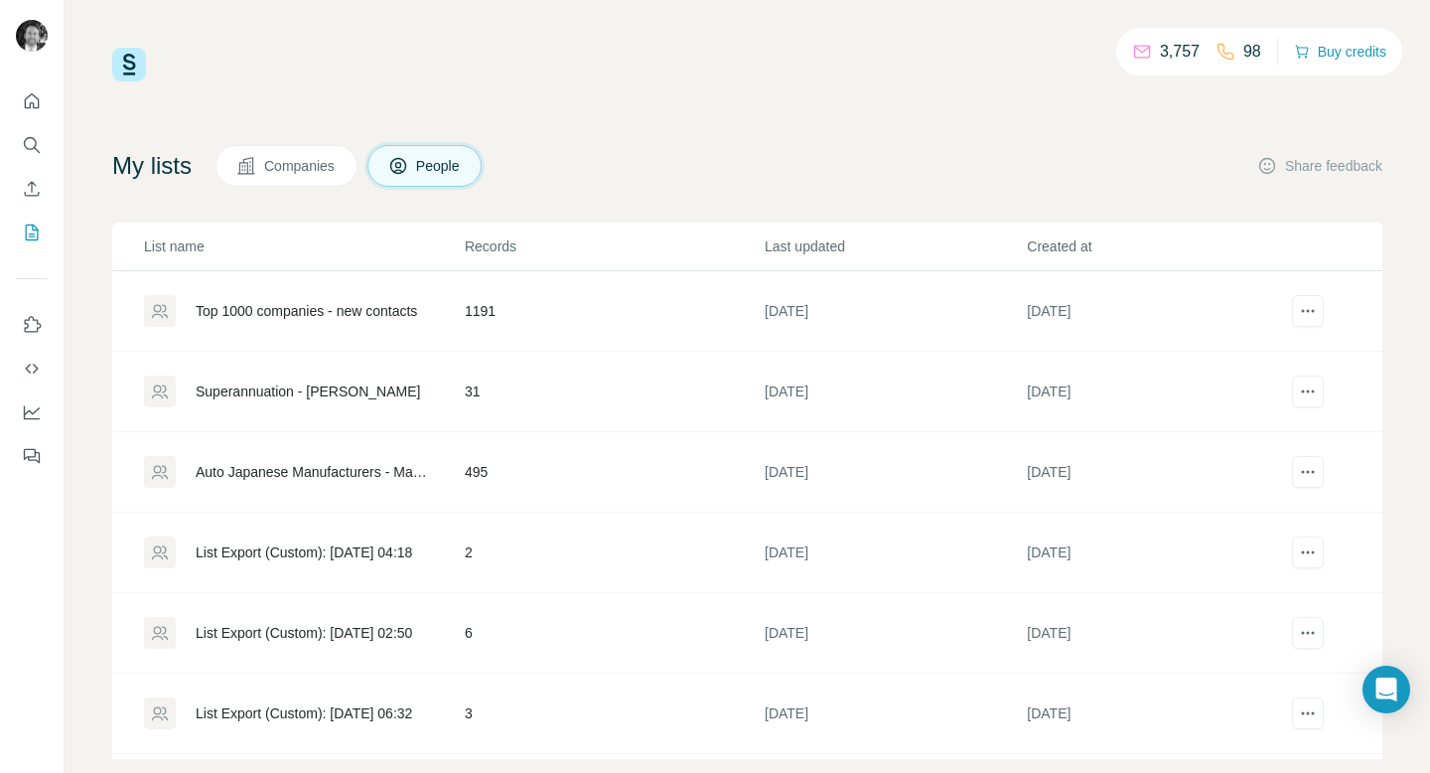
click at [287, 393] on div "Superannuation - [PERSON_NAME]" at bounding box center [308, 391] width 224 height 20
click at [237, 307] on div "NZ TAM Contacts" at bounding box center [250, 311] width 109 height 20
click at [273, 315] on div "NZ TAM Contacts" at bounding box center [250, 311] width 109 height 20
click at [276, 310] on div "NZ TAM Contacts" at bounding box center [250, 311] width 109 height 20
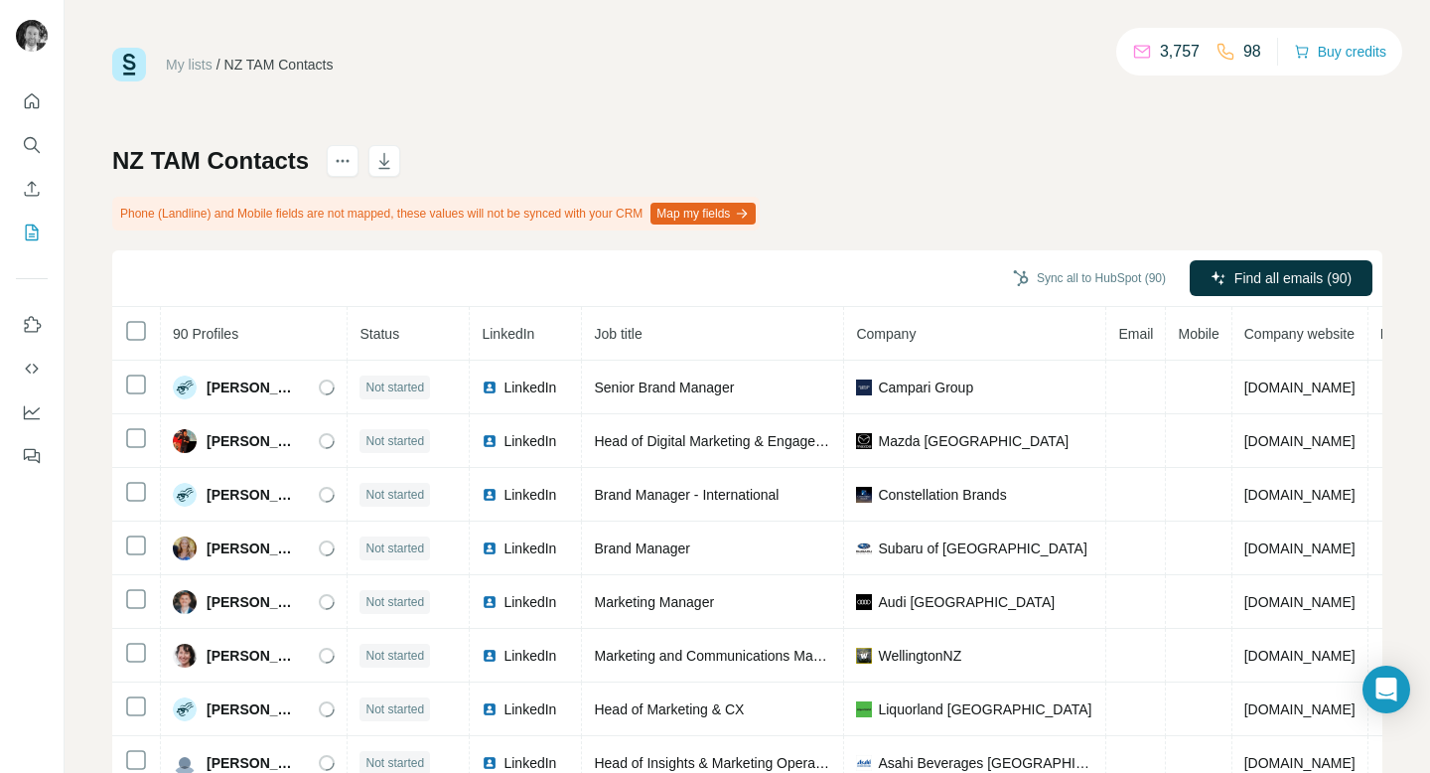
click at [1103, 150] on div "NZ TAM Contacts Phone (Landline) and Mobile fields are not mapped, these values…" at bounding box center [747, 488] width 1270 height 686
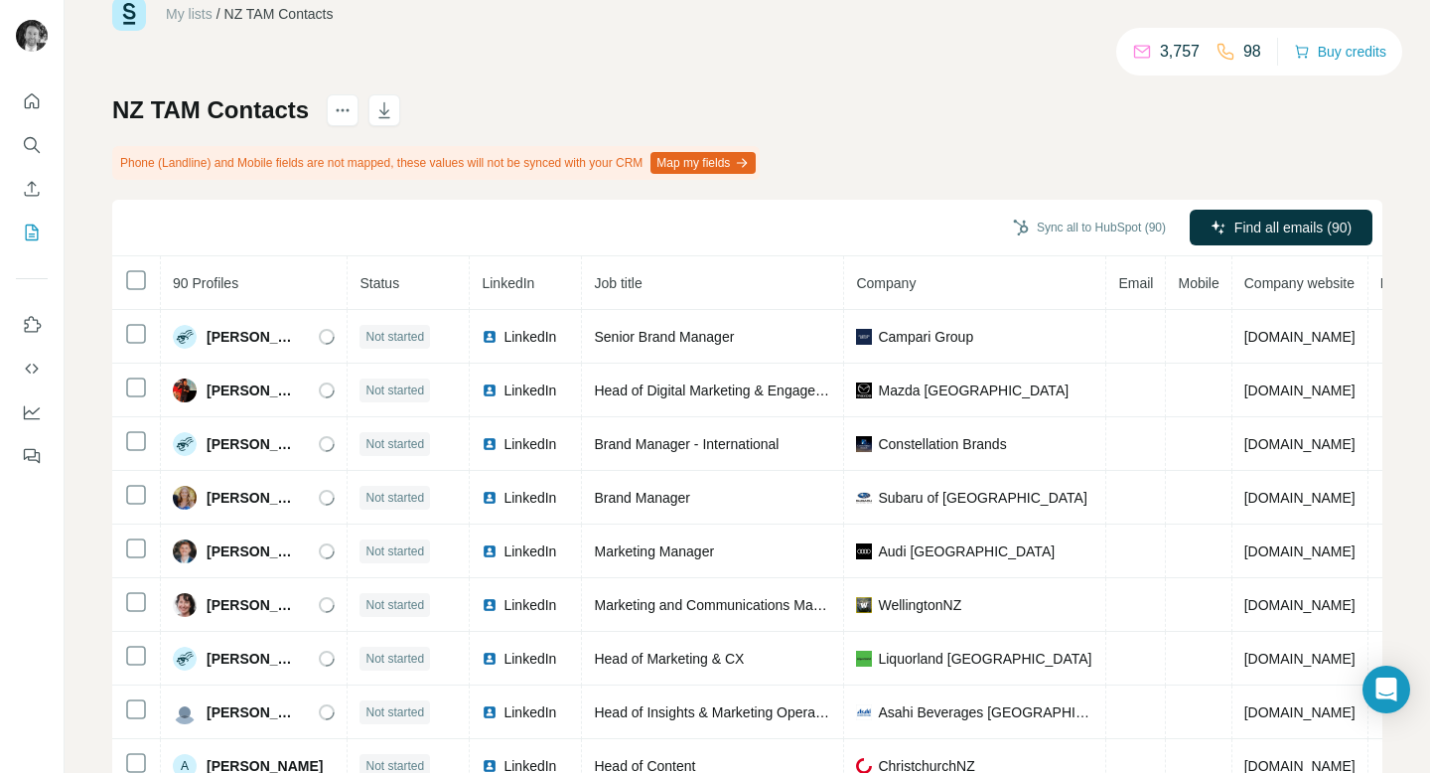
scroll to position [71, 0]
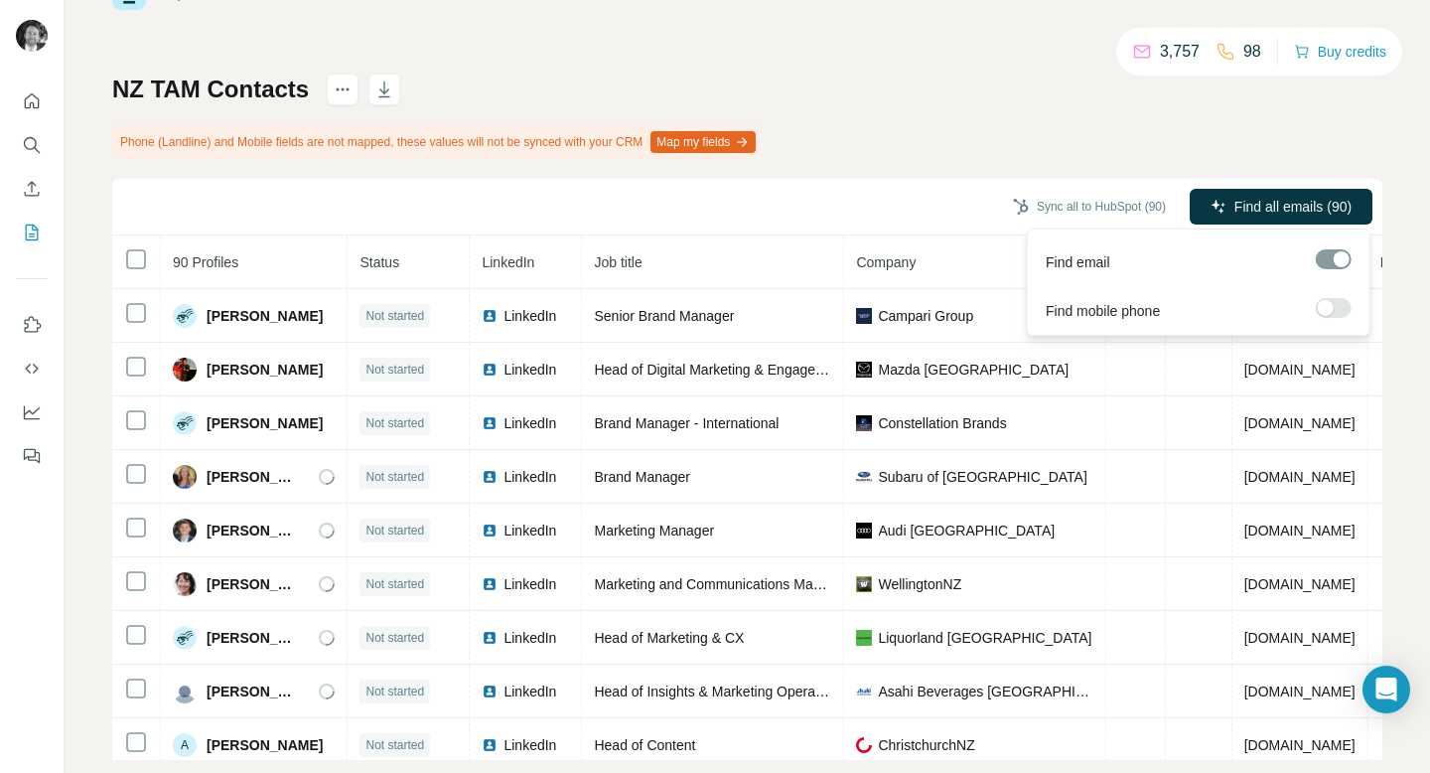
click at [1280, 205] on span "Find all emails (90)" at bounding box center [1292, 207] width 117 height 20
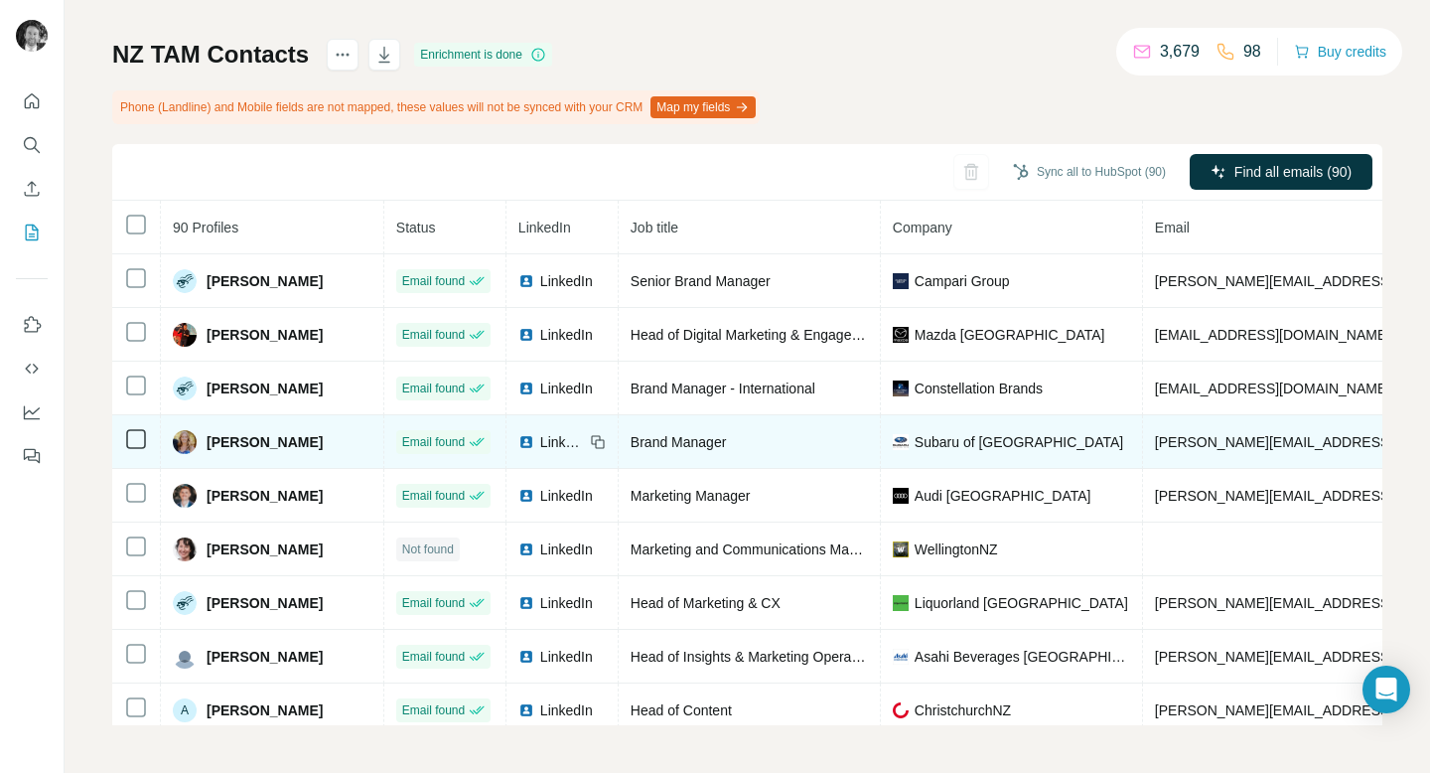
scroll to position [0, 0]
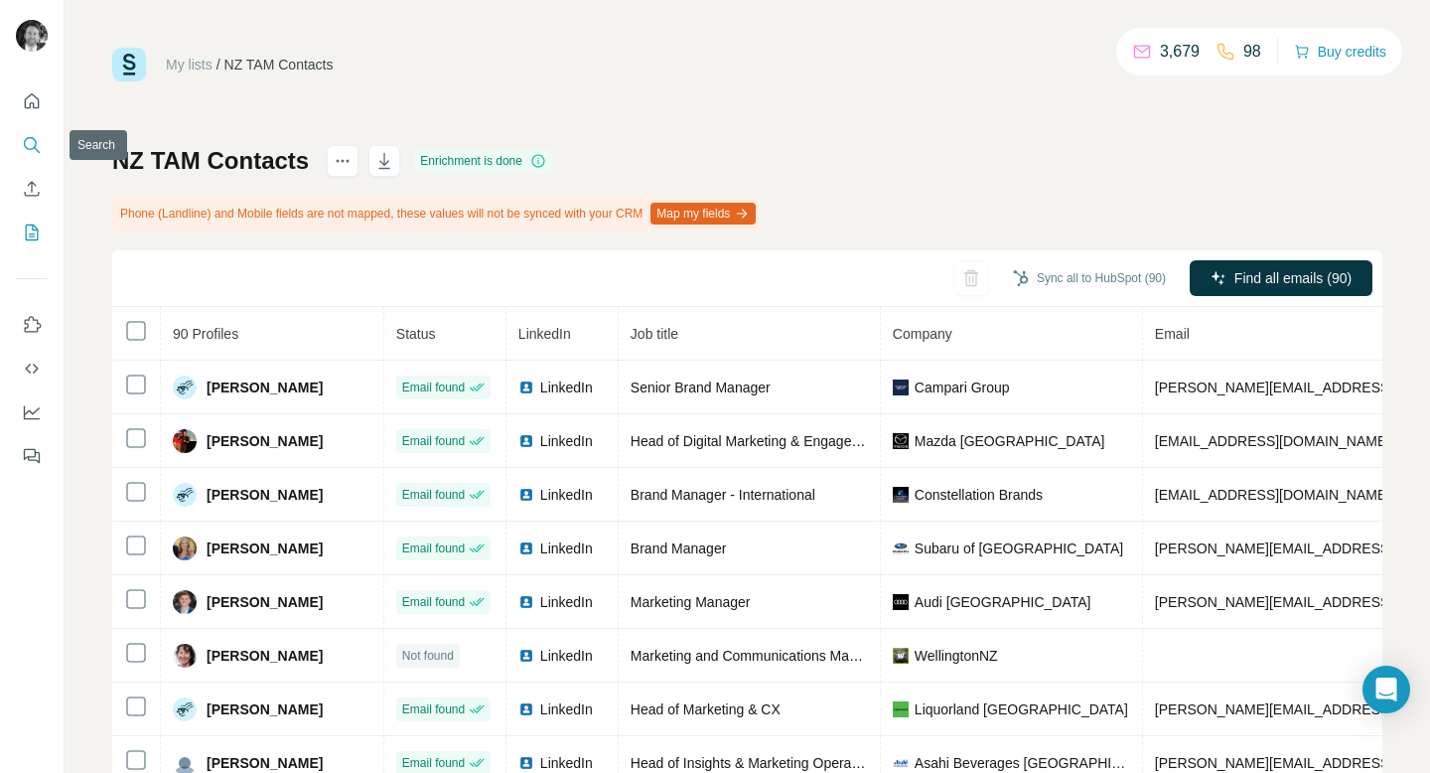
click at [35, 143] on icon "Search" at bounding box center [30, 143] width 13 height 13
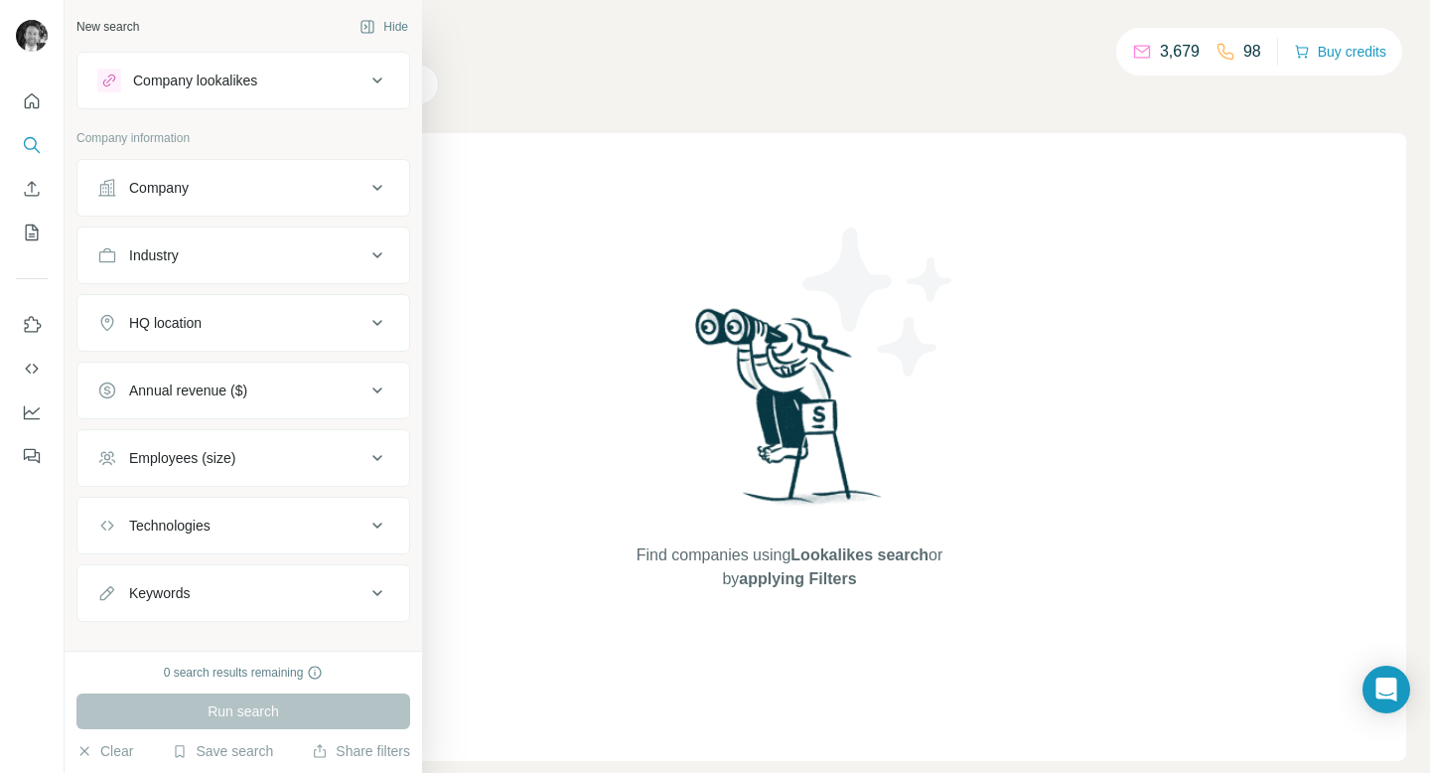
click at [224, 198] on button "Company" at bounding box center [243, 188] width 332 height 48
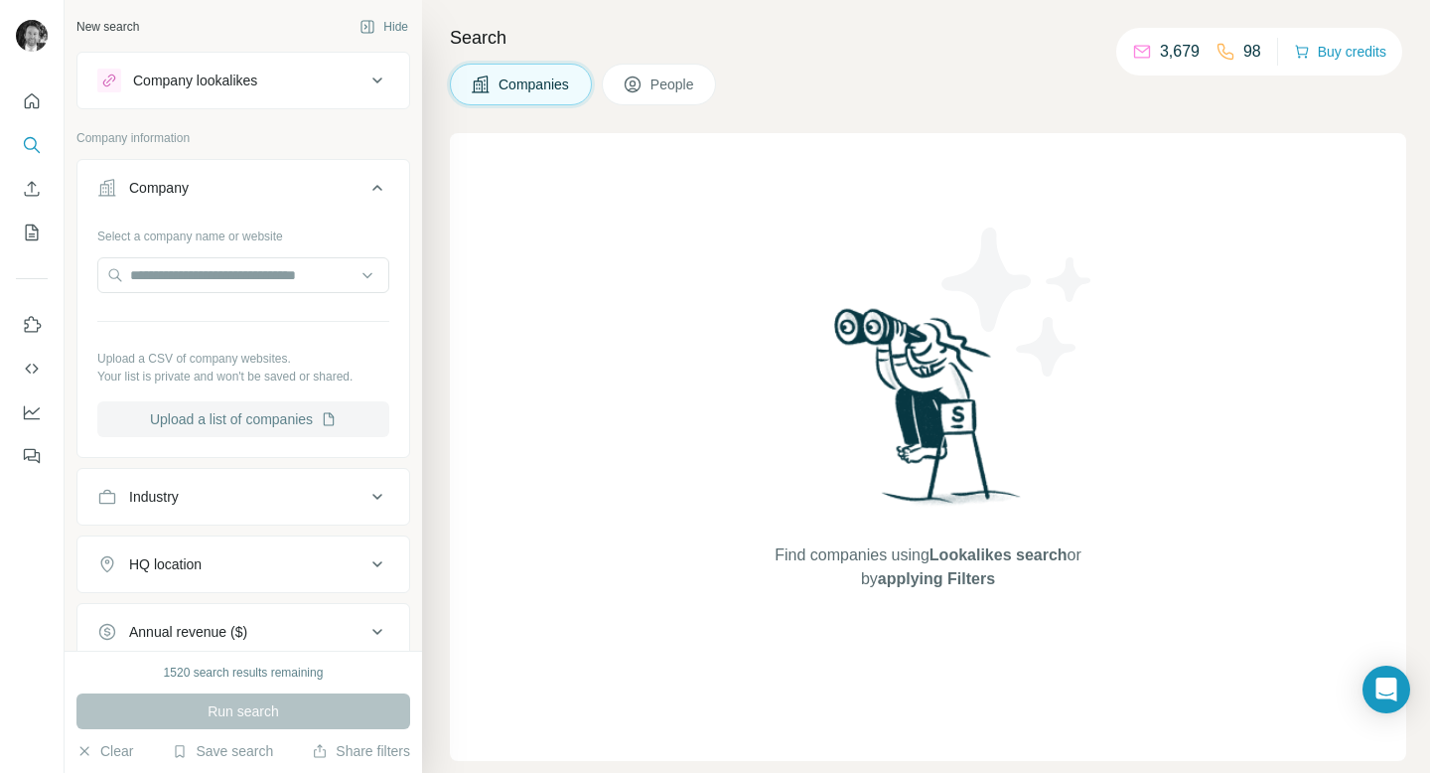
click at [236, 414] on button "Upload a list of companies" at bounding box center [243, 419] width 292 height 36
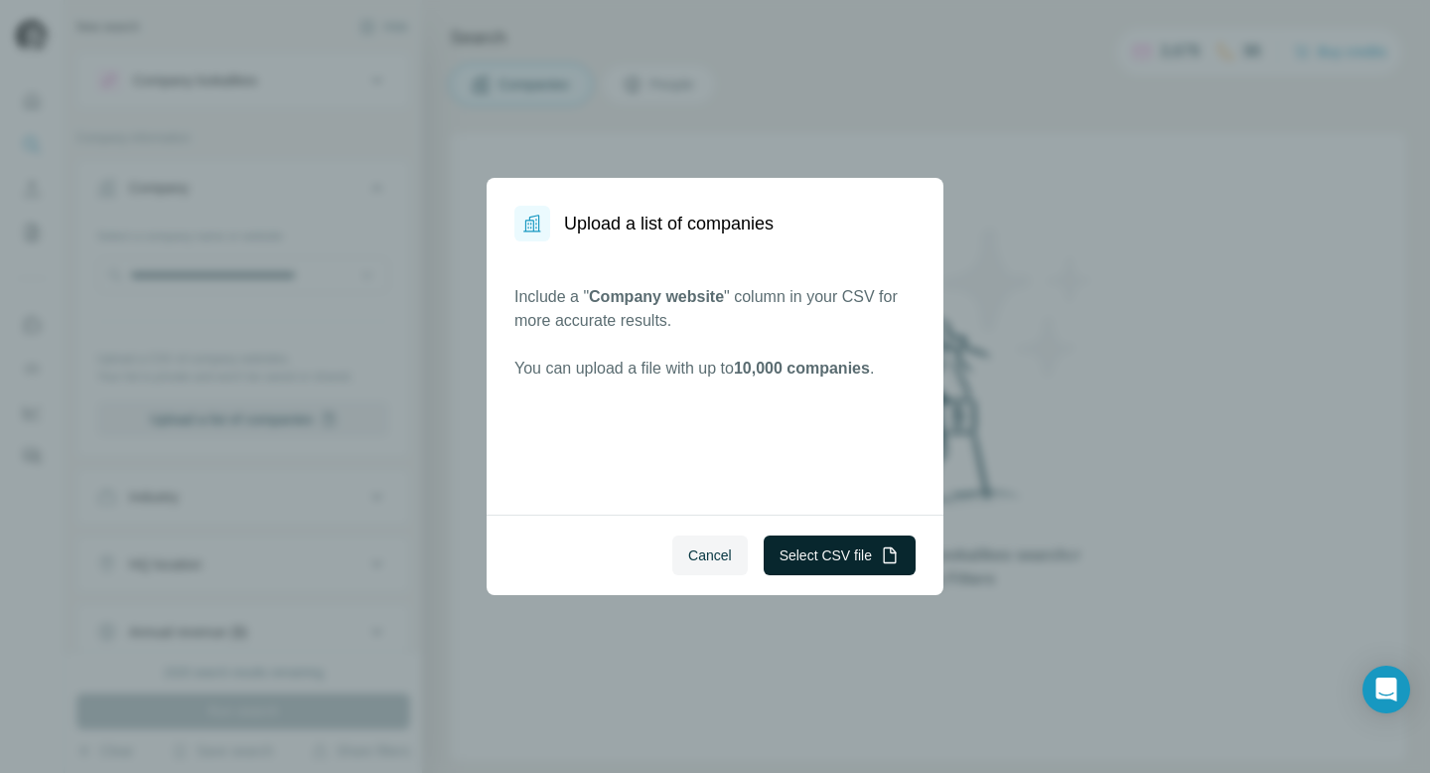
click at [810, 552] on button "Select CSV file" at bounding box center [840, 555] width 152 height 40
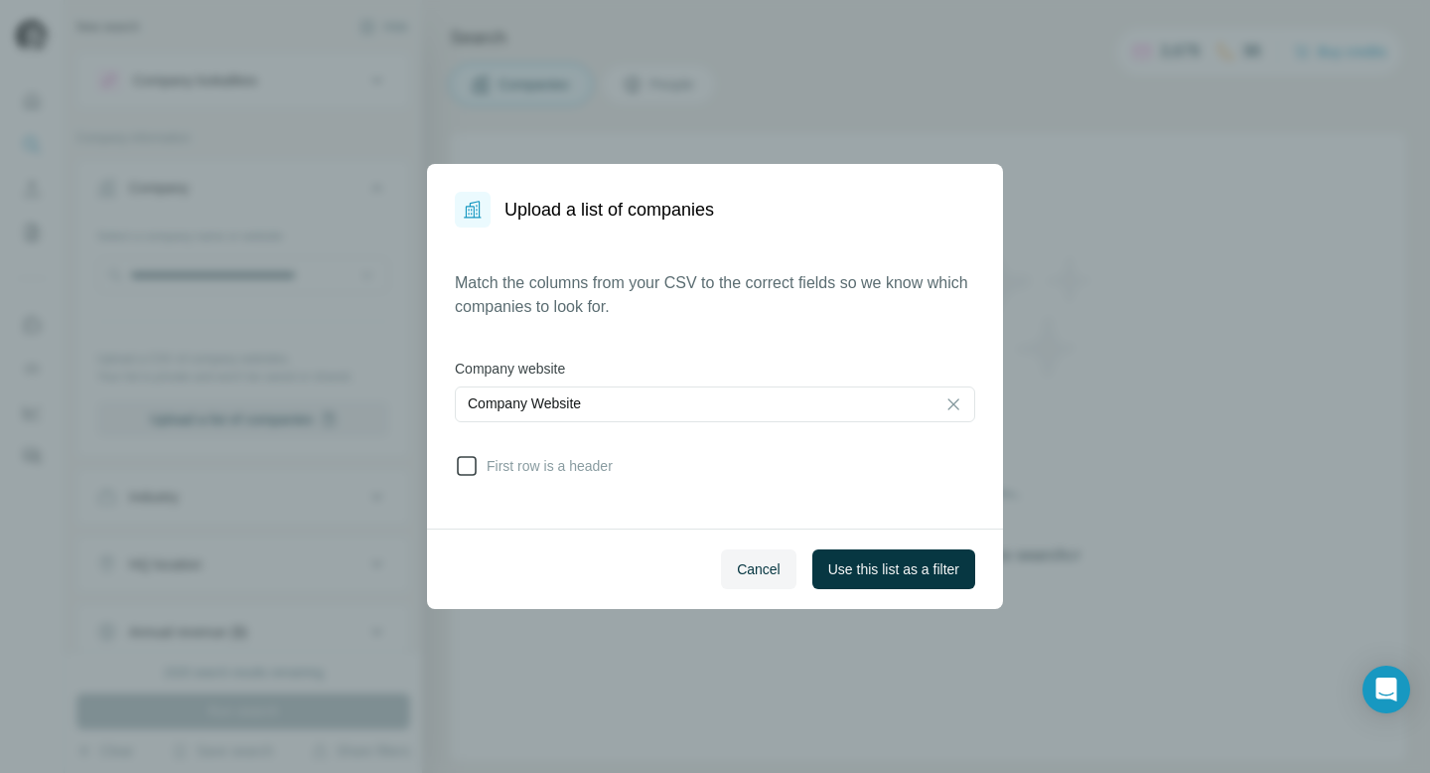
click at [466, 465] on icon at bounding box center [467, 466] width 24 height 24
click at [851, 570] on span "Use this list as a filter" at bounding box center [893, 569] width 131 height 20
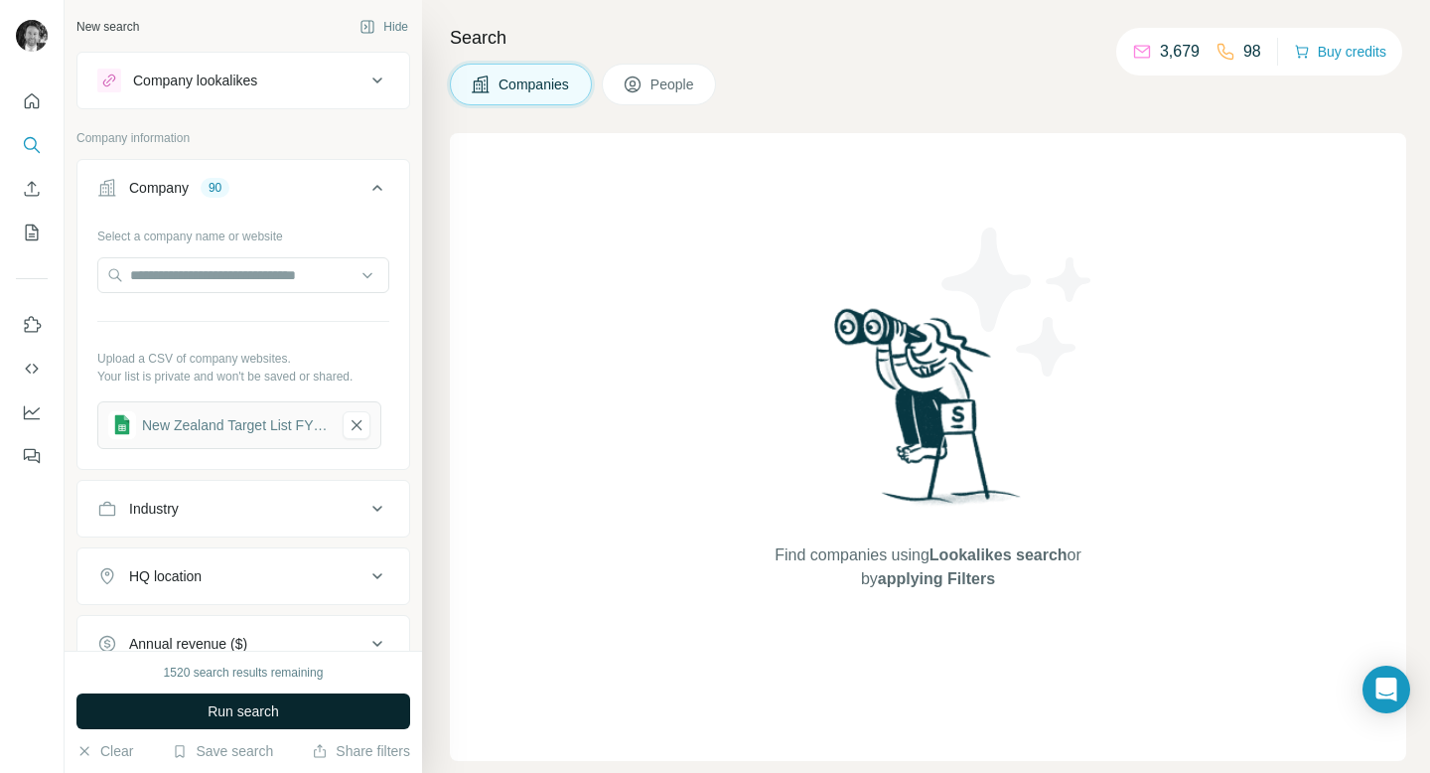
click at [238, 712] on span "Run search" at bounding box center [243, 711] width 71 height 20
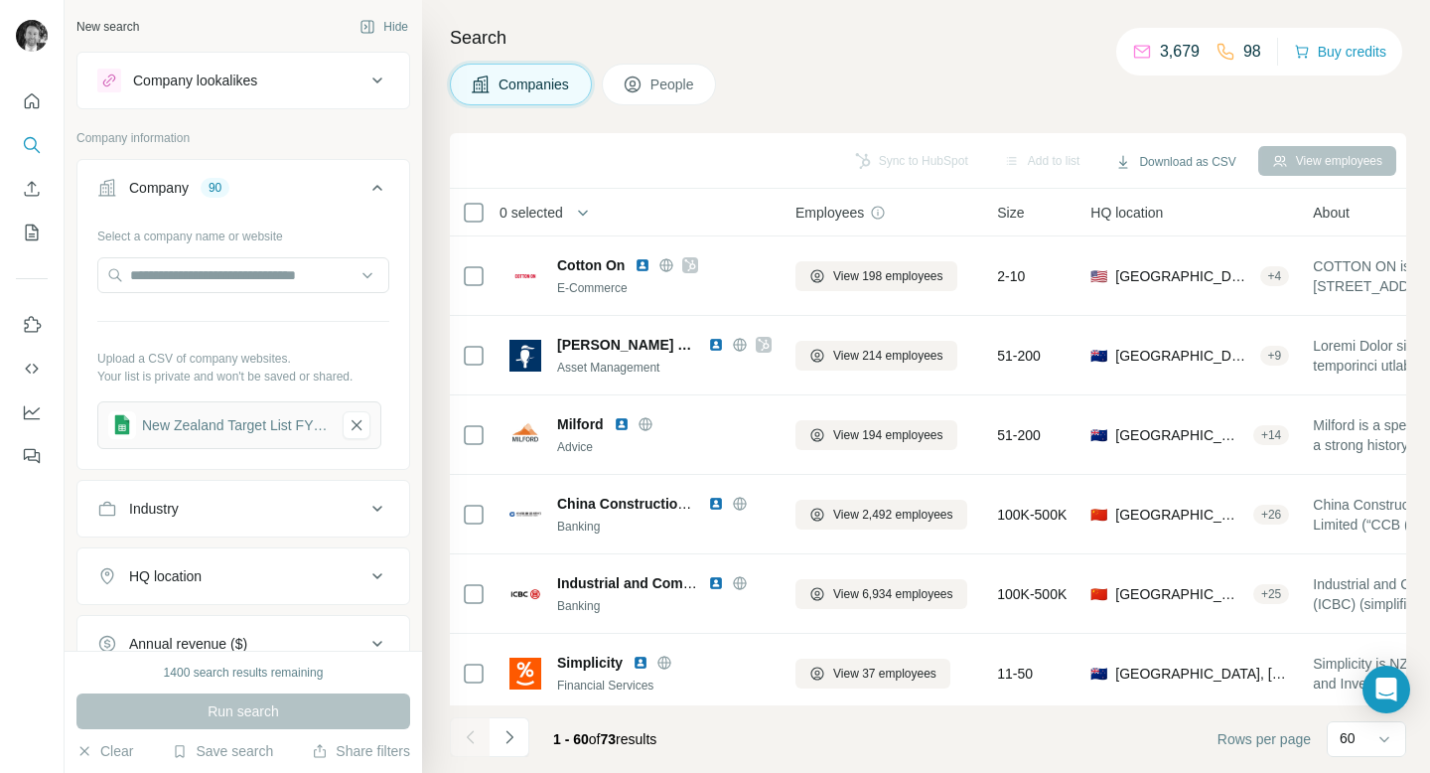
click at [654, 87] on span "People" at bounding box center [673, 84] width 46 height 20
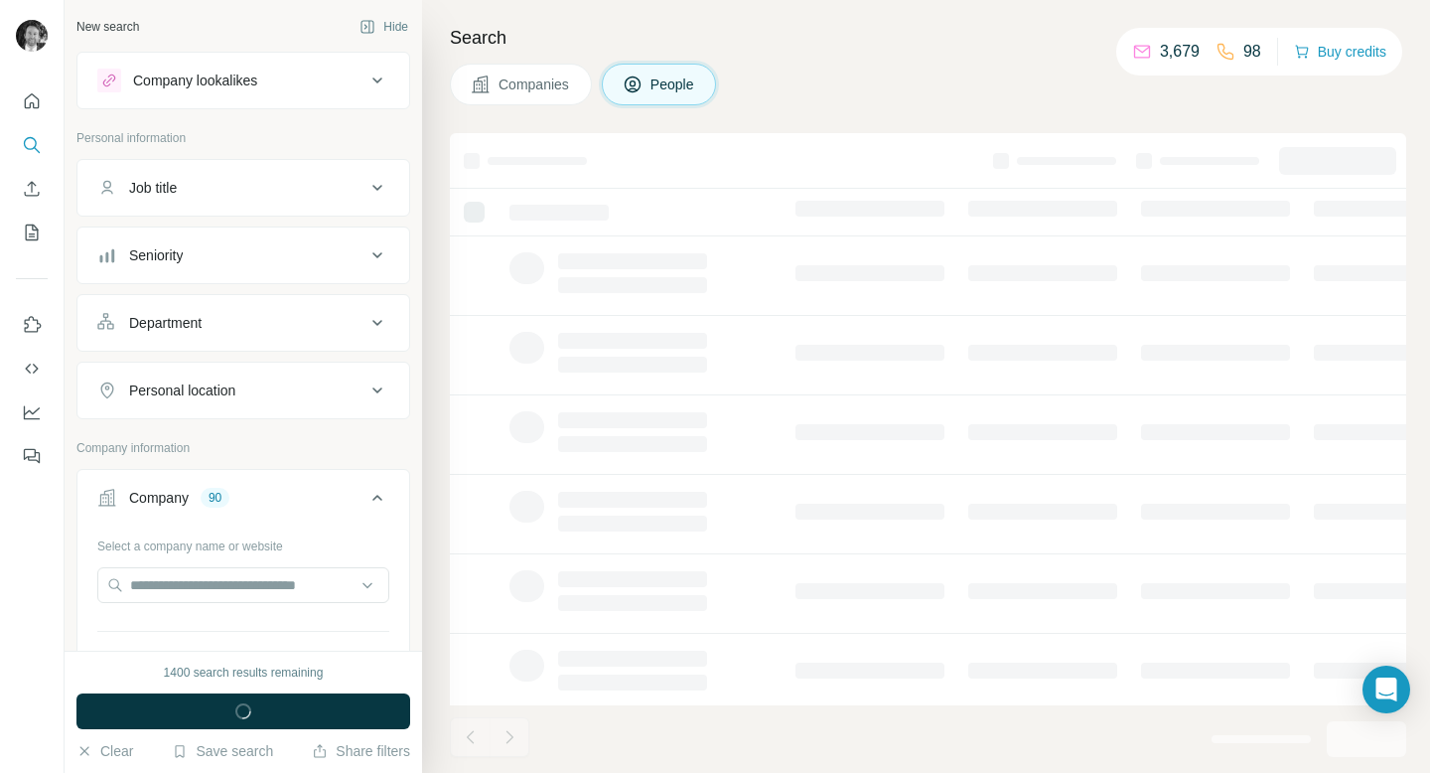
click at [176, 396] on div "Personal location" at bounding box center [182, 390] width 106 height 20
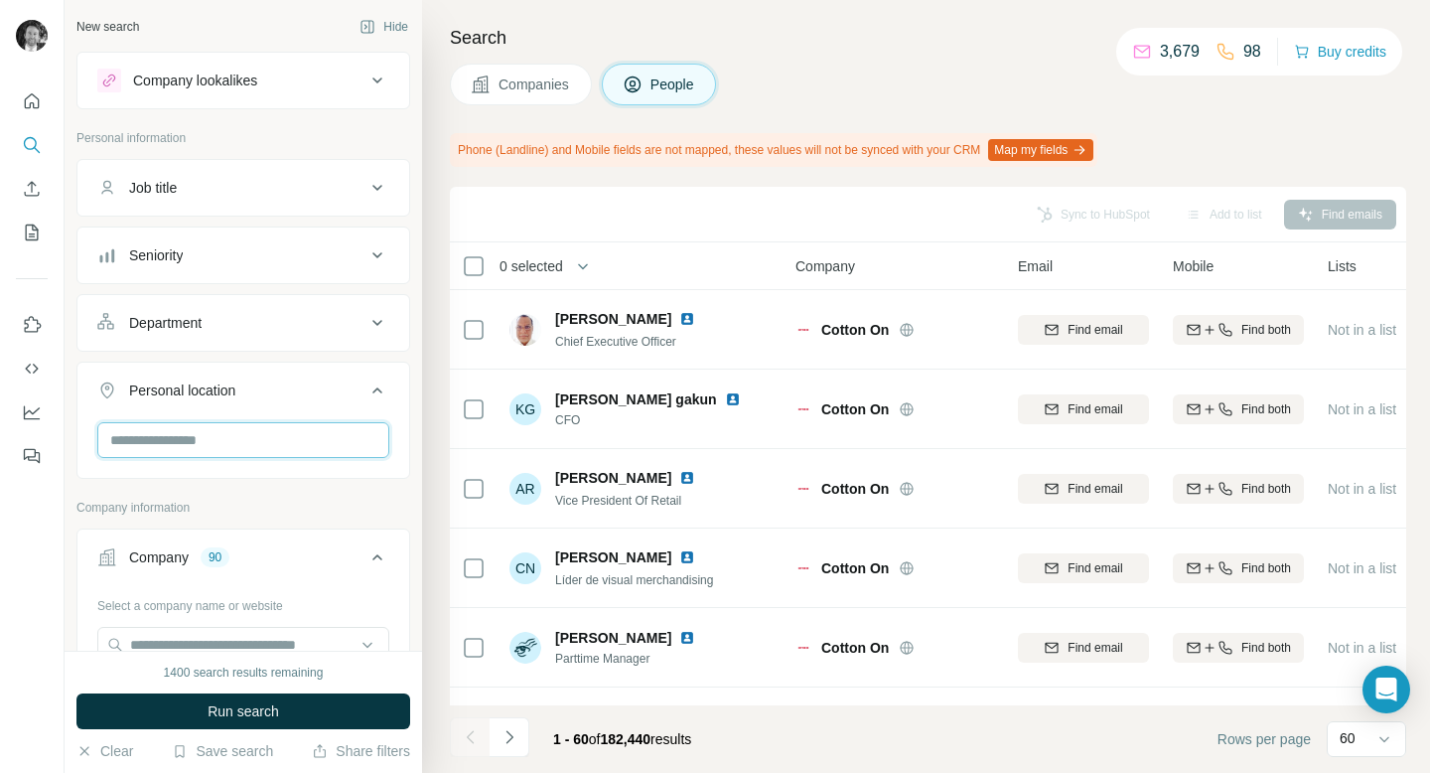
click at [174, 441] on input "text" at bounding box center [243, 440] width 292 height 36
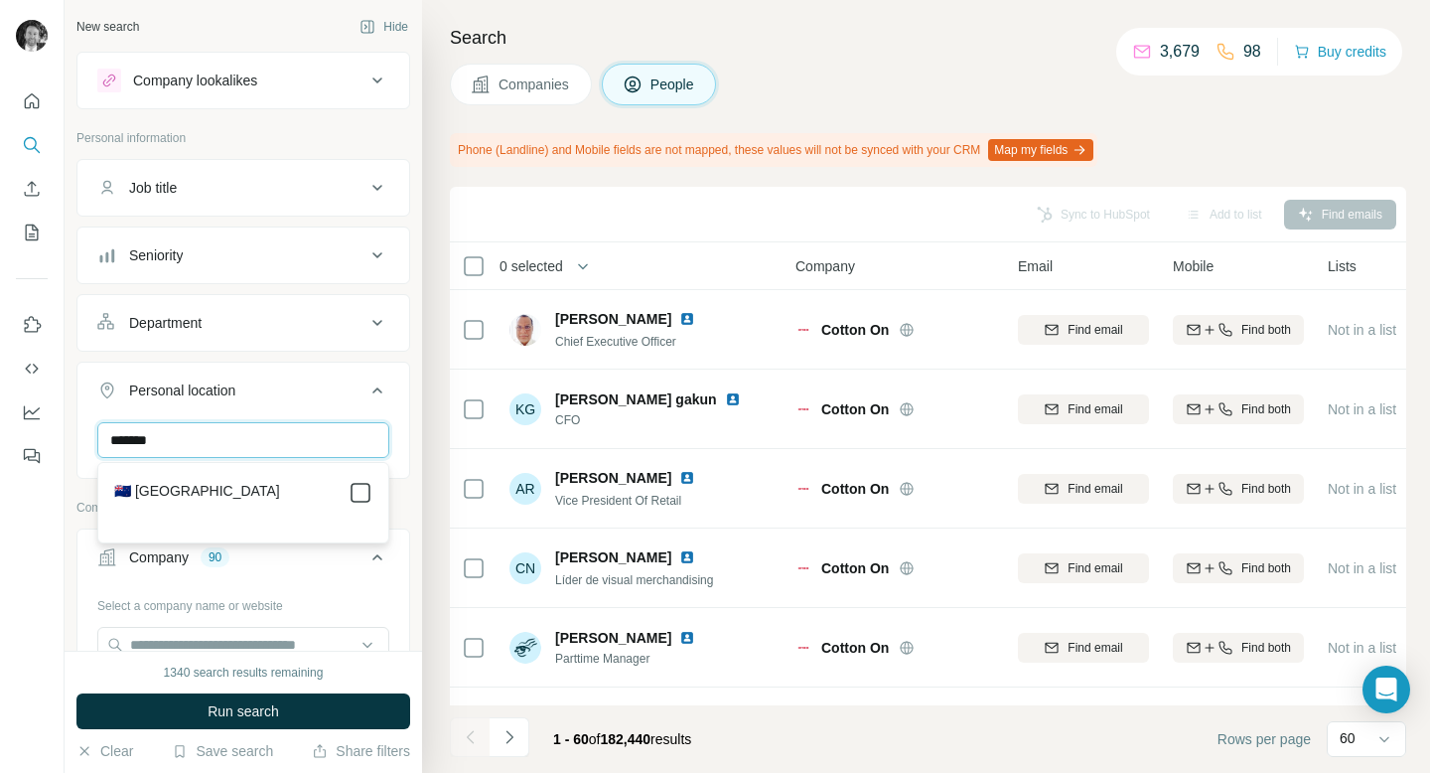
type input "*******"
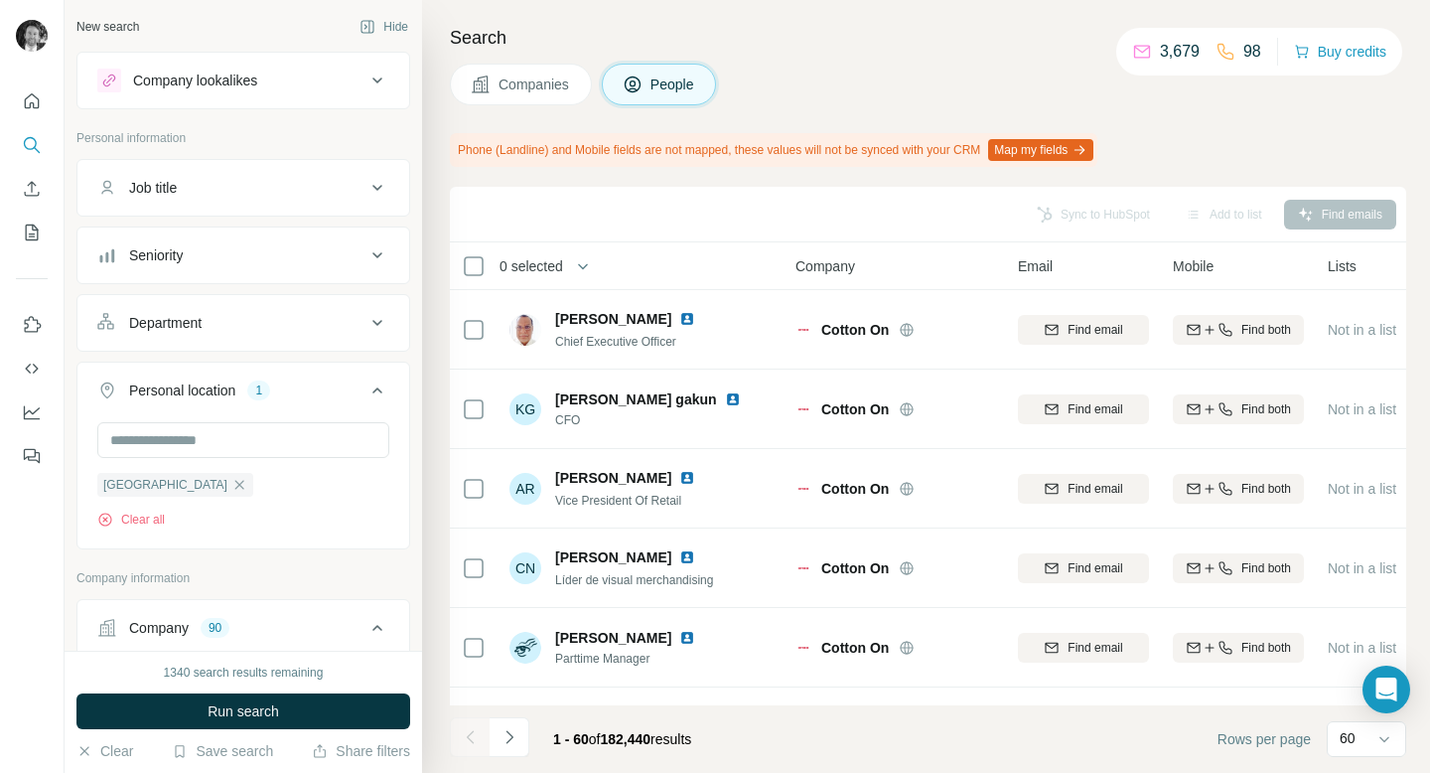
click at [314, 334] on button "Department" at bounding box center [243, 323] width 332 height 48
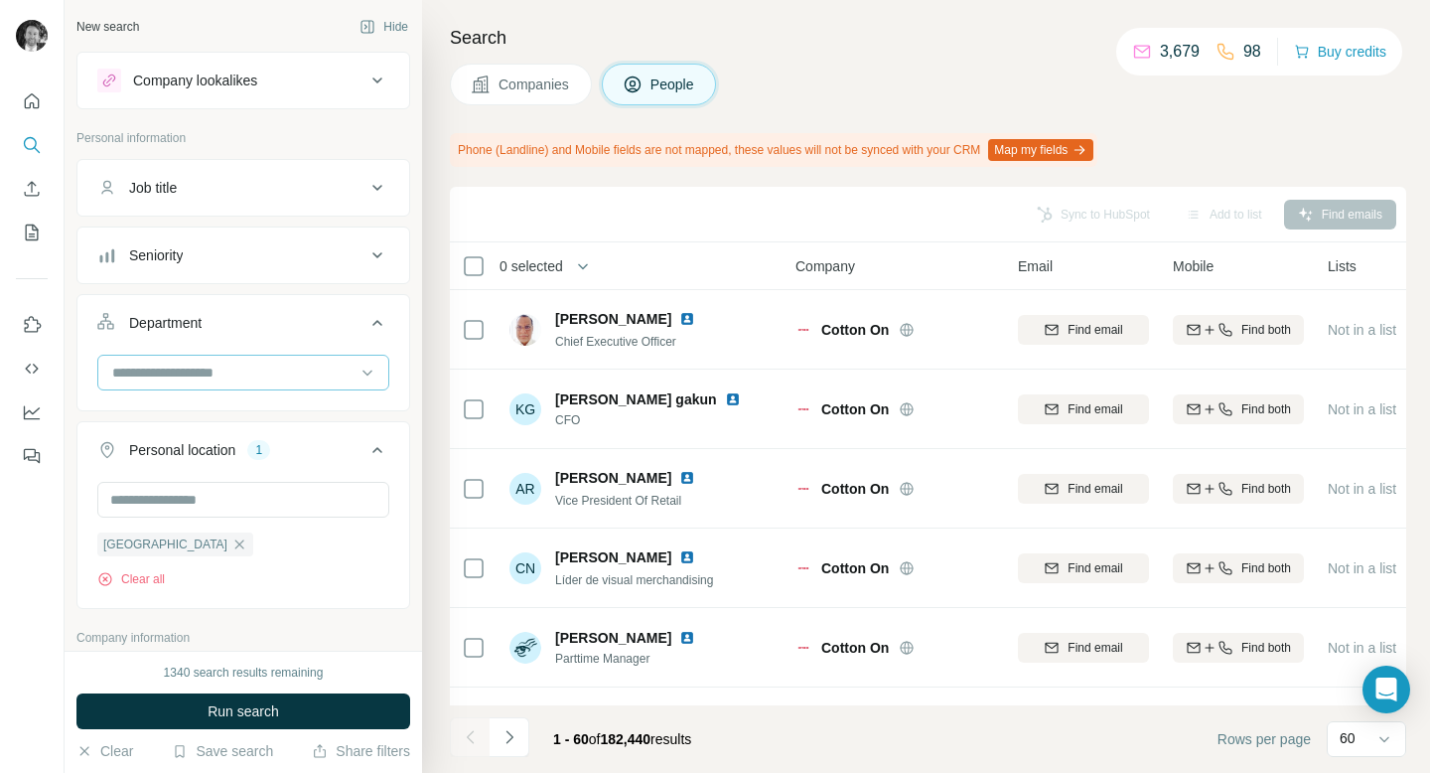
click at [277, 371] on input at bounding box center [232, 372] width 245 height 22
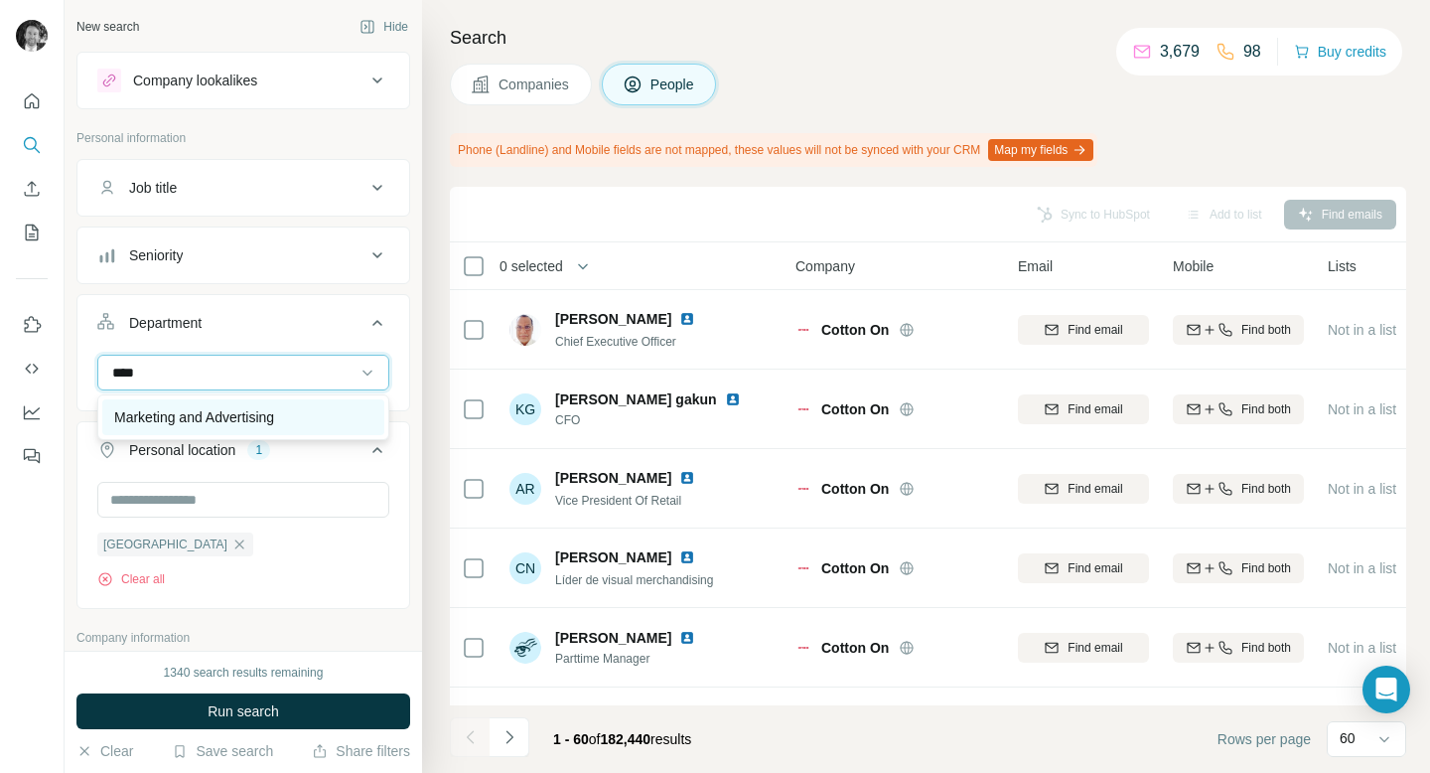
type input "****"
click at [288, 422] on div "Marketing and Advertising" at bounding box center [243, 417] width 258 height 20
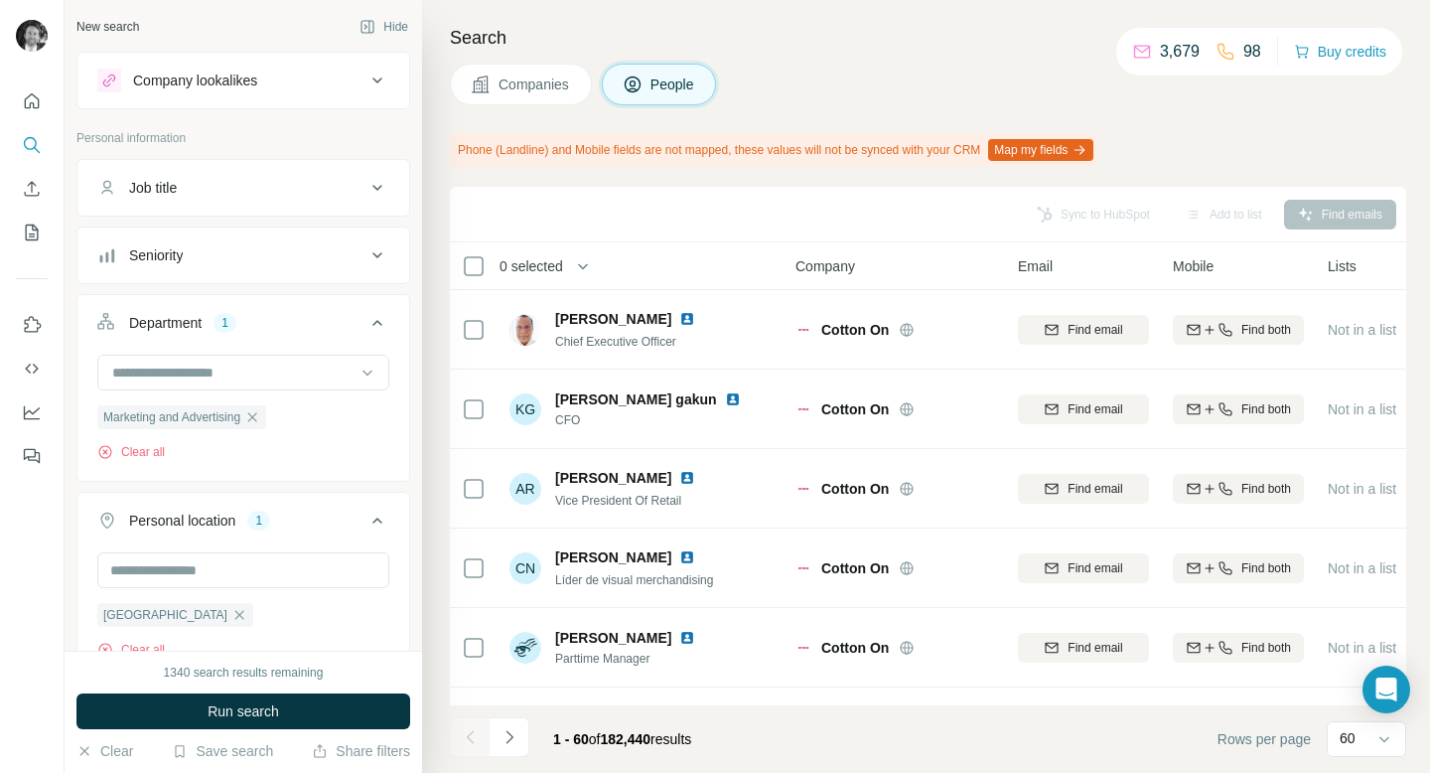
click at [250, 262] on div "Seniority" at bounding box center [231, 255] width 268 height 20
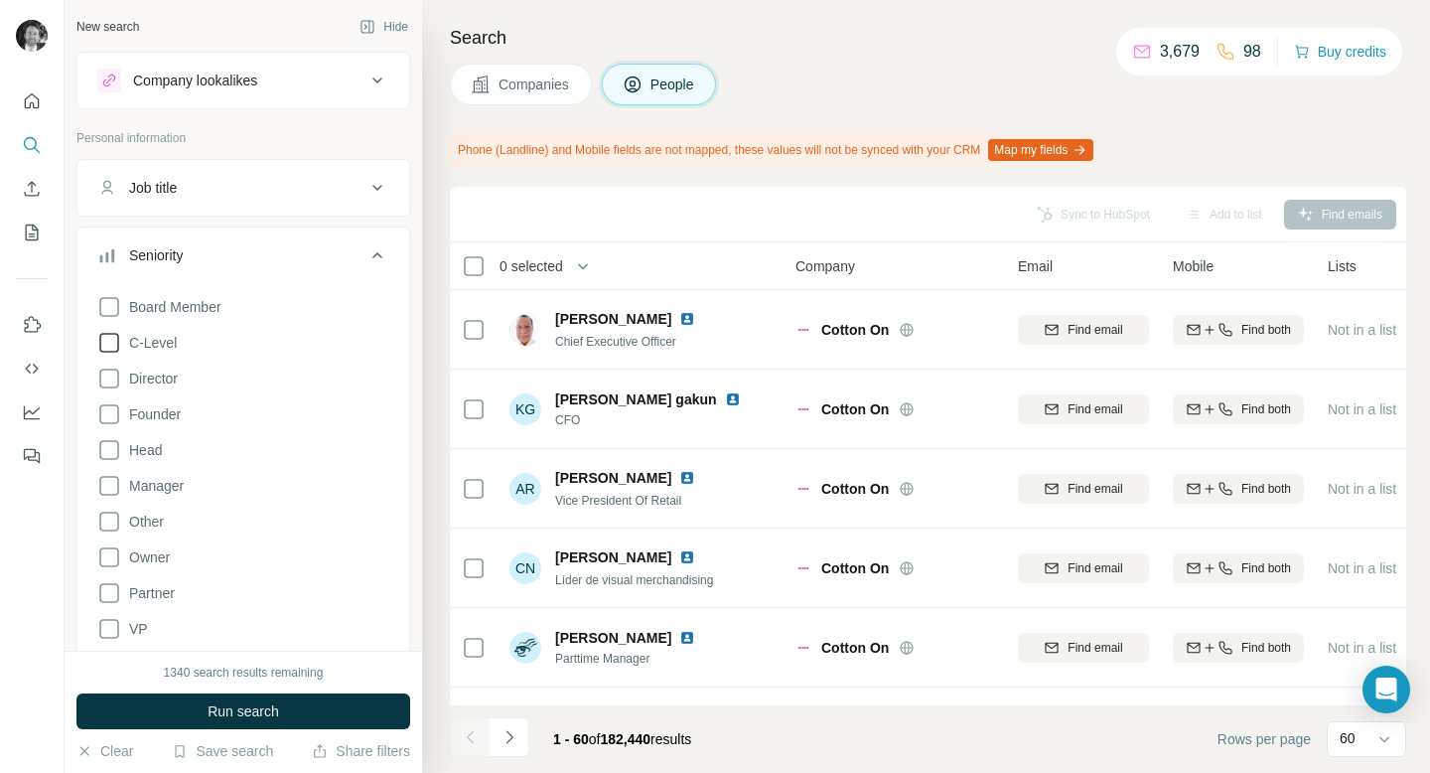
click at [111, 336] on icon at bounding box center [109, 343] width 24 height 24
click at [109, 370] on icon at bounding box center [109, 378] width 24 height 24
click at [107, 411] on icon at bounding box center [109, 414] width 24 height 24
click at [103, 459] on icon at bounding box center [109, 450] width 20 height 20
click at [111, 554] on icon at bounding box center [109, 557] width 24 height 24
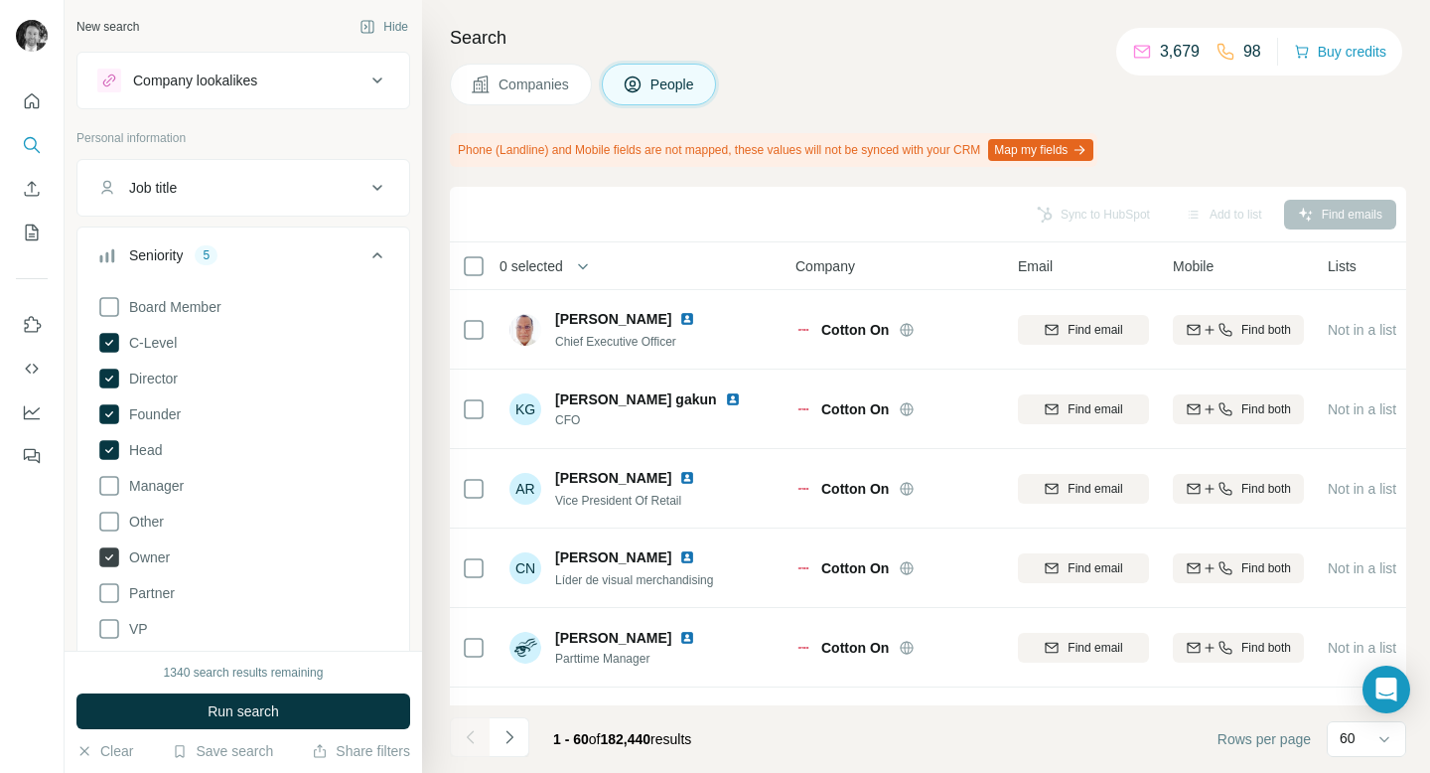
click at [111, 556] on icon at bounding box center [109, 557] width 8 height 6
click at [113, 487] on icon at bounding box center [109, 486] width 24 height 24
click at [110, 561] on icon at bounding box center [109, 557] width 24 height 24
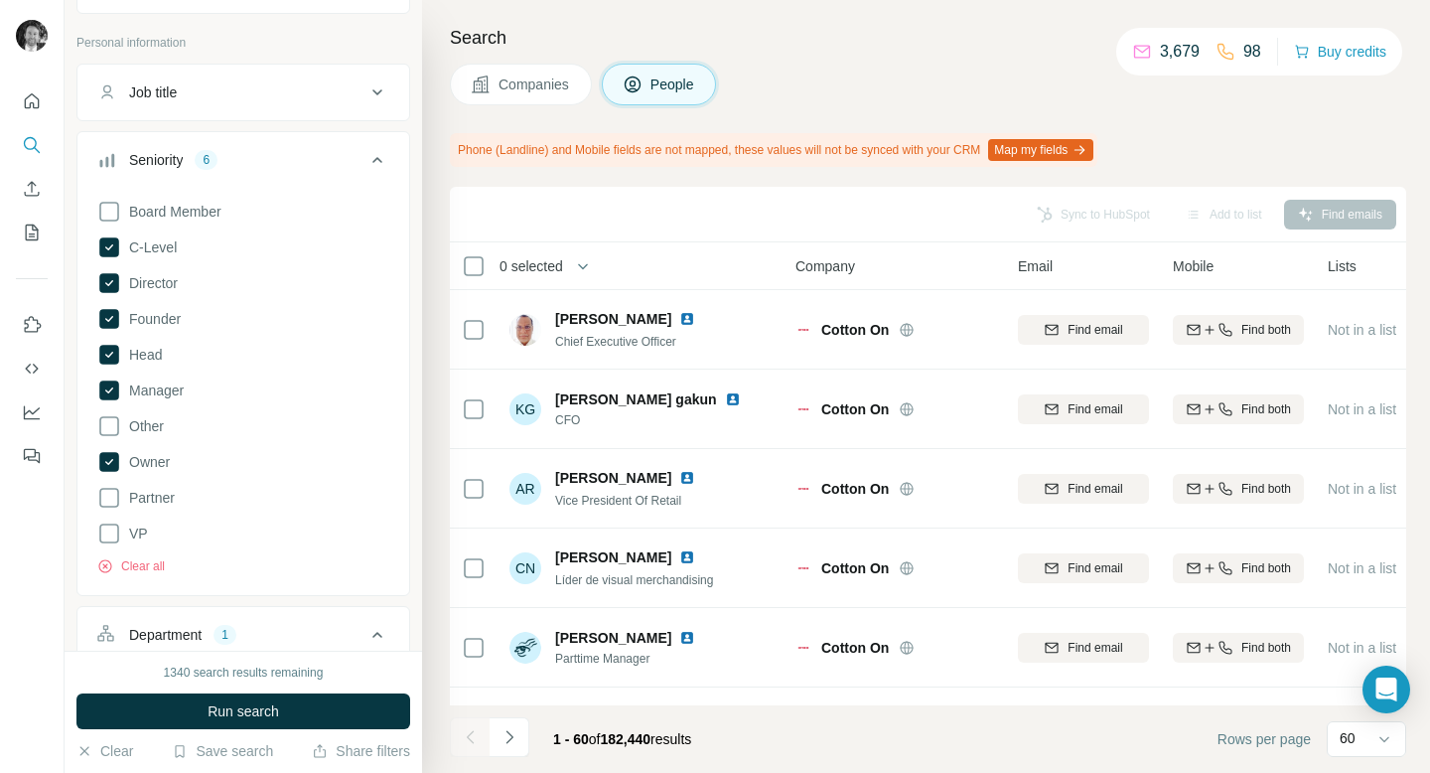
scroll to position [97, 0]
click at [191, 713] on button "Run search" at bounding box center [243, 711] width 334 height 36
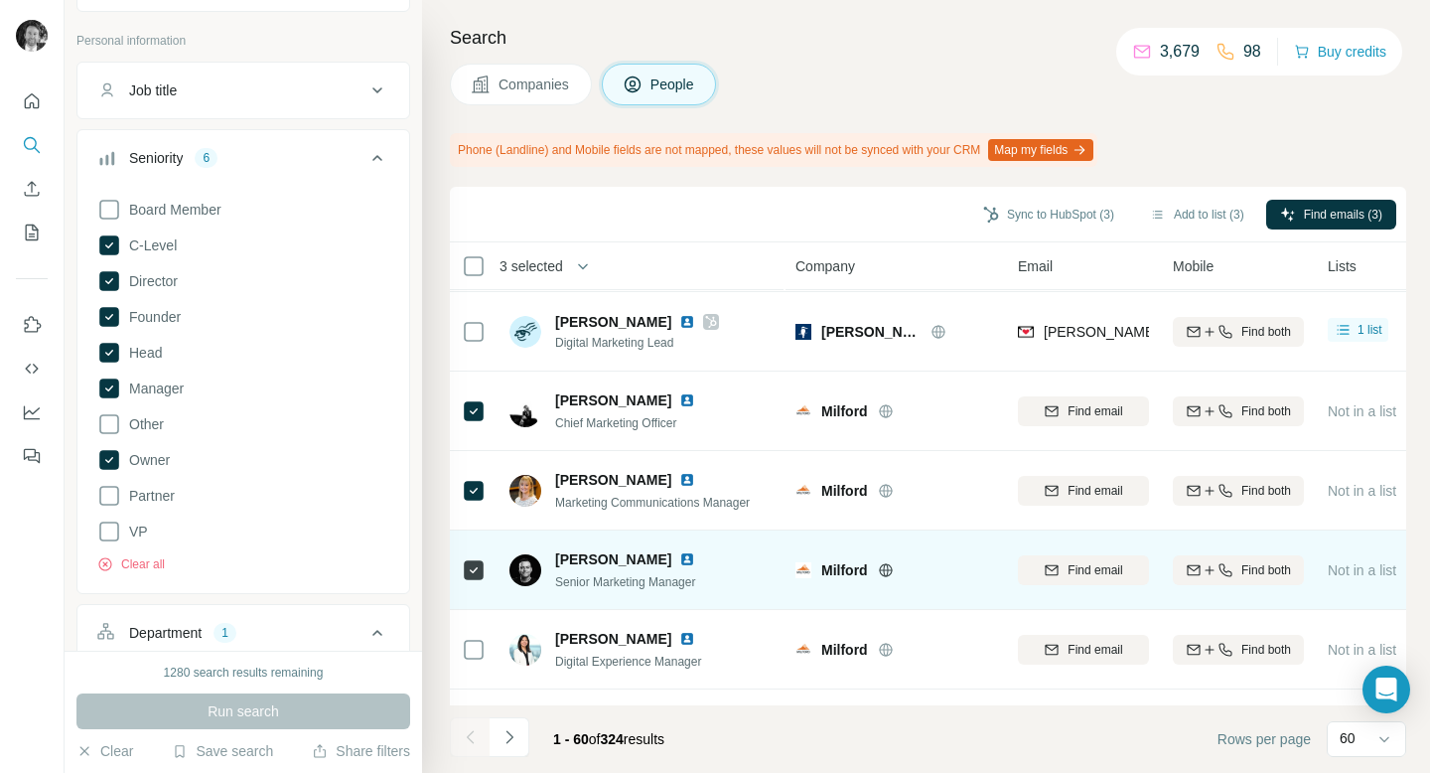
scroll to position [0, 0]
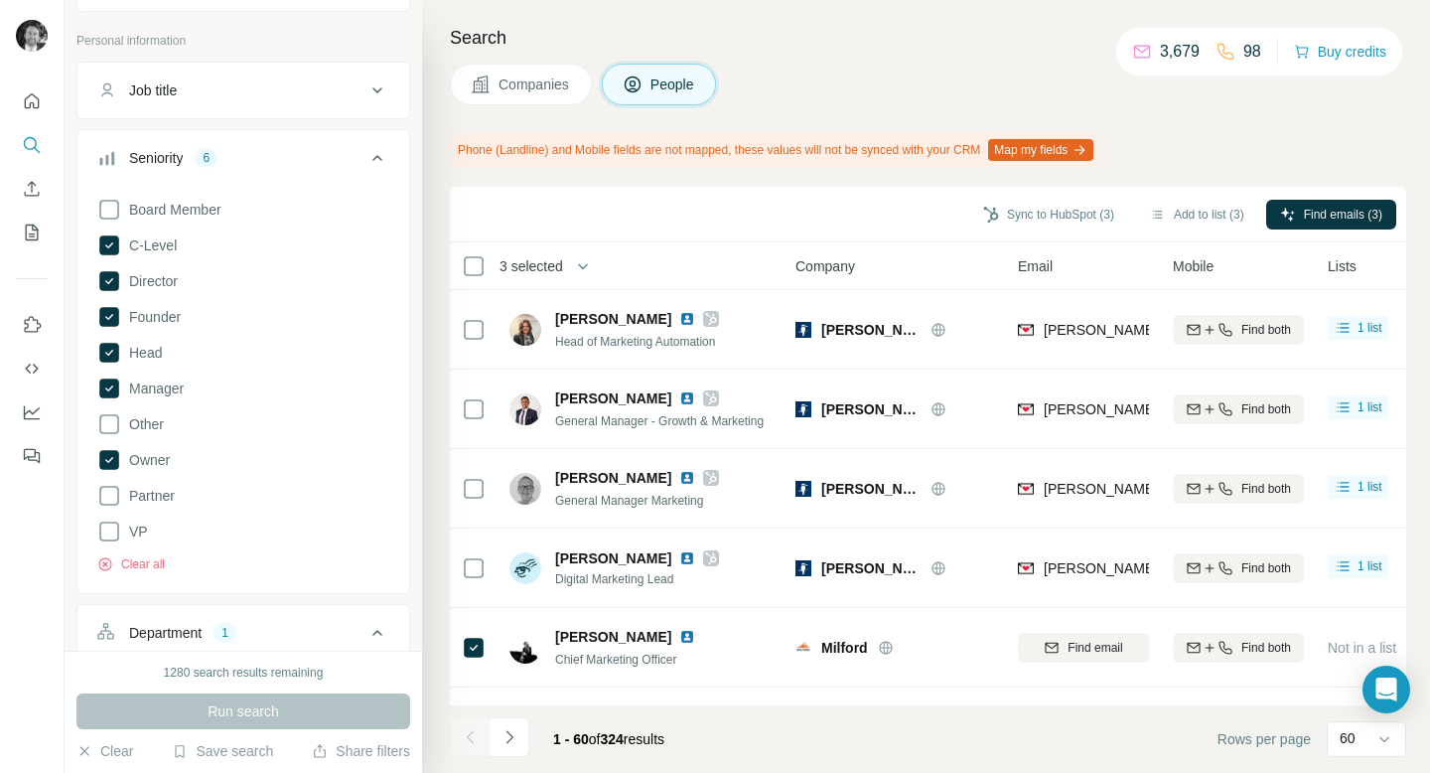
click at [379, 157] on icon at bounding box center [377, 158] width 10 height 6
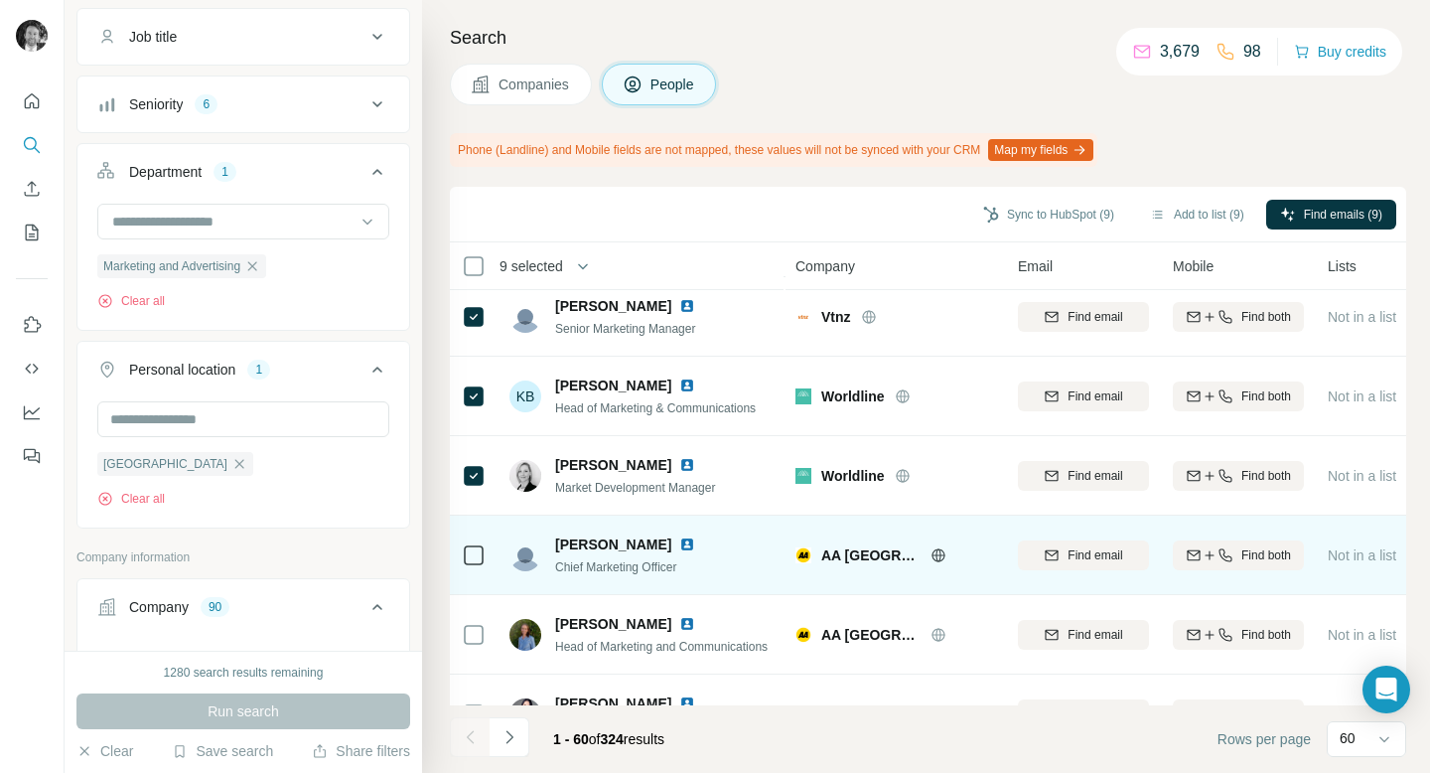
scroll to position [972, 0]
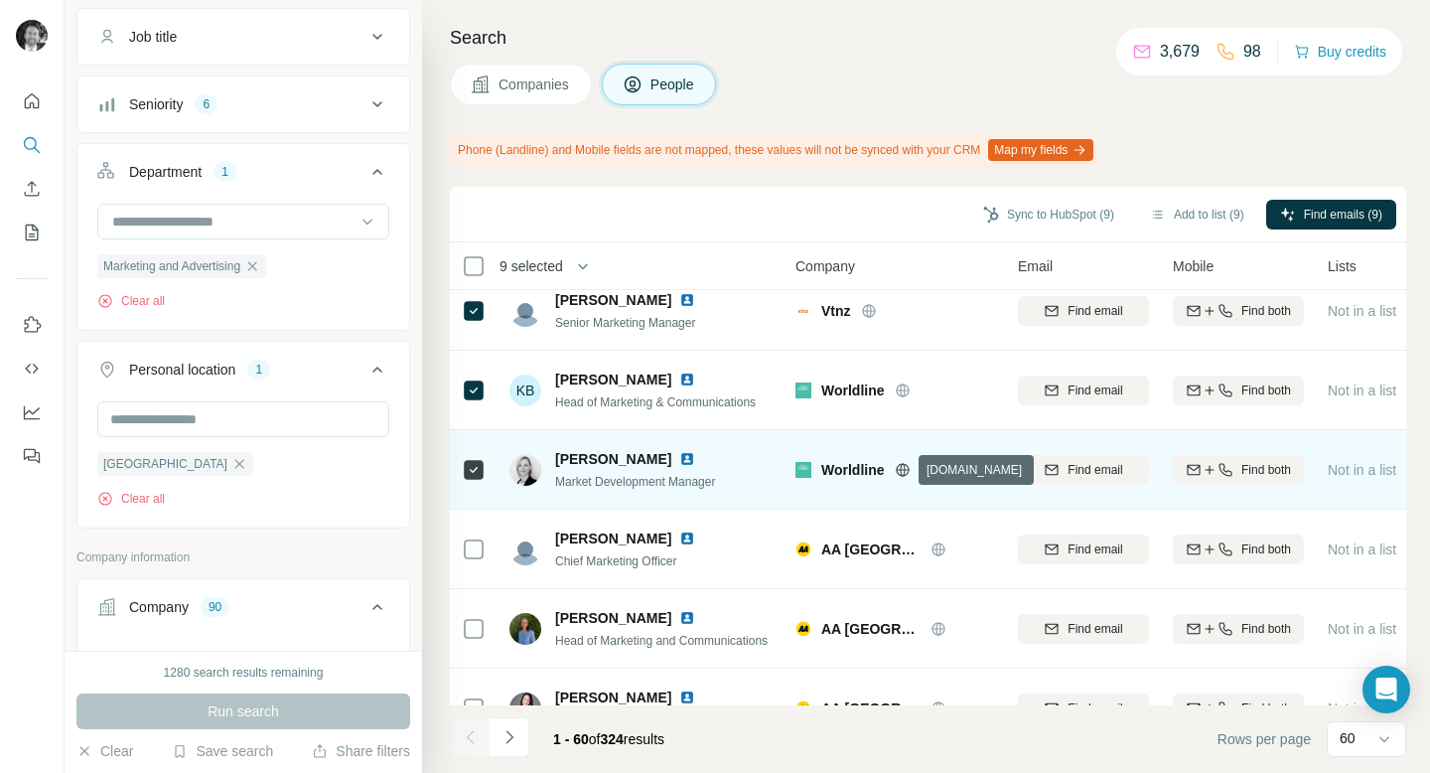
click at [905, 467] on icon at bounding box center [903, 470] width 16 height 16
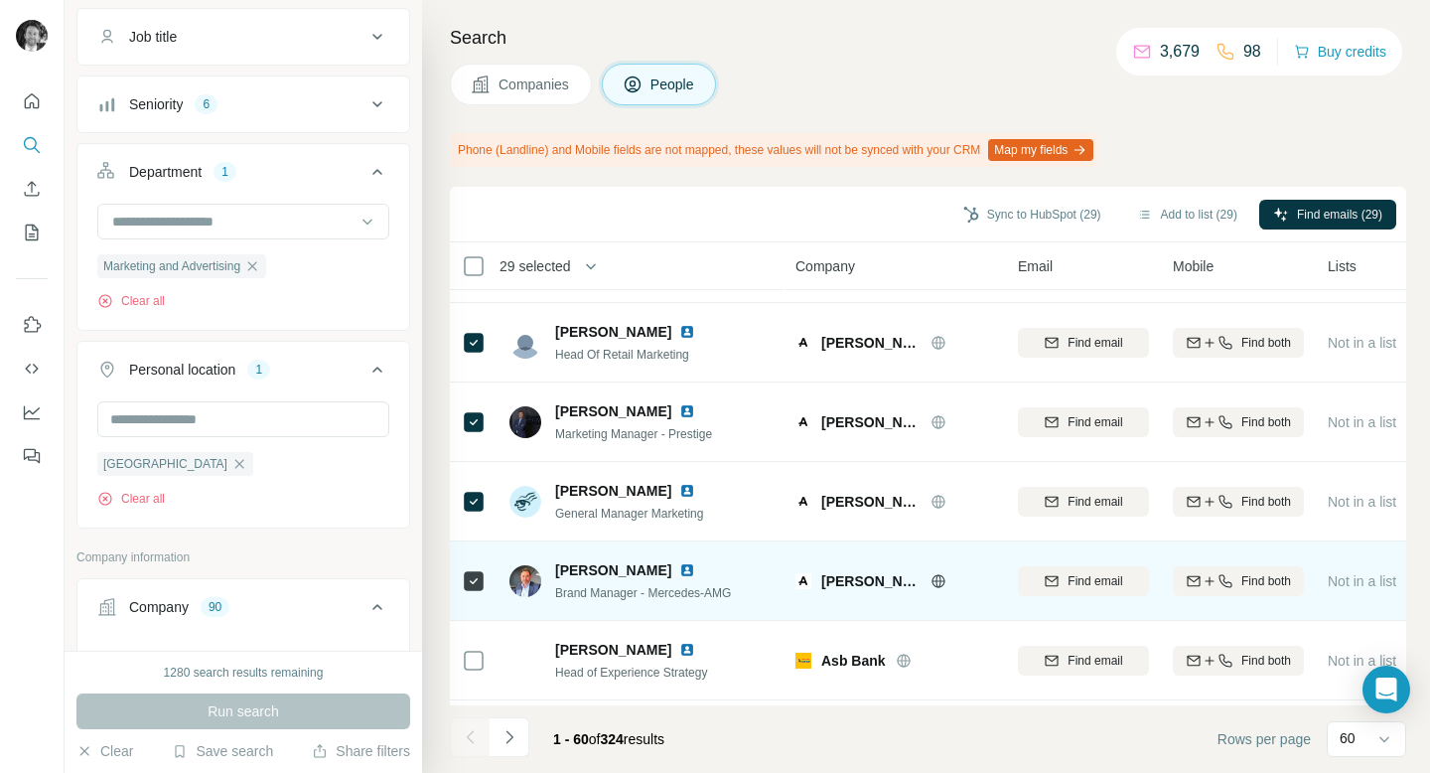
scroll to position [2877, 0]
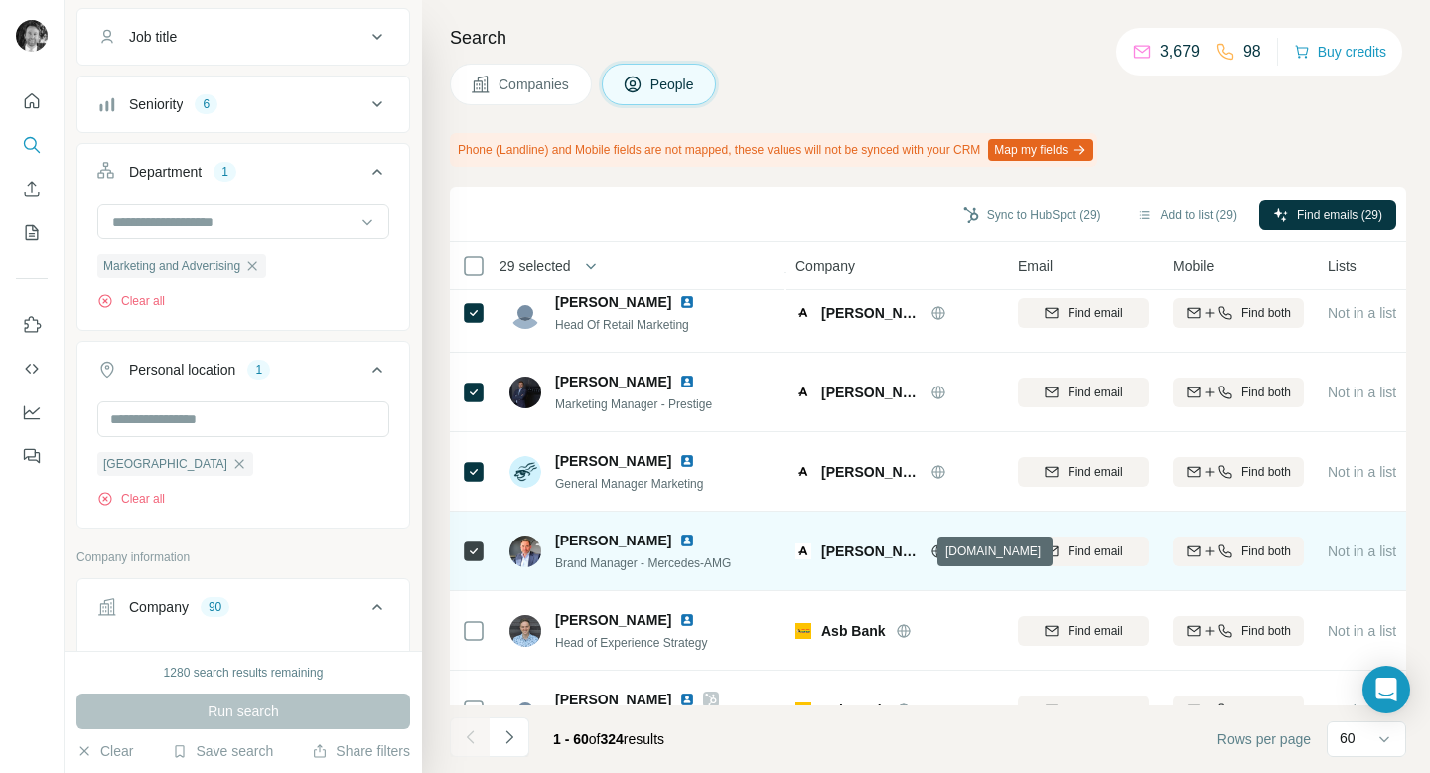
click at [935, 550] on icon at bounding box center [937, 550] width 5 height 13
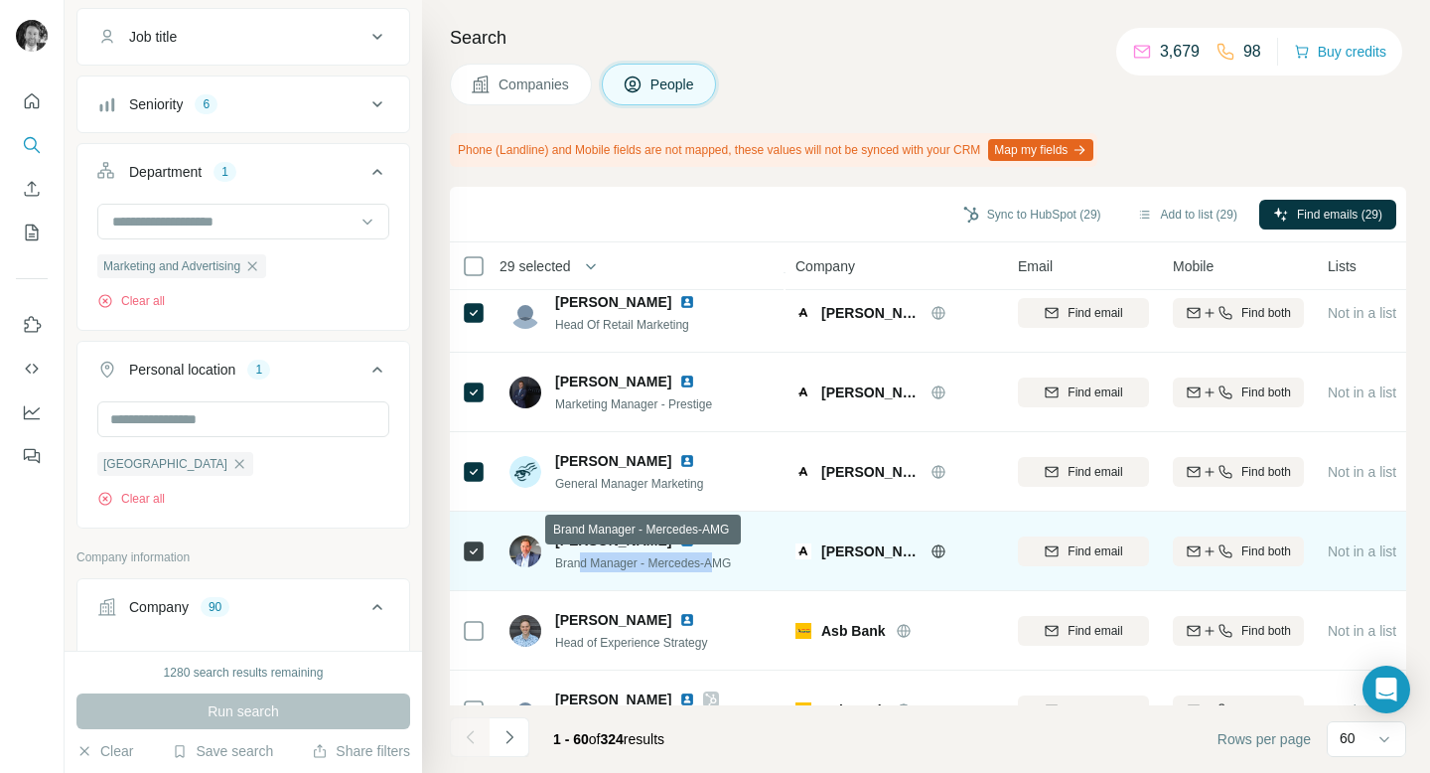
drag, startPoint x: 582, startPoint y: 559, endPoint x: 721, endPoint y: 559, distance: 139.0
click at [721, 559] on span "Brand Manager - Mercedes-AMG" at bounding box center [643, 563] width 176 height 14
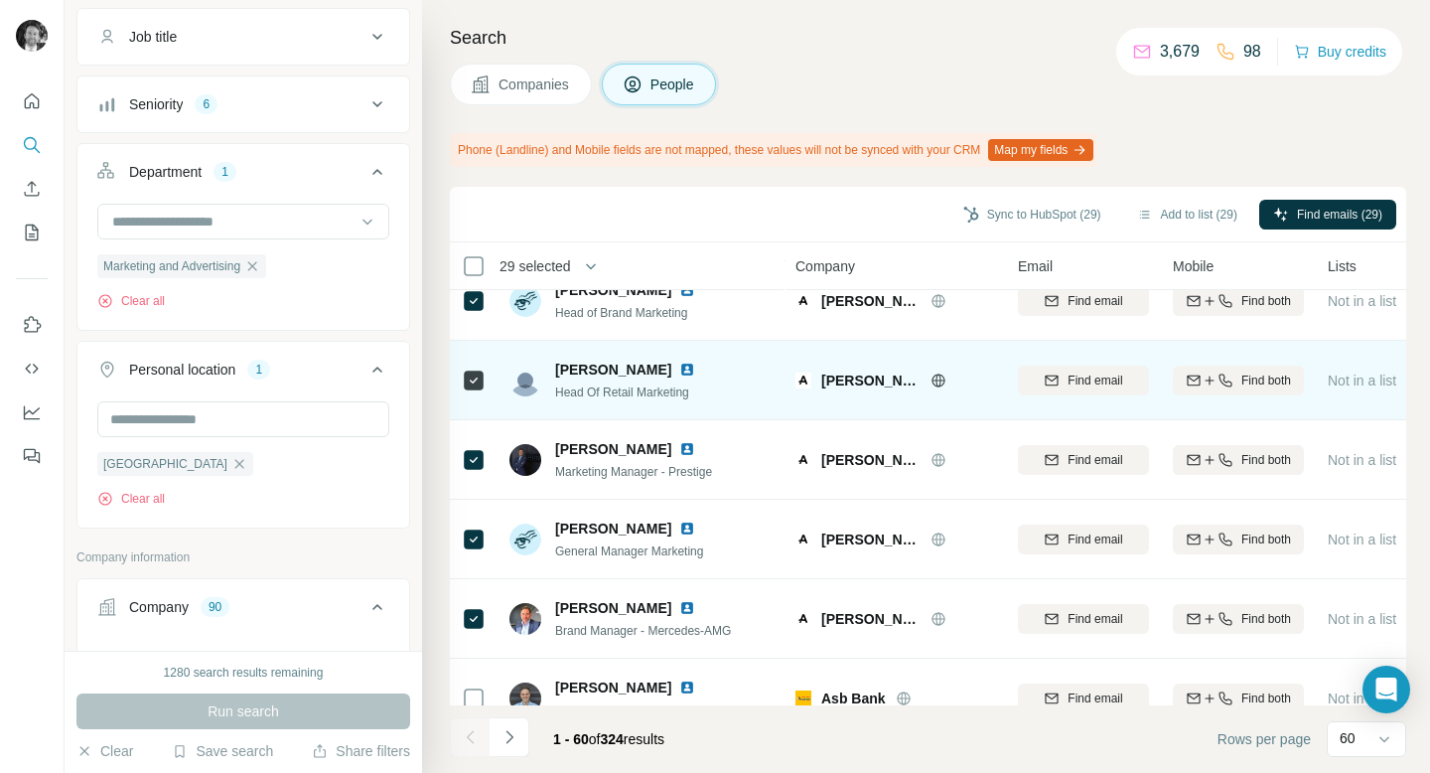
scroll to position [2759, 0]
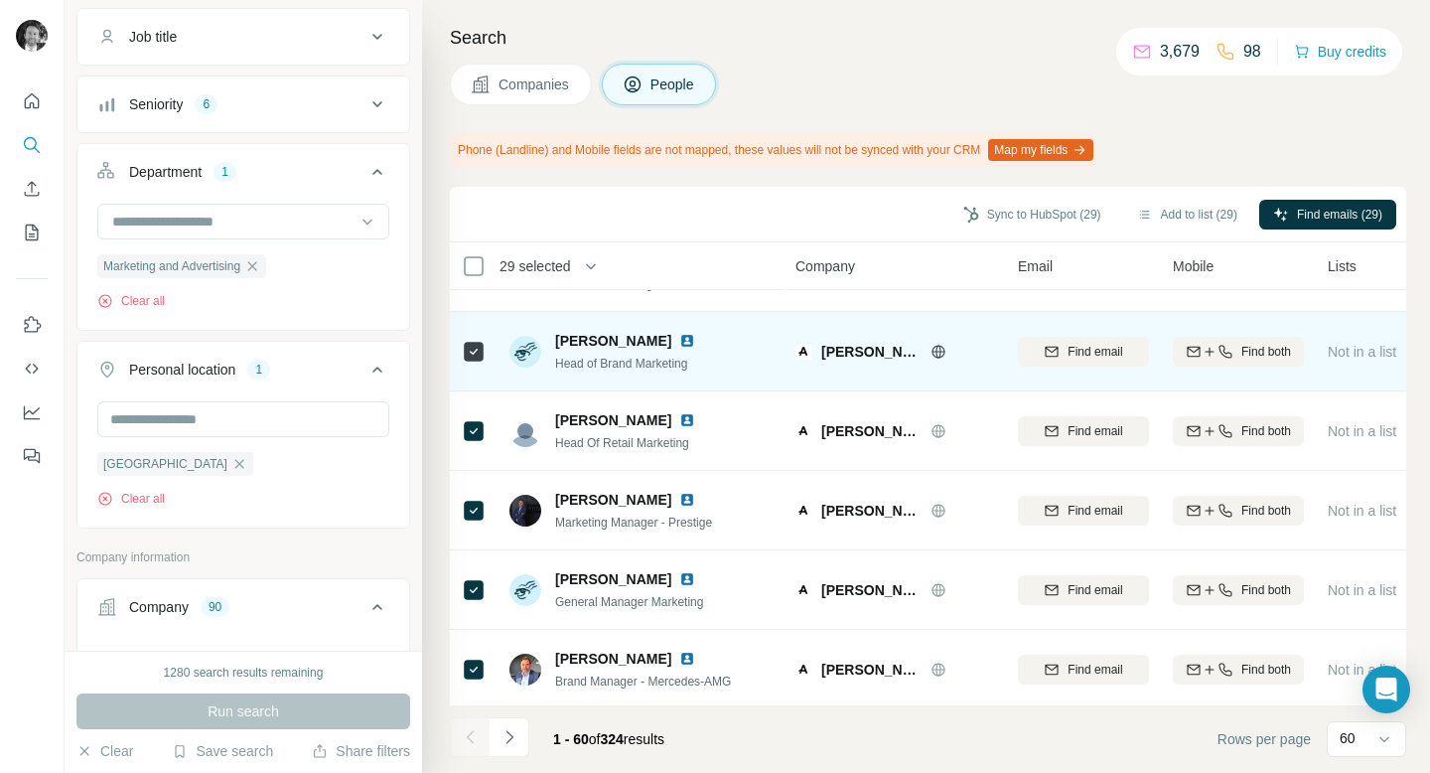
click at [603, 359] on span "Head of Brand Marketing" at bounding box center [621, 363] width 132 height 14
drag, startPoint x: 603, startPoint y: 359, endPoint x: 702, endPoint y: 359, distance: 99.3
click at [702, 359] on div "Head of Brand Marketing" at bounding box center [637, 363] width 164 height 20
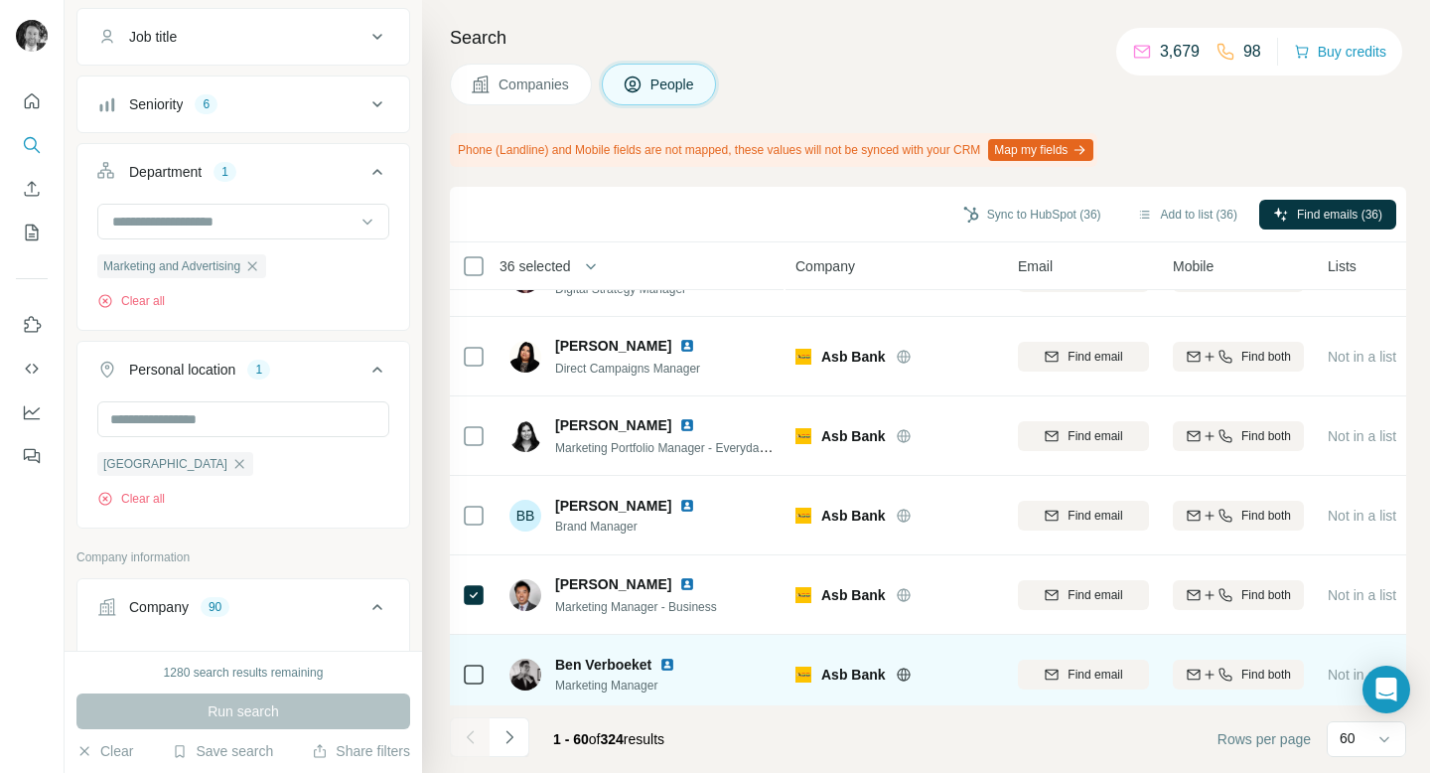
scroll to position [4351, 0]
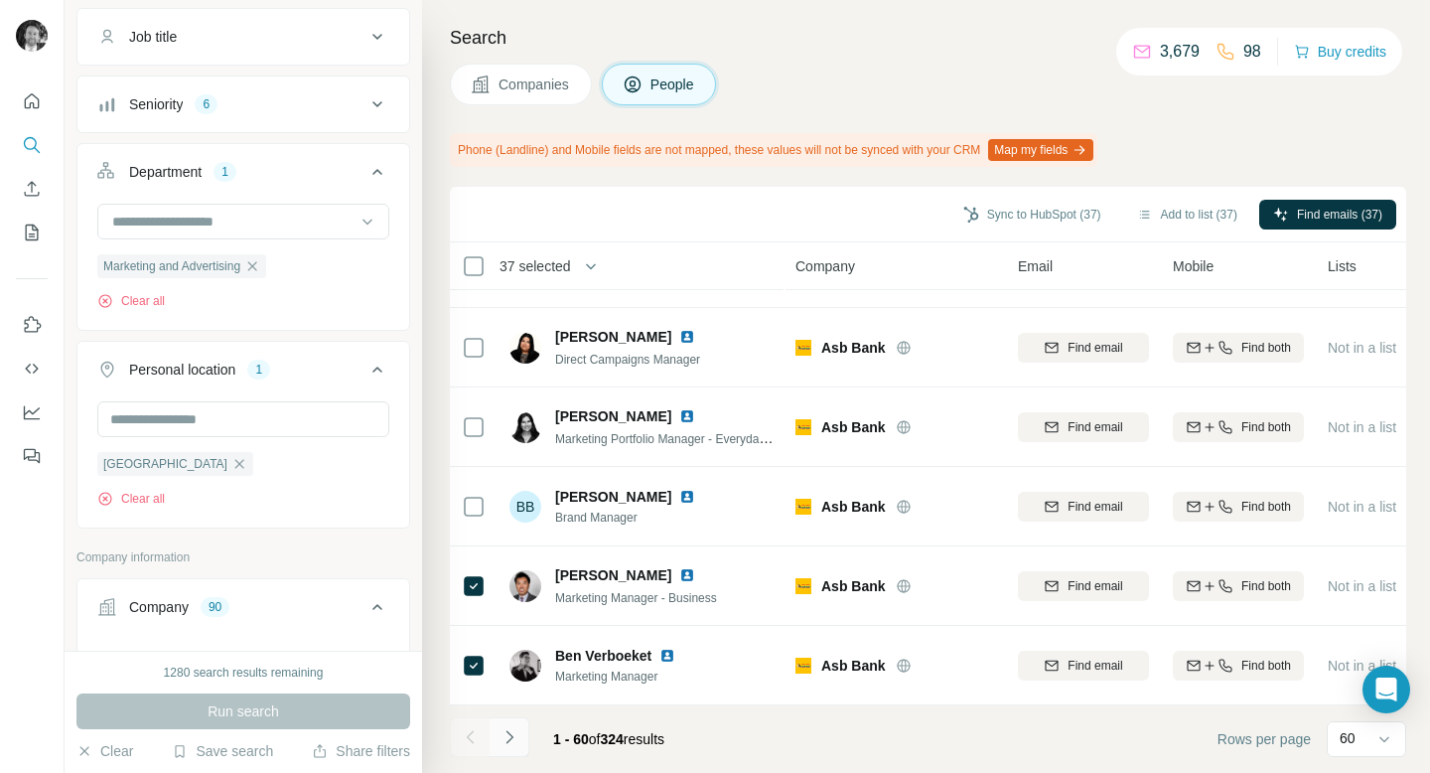
click at [510, 742] on icon "Navigate to next page" at bounding box center [509, 737] width 20 height 20
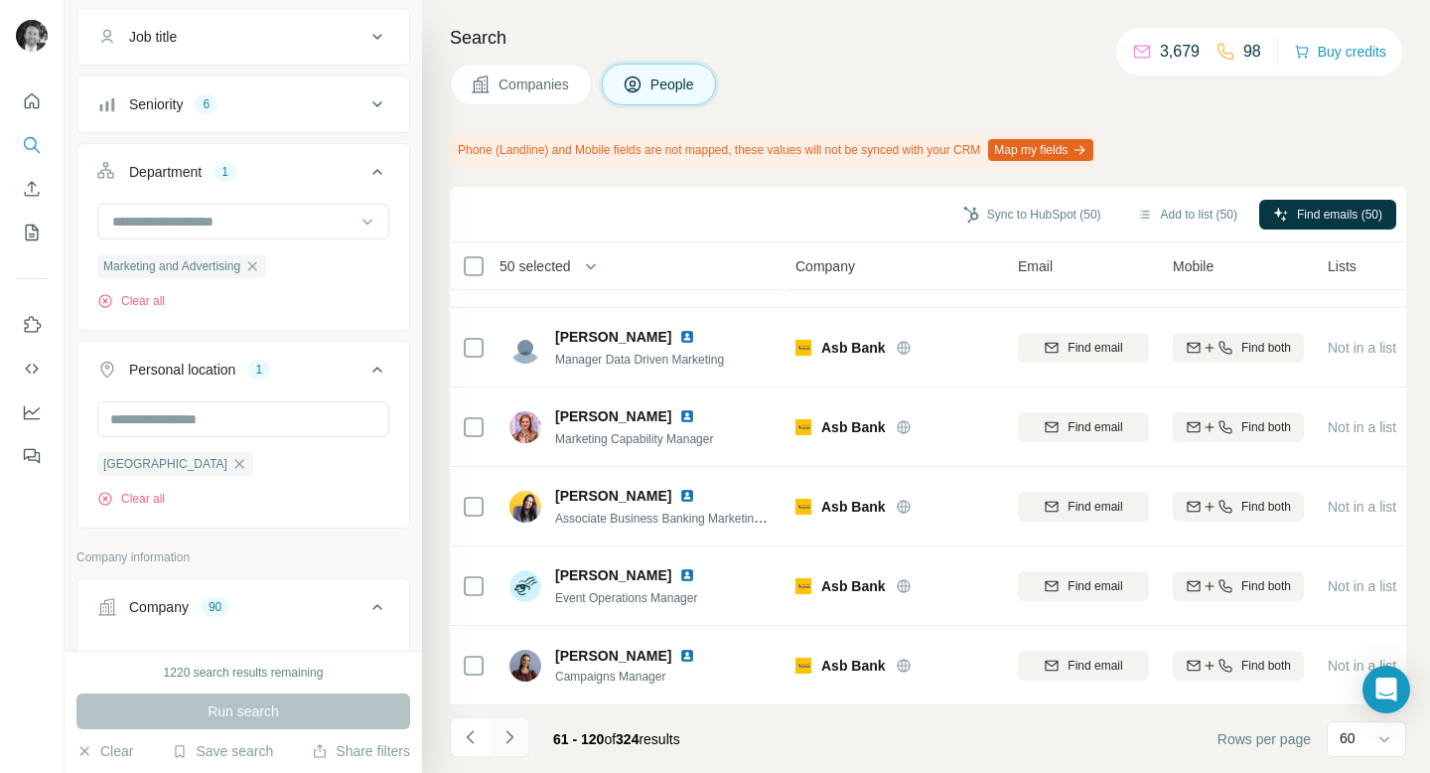
click at [508, 743] on icon "Navigate to next page" at bounding box center [509, 737] width 20 height 20
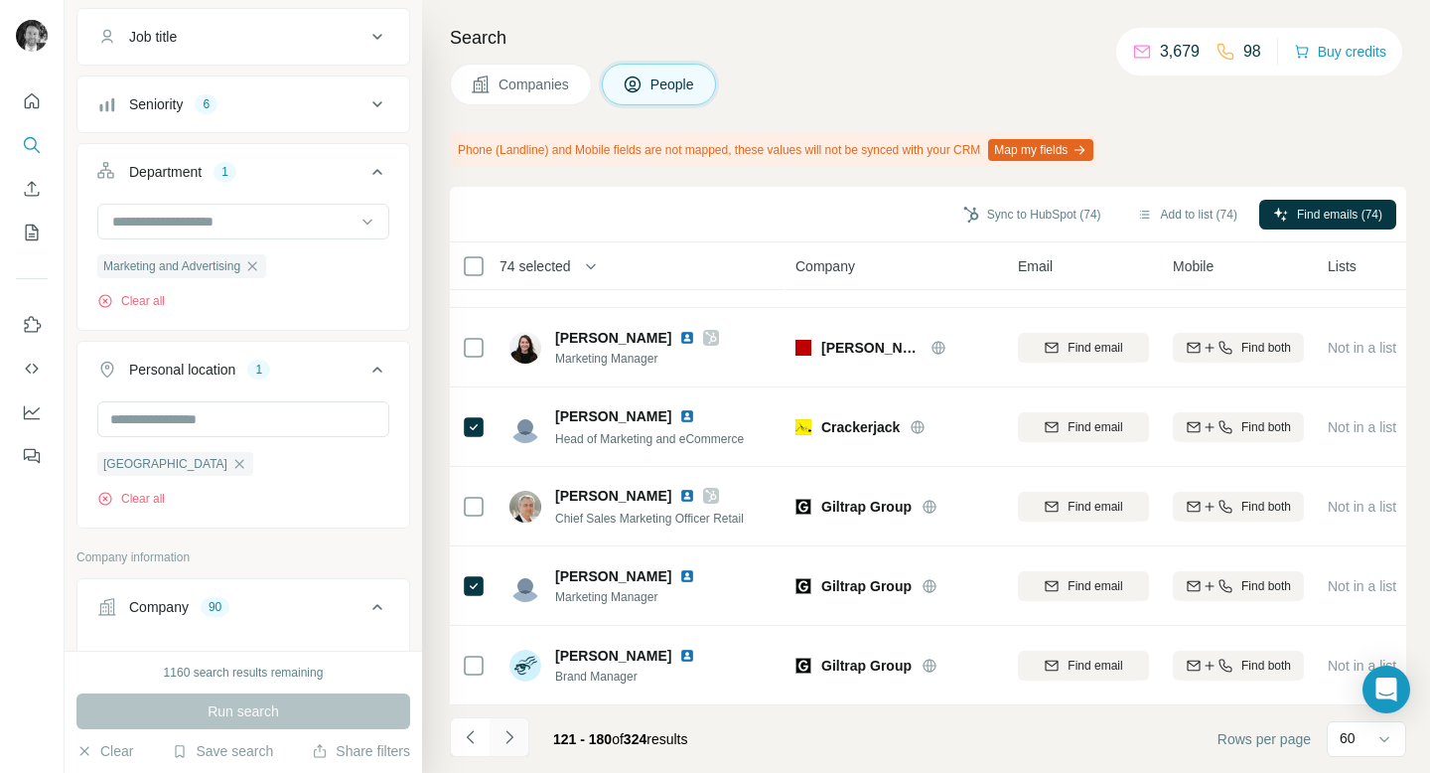
click at [513, 743] on icon "Navigate to next page" at bounding box center [509, 737] width 20 height 20
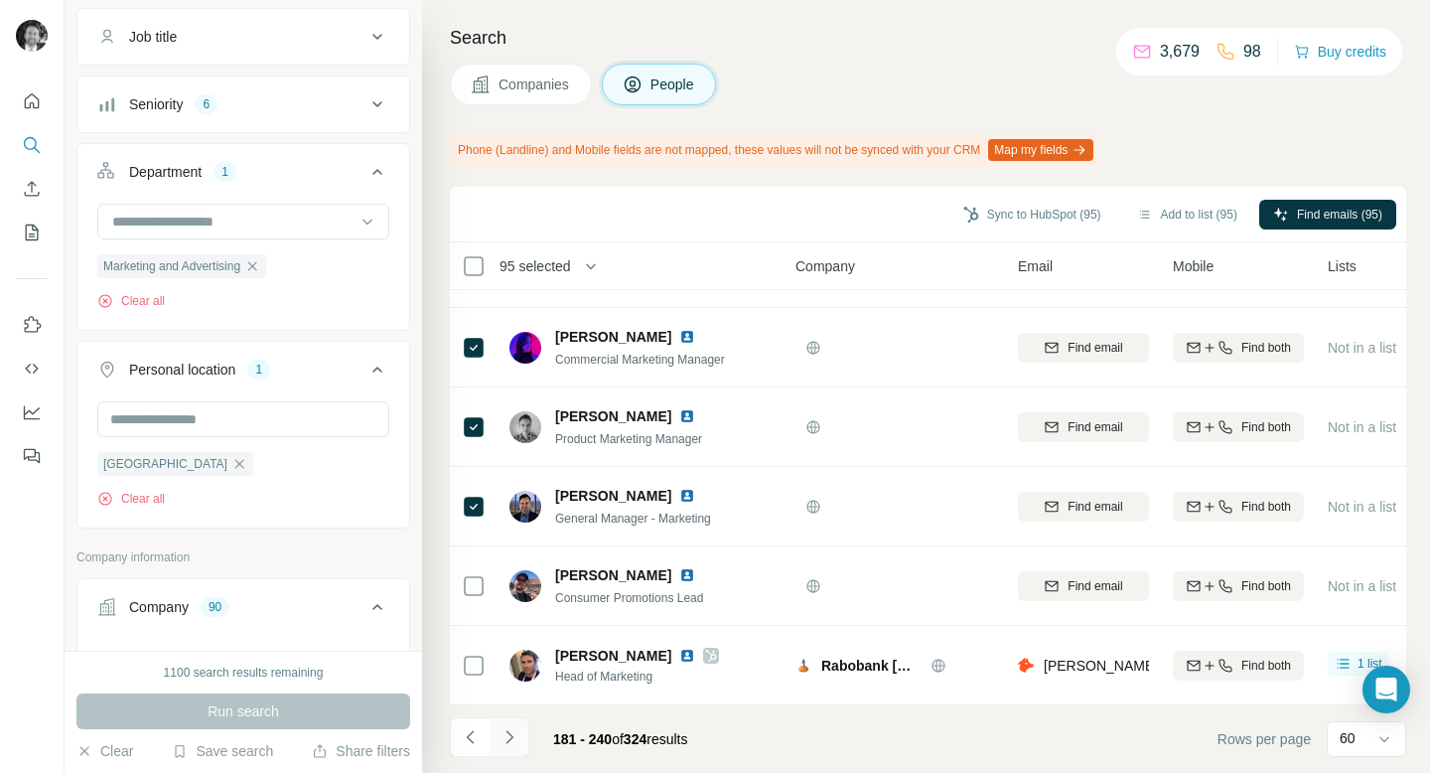
click at [507, 735] on icon "Navigate to next page" at bounding box center [509, 737] width 20 height 20
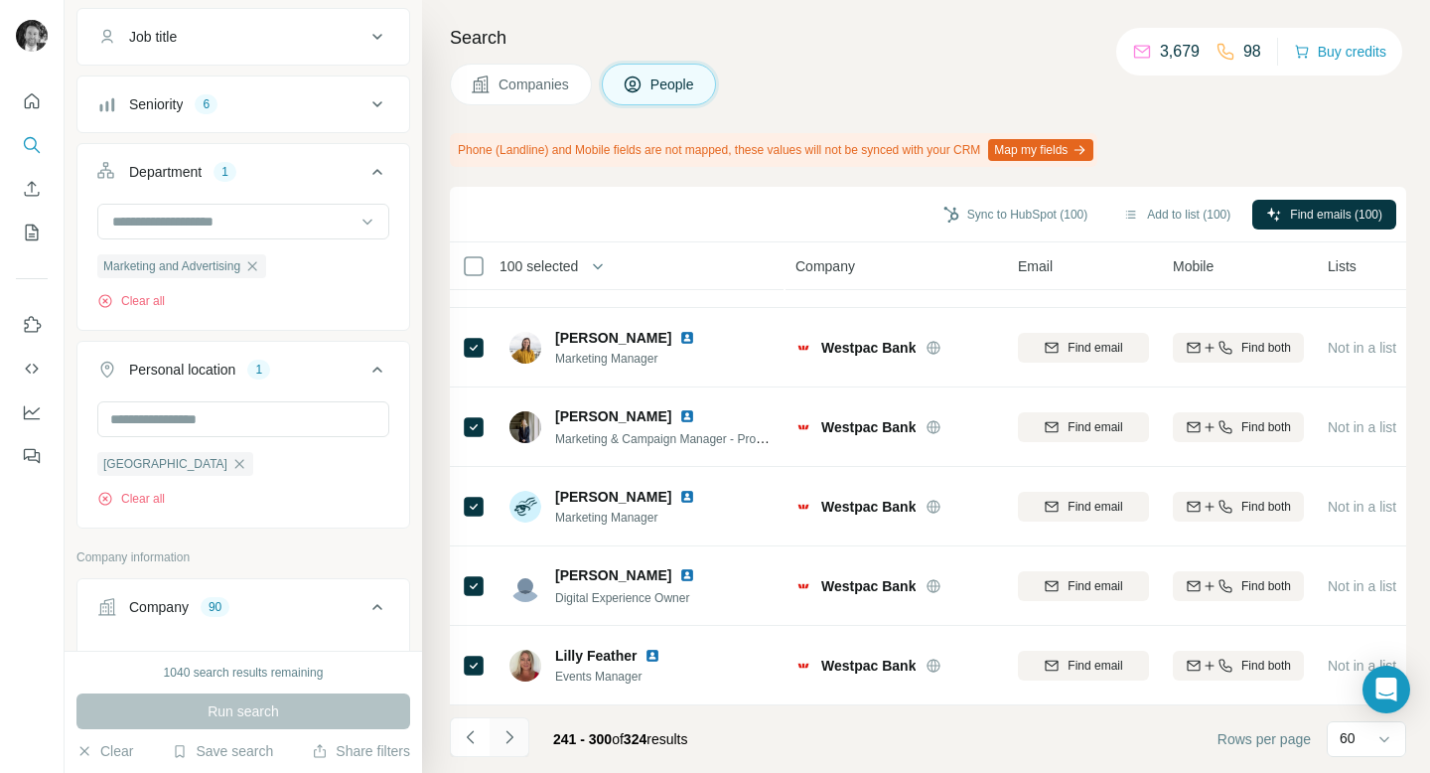
click at [510, 737] on icon "Navigate to next page" at bounding box center [508, 736] width 7 height 13
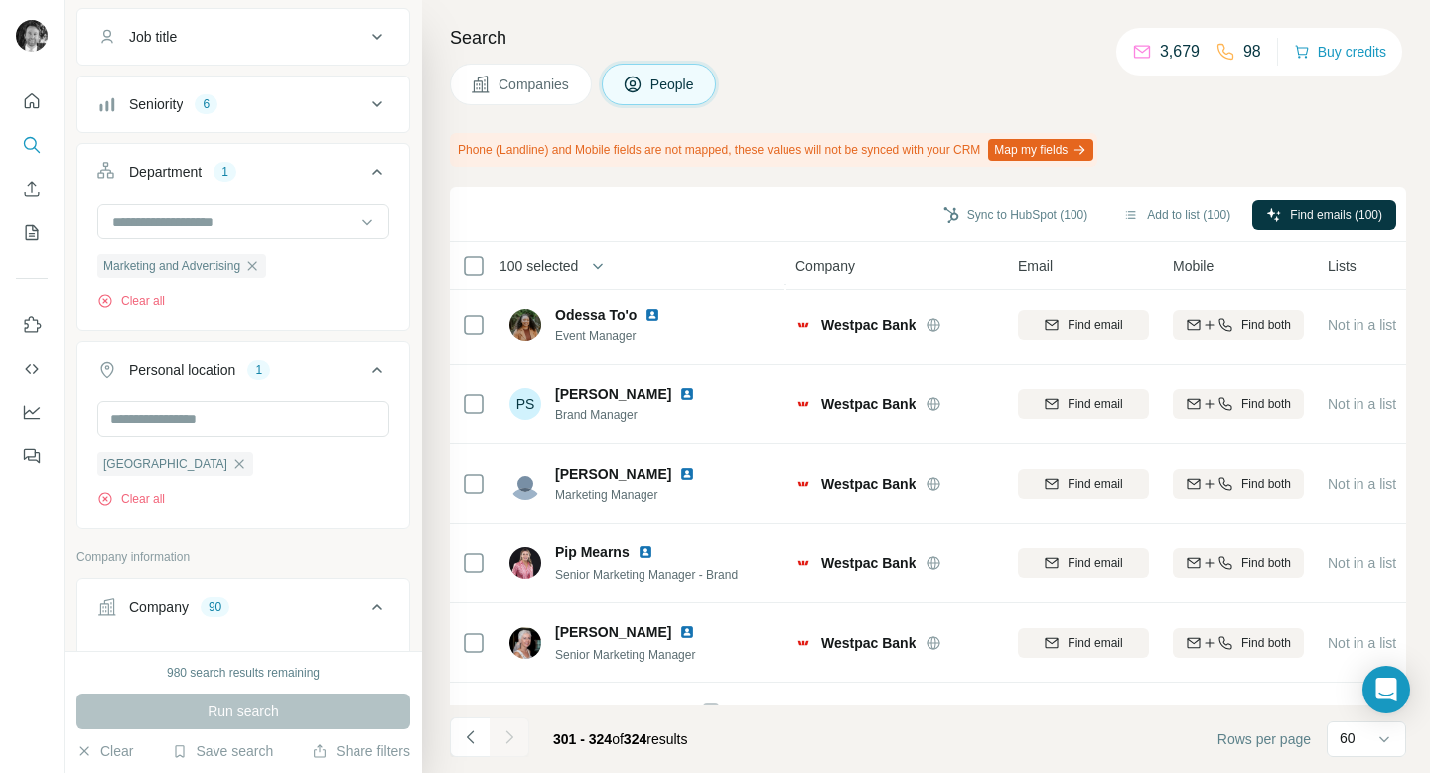
scroll to position [0, 0]
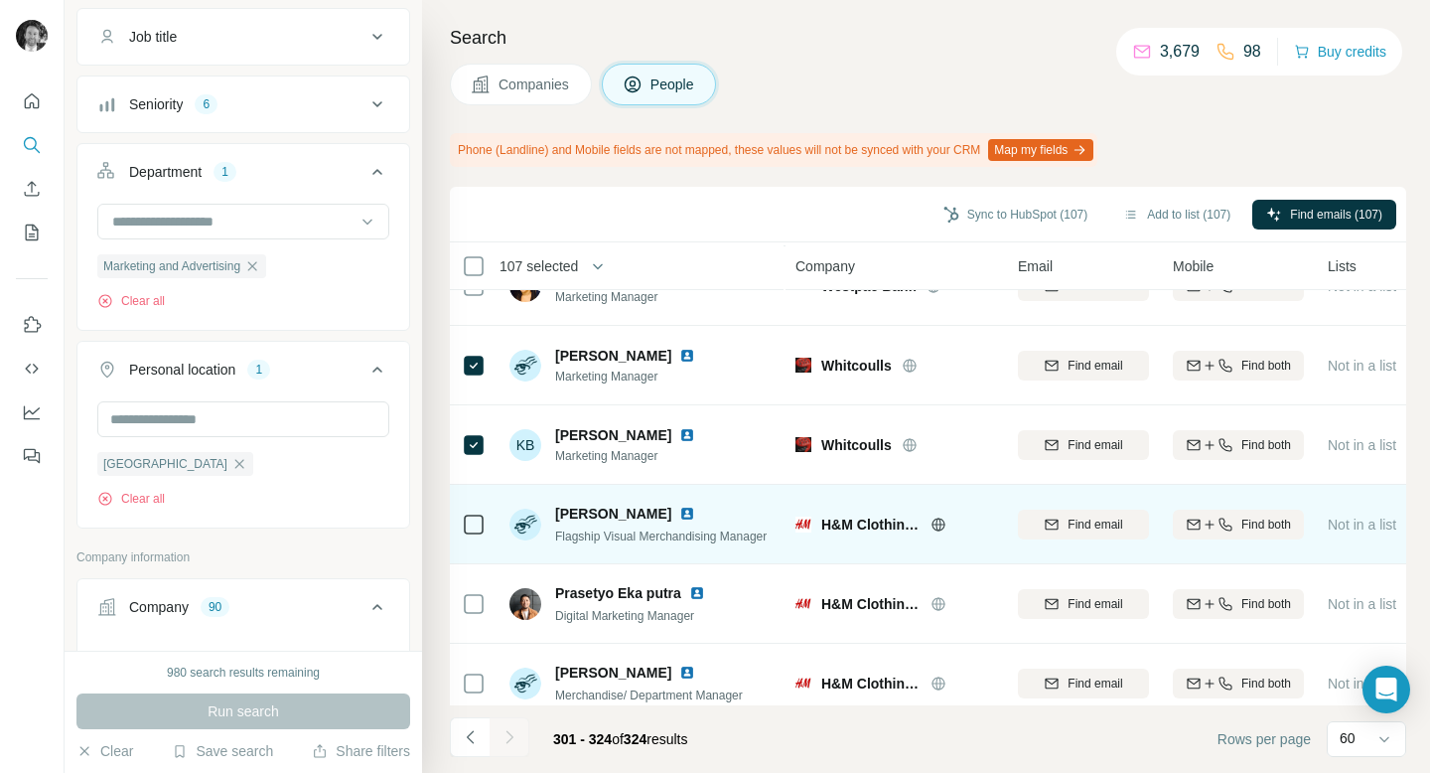
scroll to position [1491, 0]
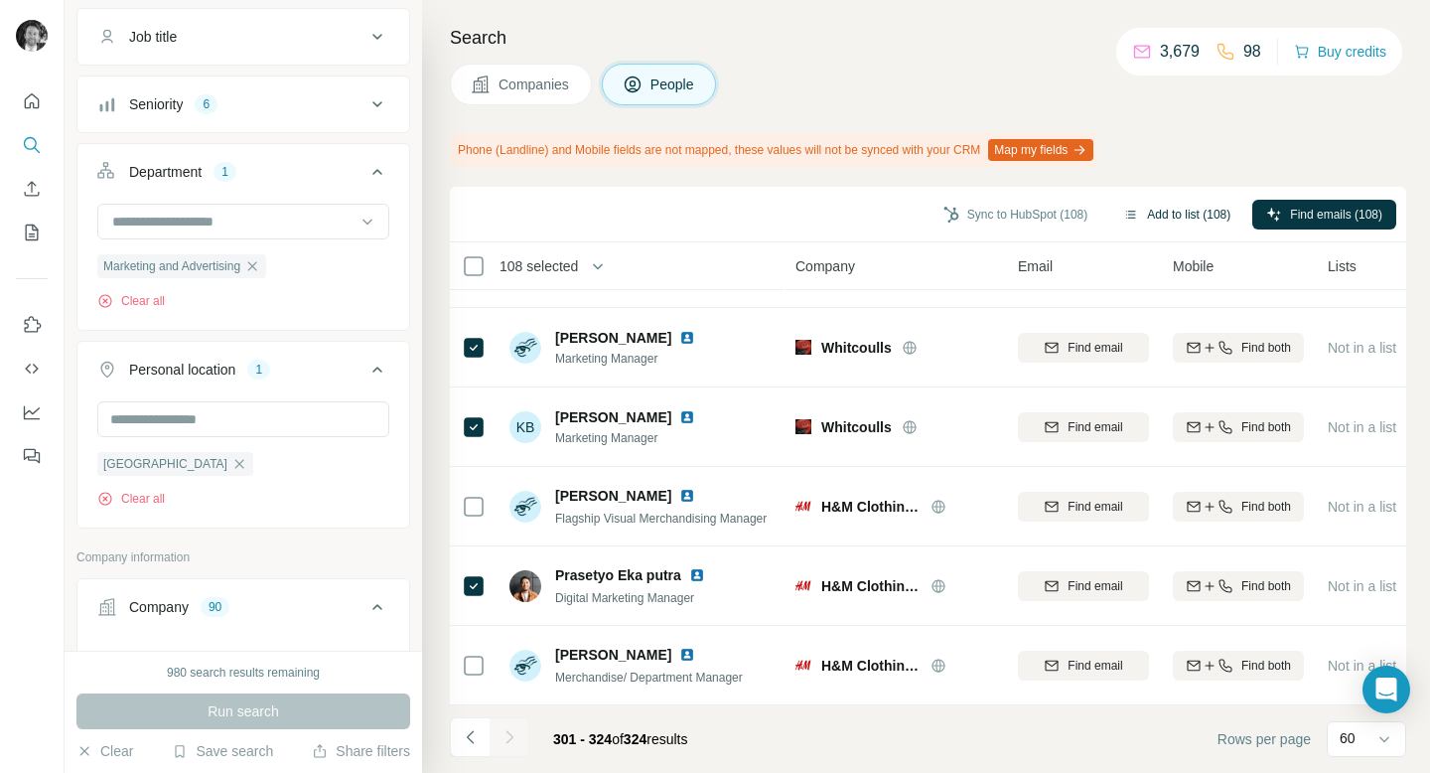
click at [1178, 215] on button "Add to list (108)" at bounding box center [1176, 215] width 135 height 30
click at [1163, 213] on body "New search Hide Company lookalikes Personal information Job title Seniority 6 D…" at bounding box center [715, 386] width 1430 height 773
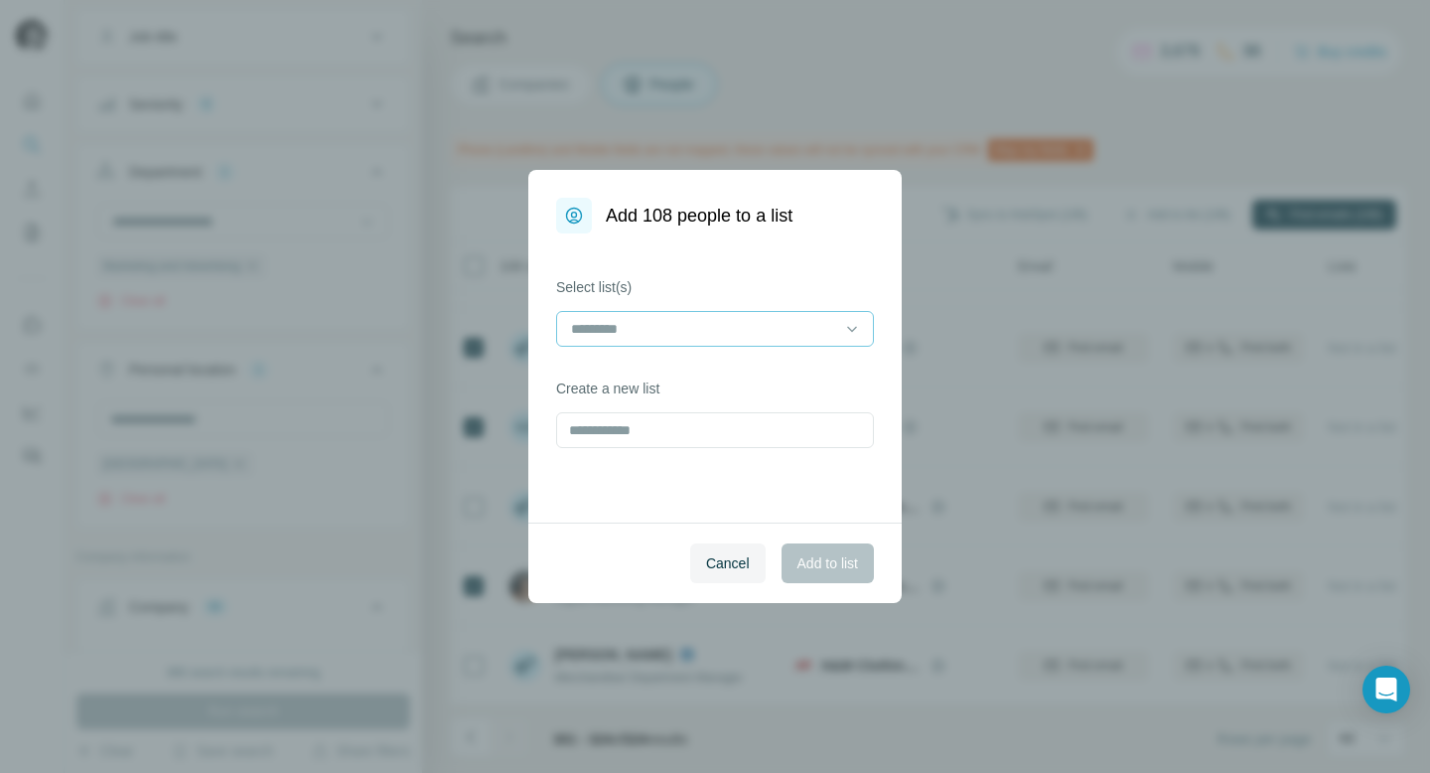
click at [728, 321] on input at bounding box center [703, 329] width 268 height 22
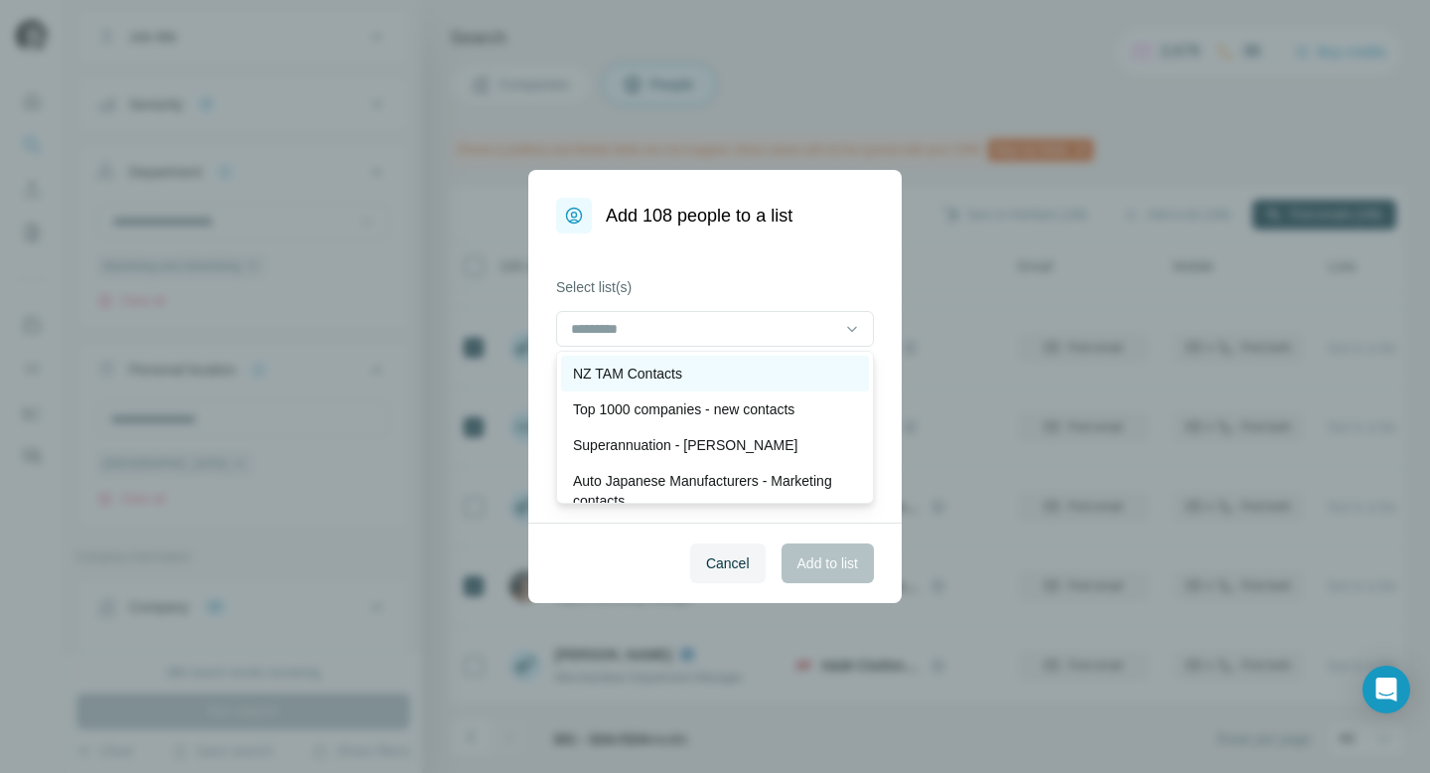
click at [642, 381] on p "NZ TAM Contacts" at bounding box center [627, 373] width 109 height 20
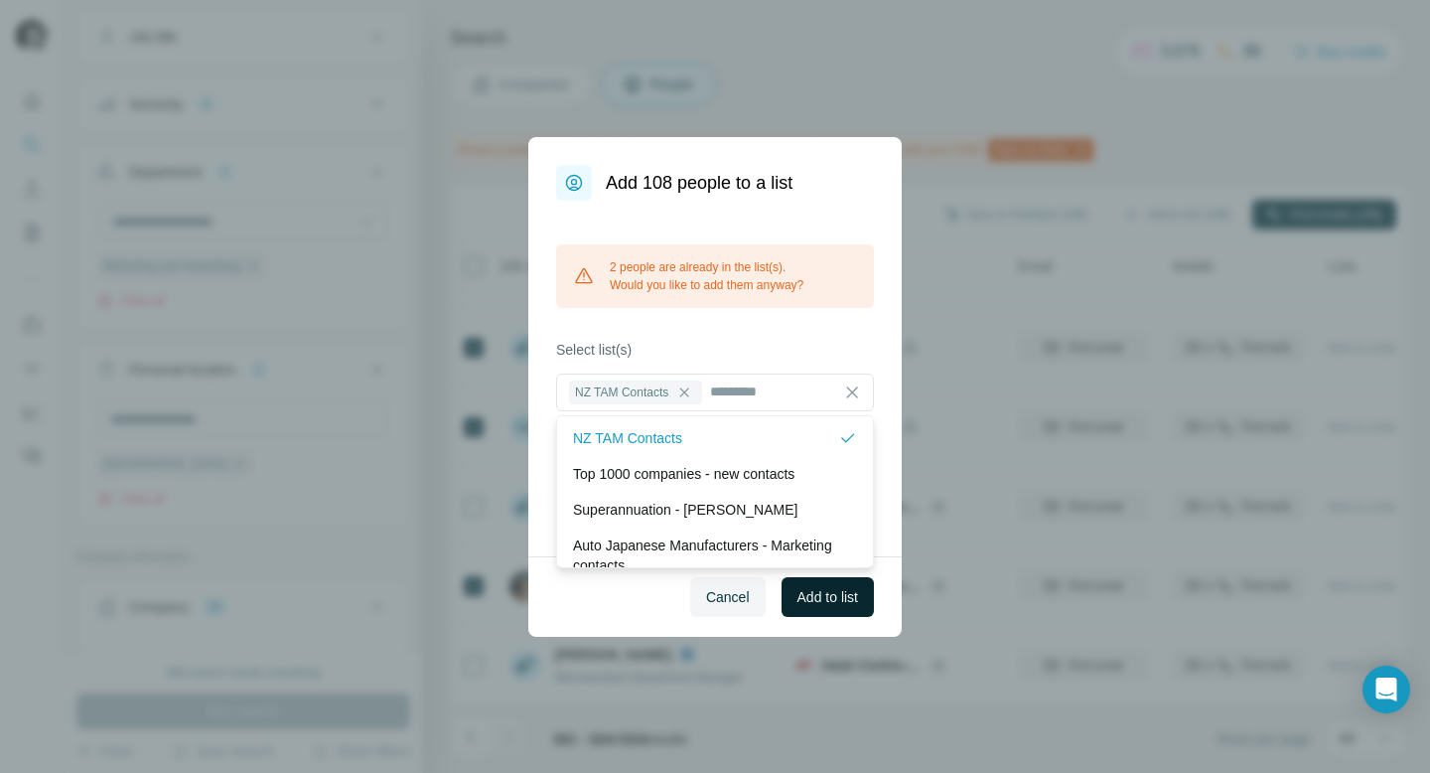
click at [816, 604] on span "Add to list" at bounding box center [827, 597] width 61 height 20
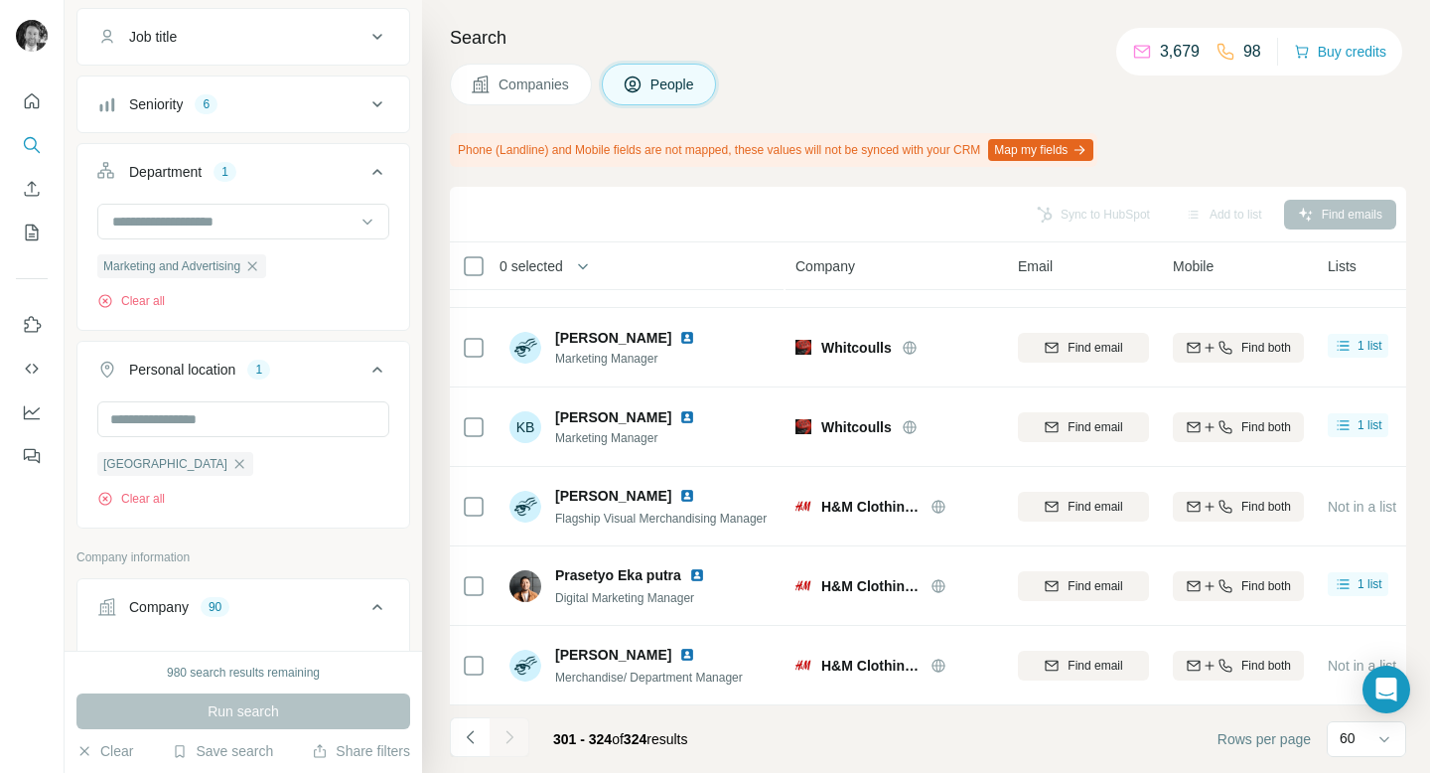
click at [852, 49] on h4 "Search" at bounding box center [928, 38] width 956 height 28
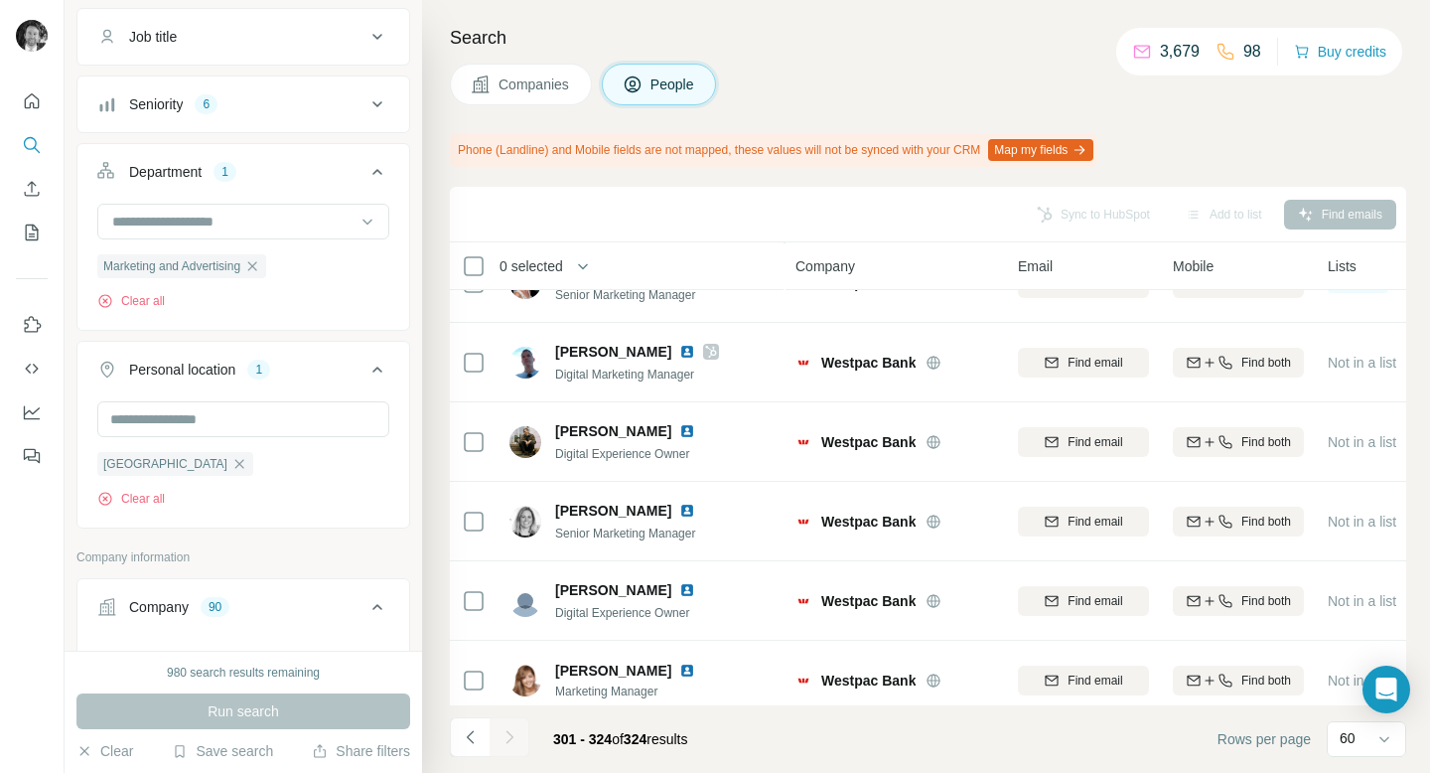
scroll to position [838, 0]
